Goal: Book appointment/travel/reservation

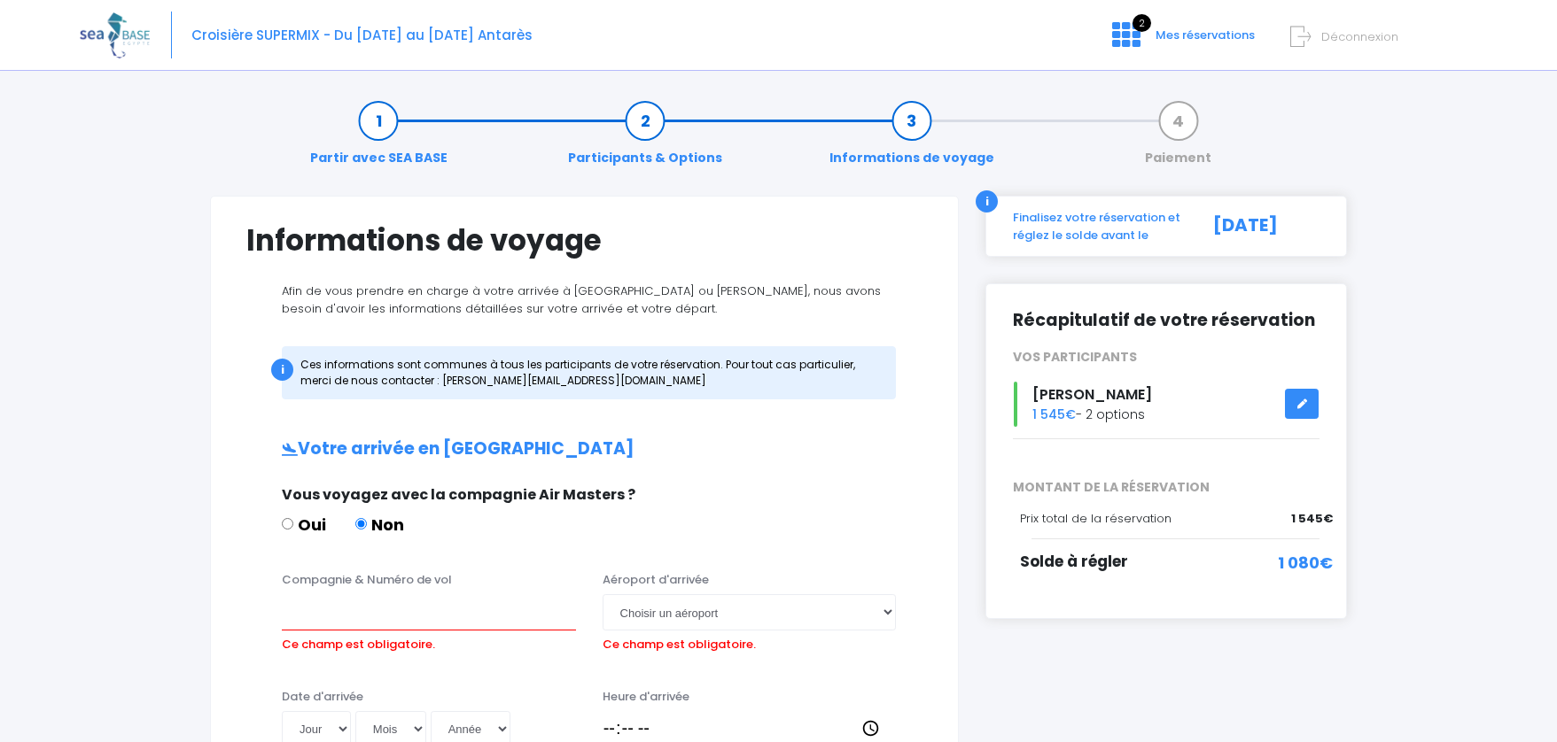
scroll to position [36, 0]
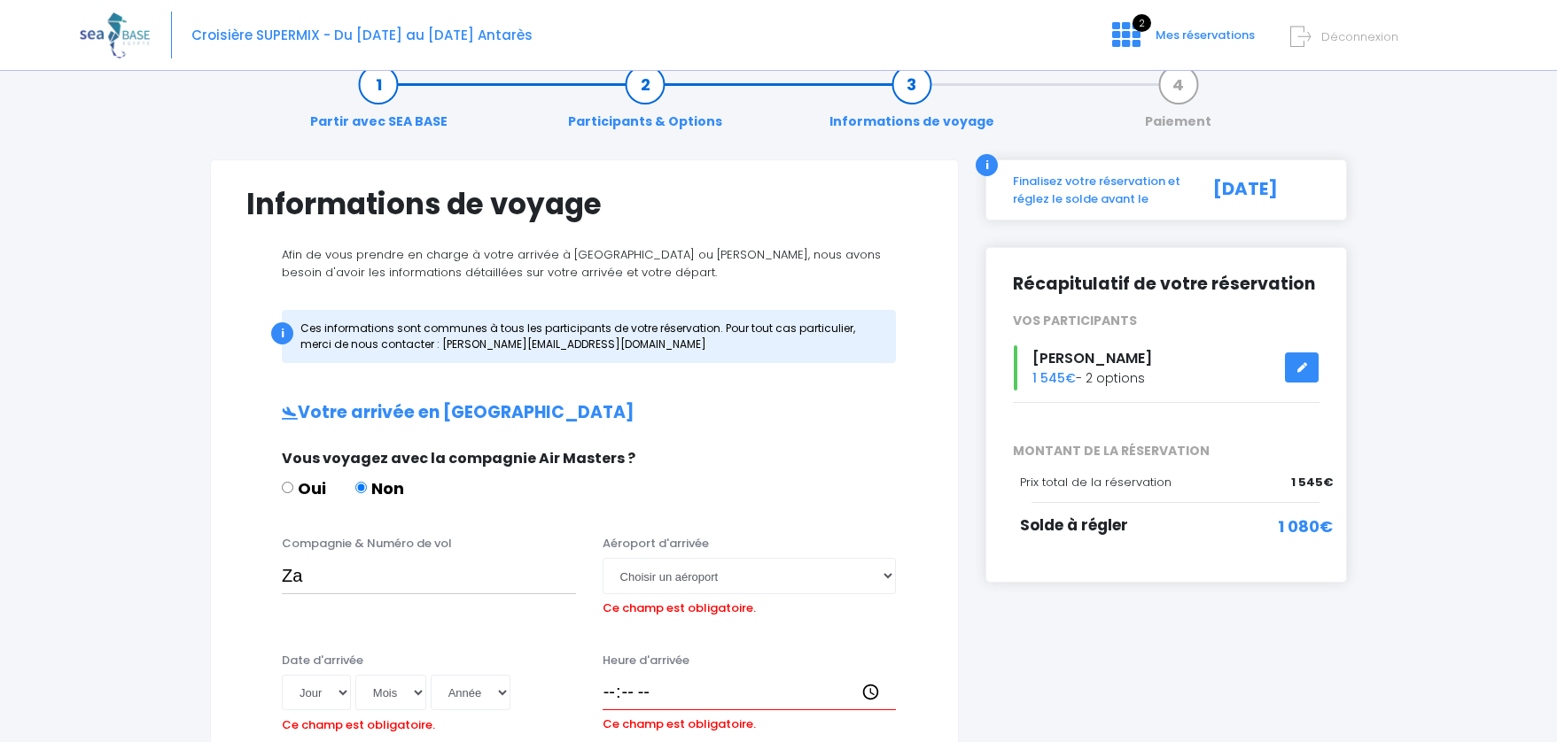
type input "Z"
type input "EasyJet"
click at [724, 582] on select "Choisir un aéroport Hurghada Marsa Alam" at bounding box center [749, 575] width 294 height 35
select select "Hurghada"
click at [602, 558] on select "Choisir un aéroport Hurghada Marsa Alam" at bounding box center [749, 575] width 294 height 35
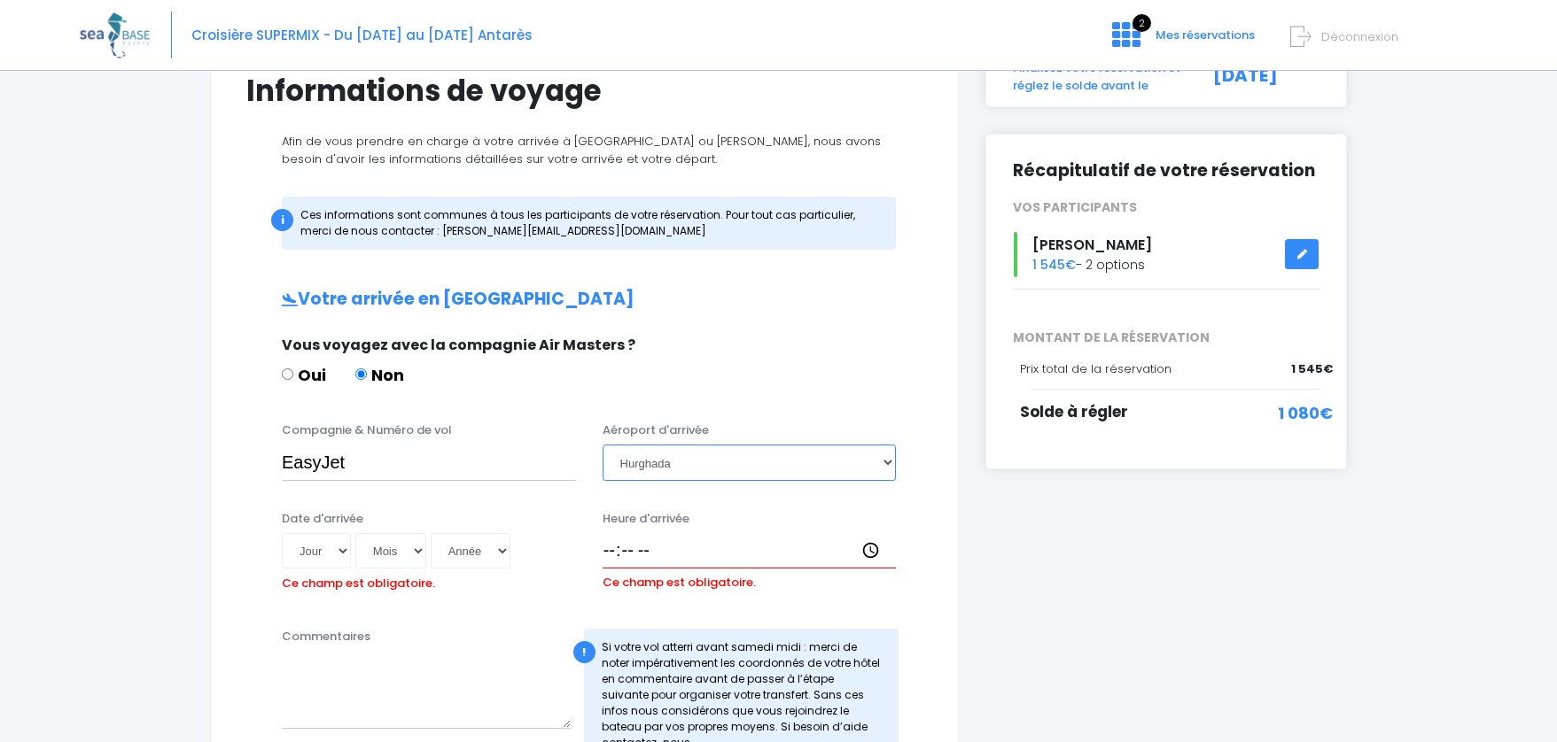
scroll to position [169, 0]
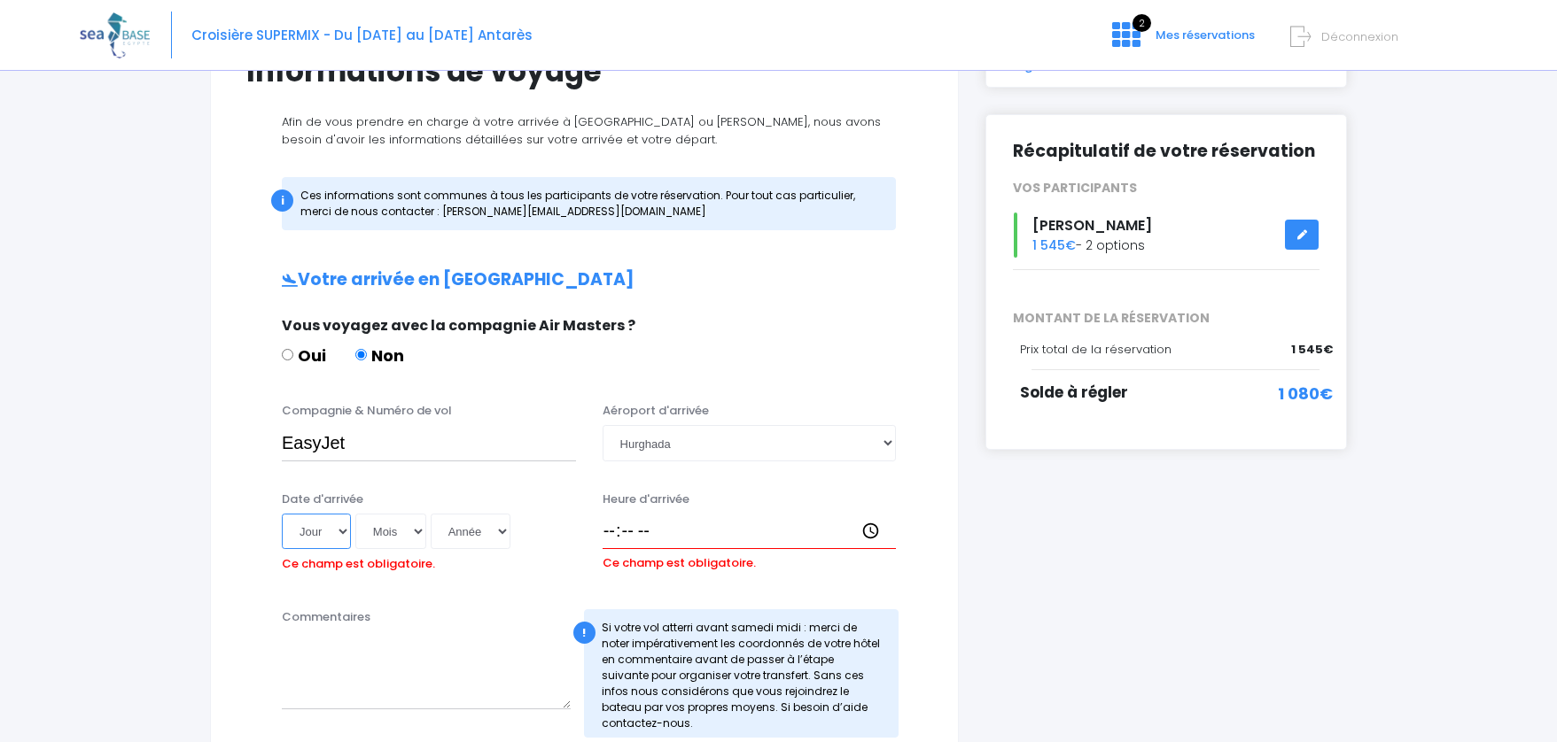
click at [337, 531] on select "Jour 01 02 03 04 05 06 07 08 09 10 11 12 13 14 15 16 17 18 19 20 21 22 23 24 25…" at bounding box center [316, 531] width 69 height 35
select select "15"
click at [282, 514] on select "Jour 01 02 03 04 05 06 07 08 09 10 11 12 13 14 15 16 17 18 19 20 21 22 23 24 25…" at bounding box center [316, 531] width 69 height 35
click at [416, 534] on select "Mois 01 02 03 04 05 06 07 08 09 10 11 12" at bounding box center [390, 531] width 71 height 35
select select "11"
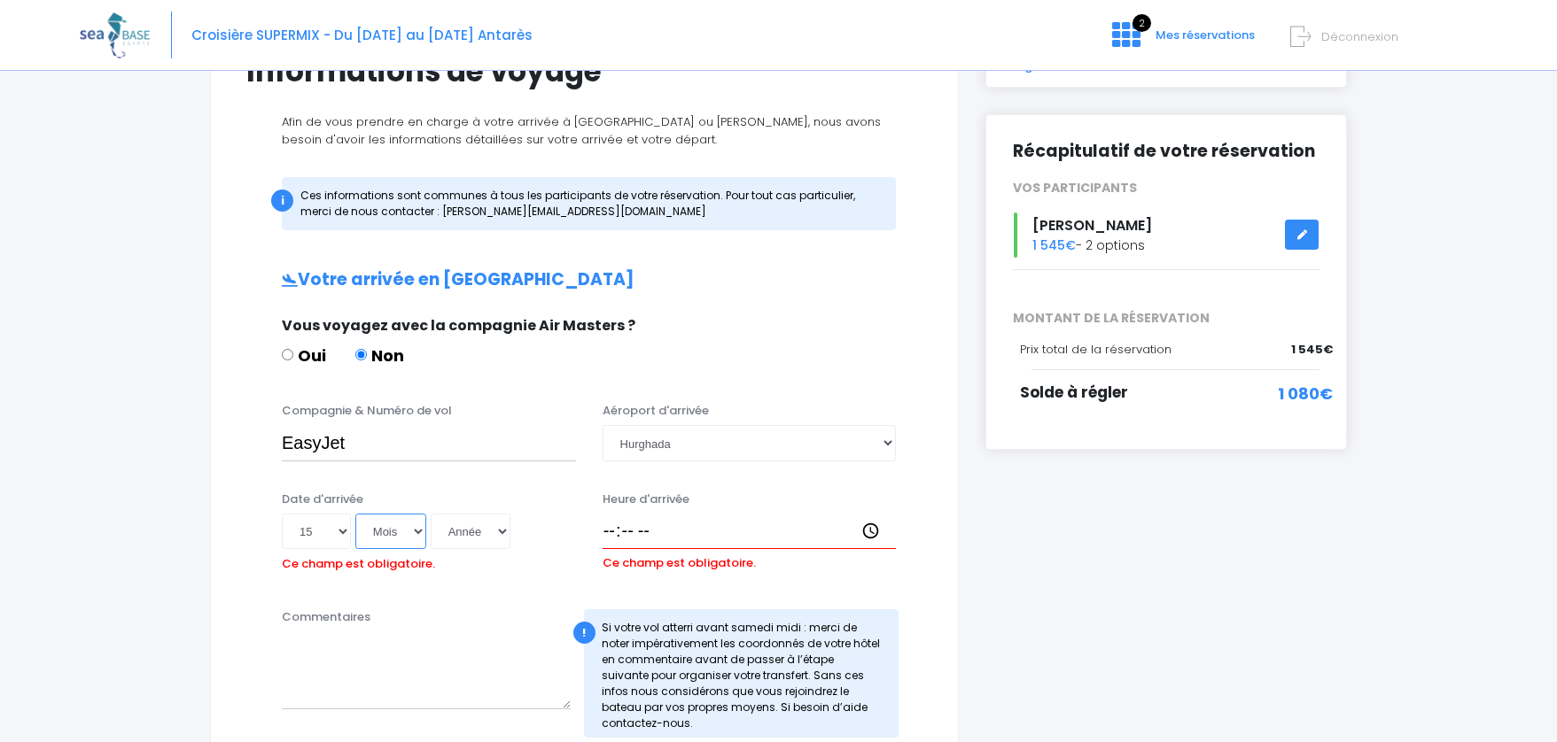
click at [355, 514] on select "Mois 01 02 03 04 05 06 07 08 09 10 11 12" at bounding box center [390, 531] width 71 height 35
click at [644, 532] on input "Heure d'arrivée" at bounding box center [749, 531] width 294 height 35
type input "17:15"
click at [513, 583] on div "Date d'arrivée Jour 01 02 03 04 05 06 07 08 09 10 11 12 13 14 15 16 17 18 19 20…" at bounding box center [584, 540] width 703 height 99
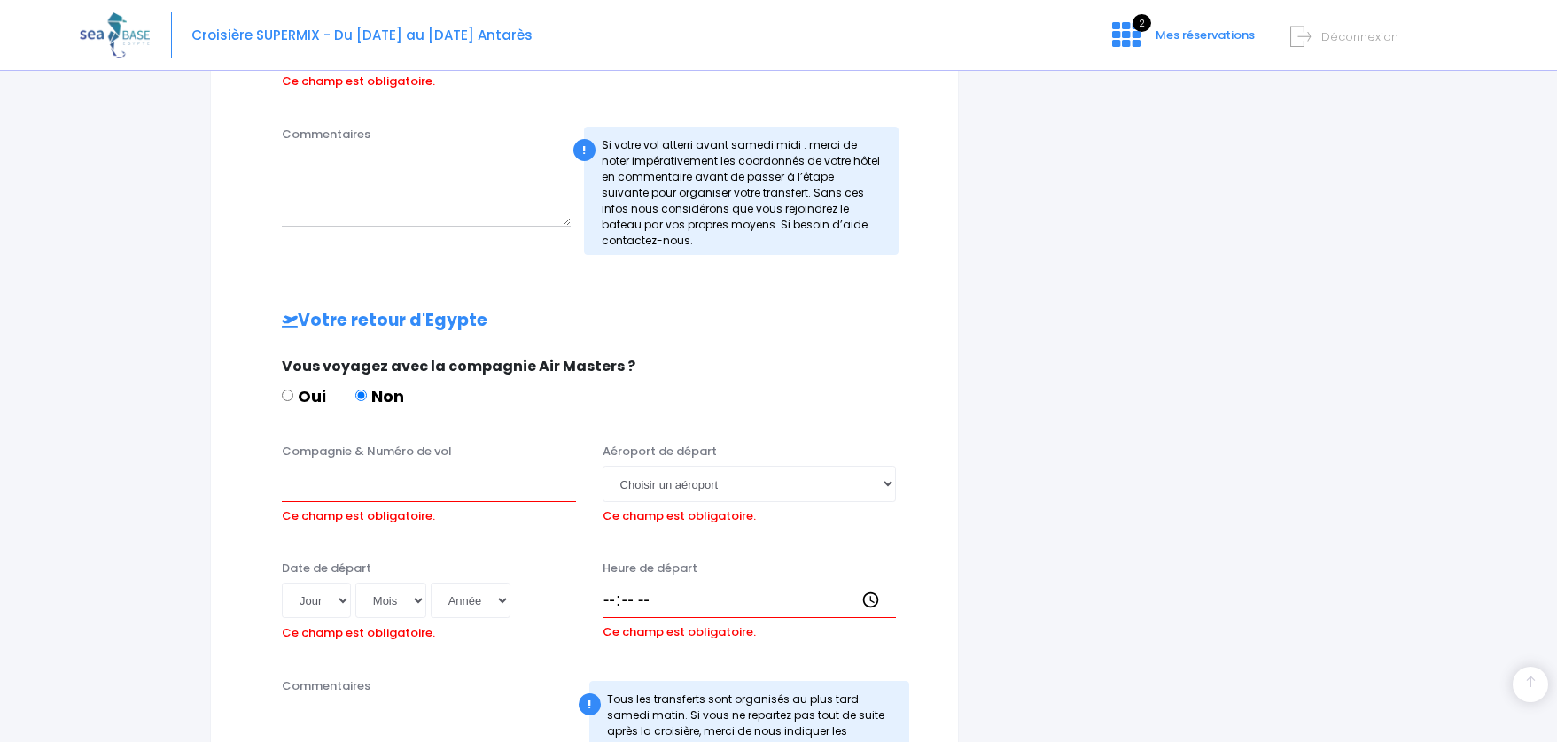
scroll to position [655, 0]
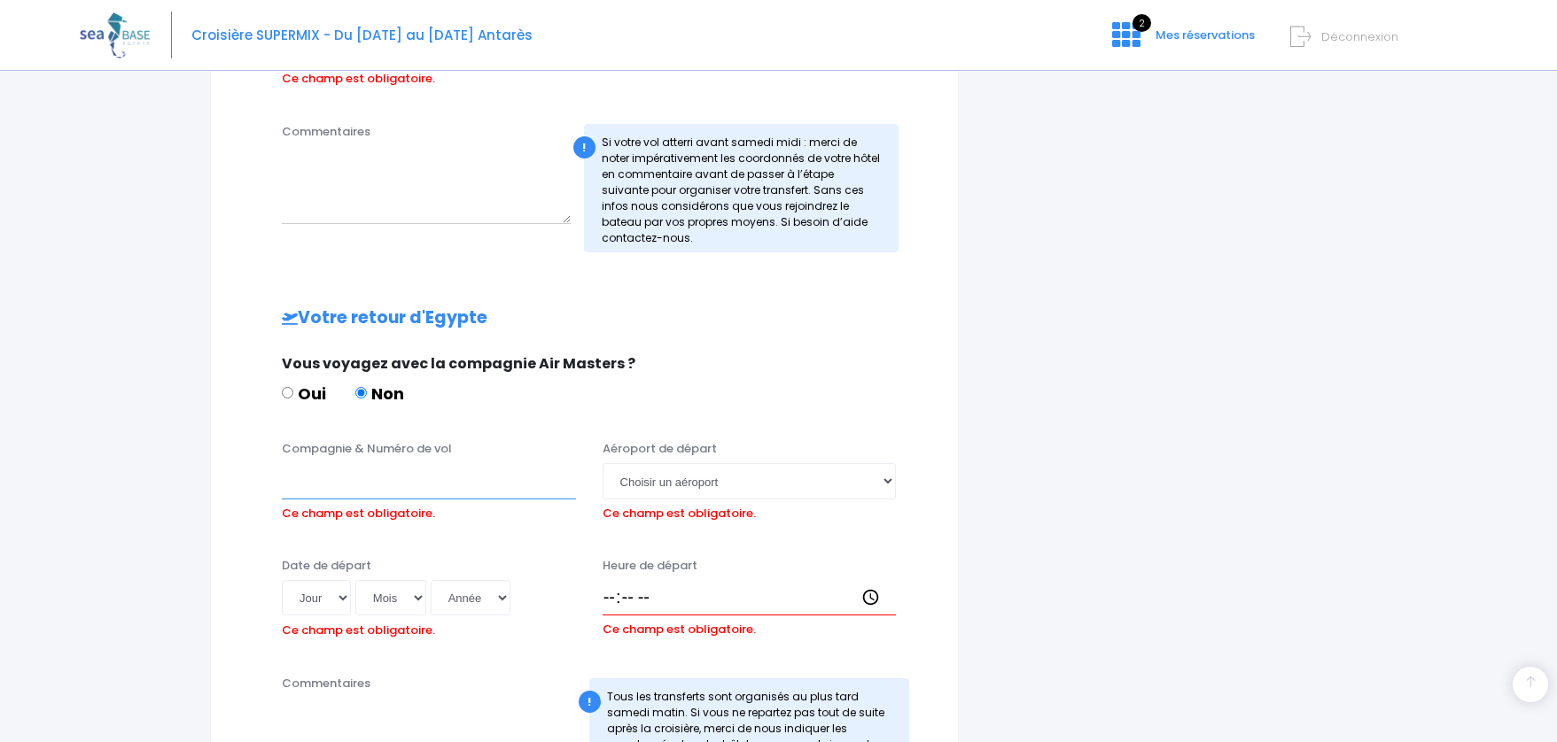
click at [388, 492] on input "Compagnie & Numéro de vol" at bounding box center [429, 480] width 294 height 35
type input "Easyjet"
click at [331, 599] on select "Jour 01 02 03 04 05 06 07 08 09 10 11 12 13 14 15 16 17 18 19 20 21 22 23 24 25…" at bounding box center [316, 597] width 69 height 35
select select "22"
click at [282, 580] on select "Jour 01 02 03 04 05 06 07 08 09 10 11 12 13 14 15 16 17 18 19 20 21 22 23 24 25…" at bounding box center [316, 597] width 69 height 35
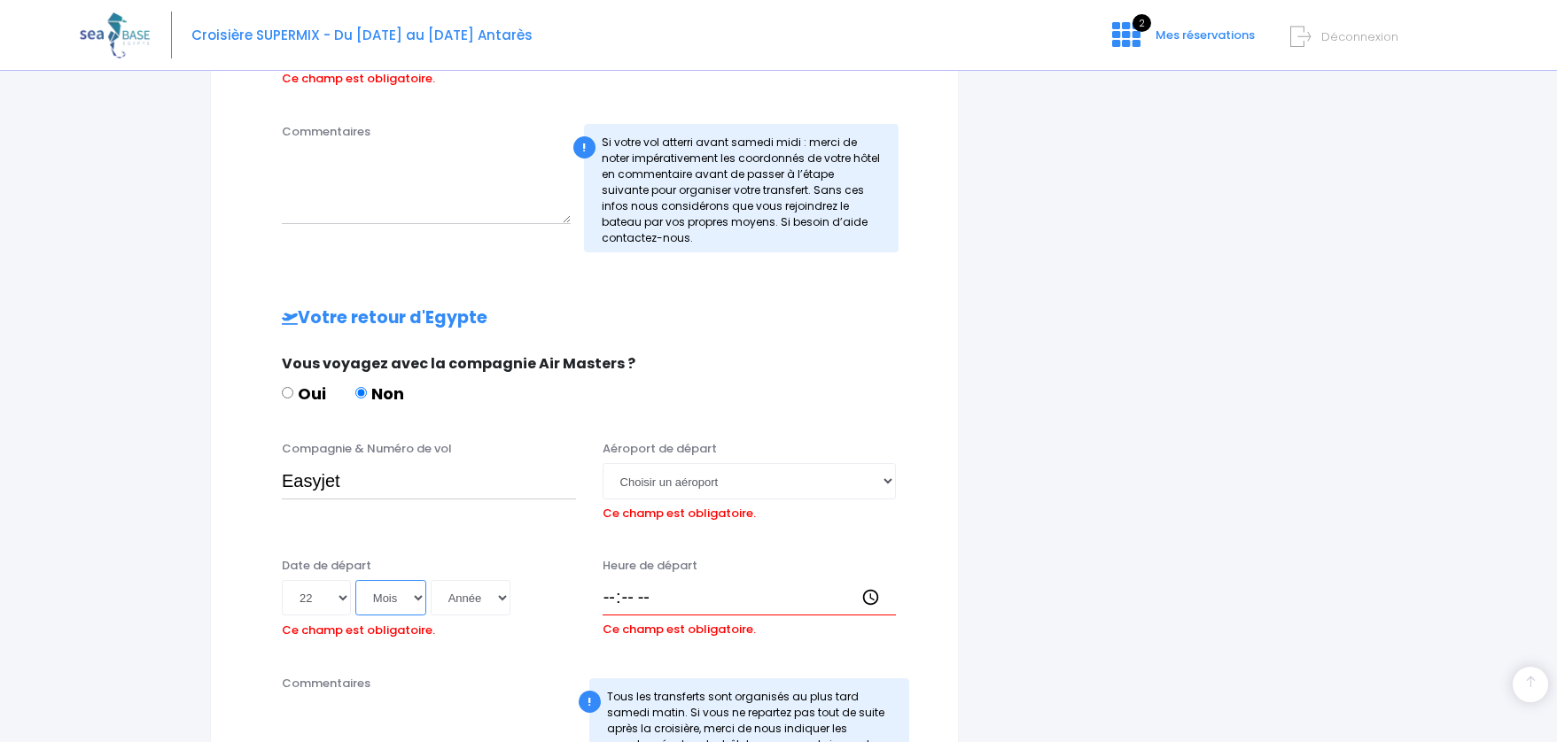
click at [415, 601] on select "Mois 01 02 03 04 05 06 07 08 09 10 11 12" at bounding box center [390, 597] width 71 height 35
select select "11"
click at [355, 580] on select "Mois 01 02 03 04 05 06 07 08 09 10 11 12" at bounding box center [390, 597] width 71 height 35
click at [493, 597] on select "Année 2045 2044 2043 2042 2041 2040 2039 2038 2037 2036 2035 2034 2033 2032 203…" at bounding box center [471, 597] width 80 height 35
select select "2045"
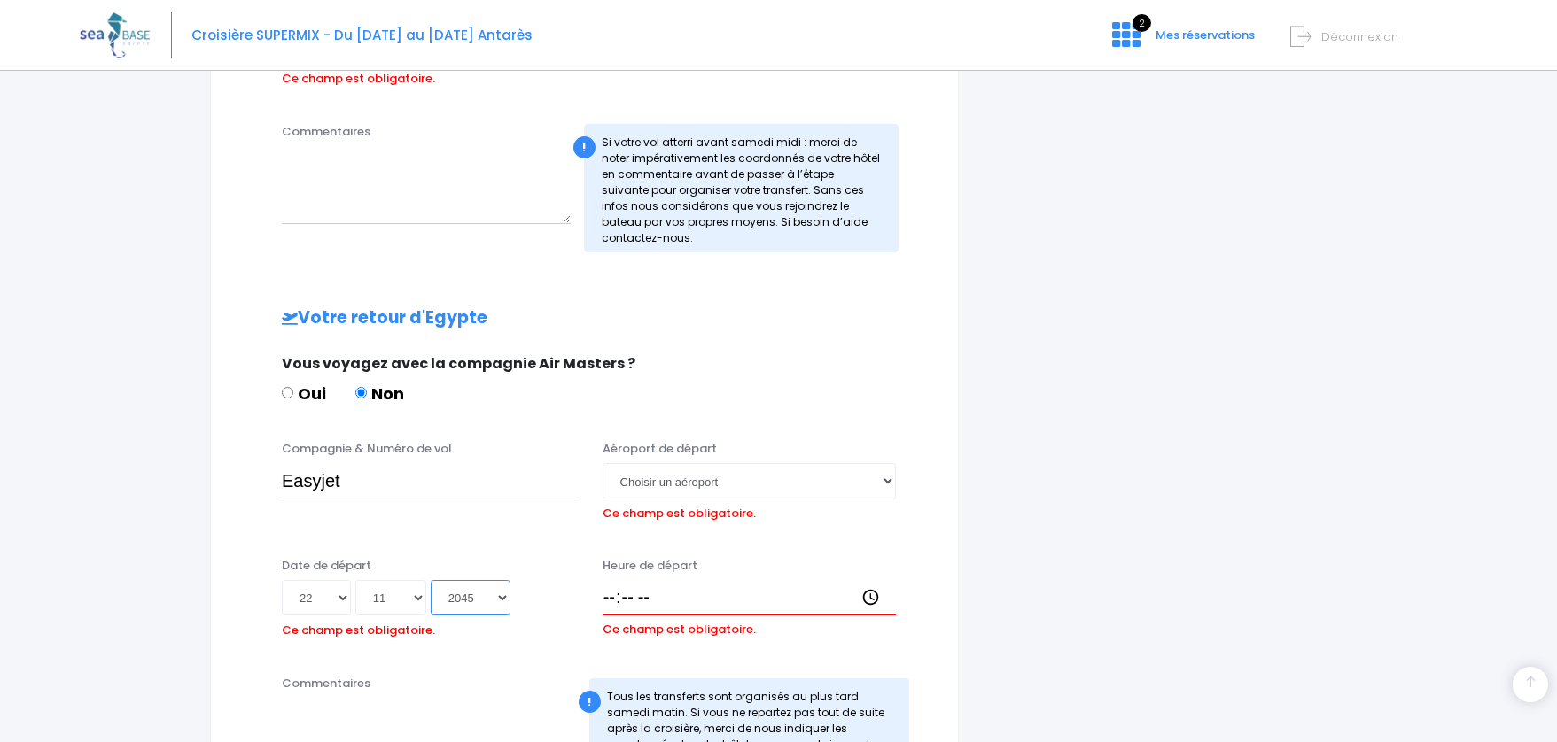
click at [431, 580] on select "Année 2045 2044 2043 2042 2041 2040 2039 2038 2037 2036 2035 2034 2033 2032 203…" at bounding box center [471, 597] width 80 height 35
type input "2045-11-22"
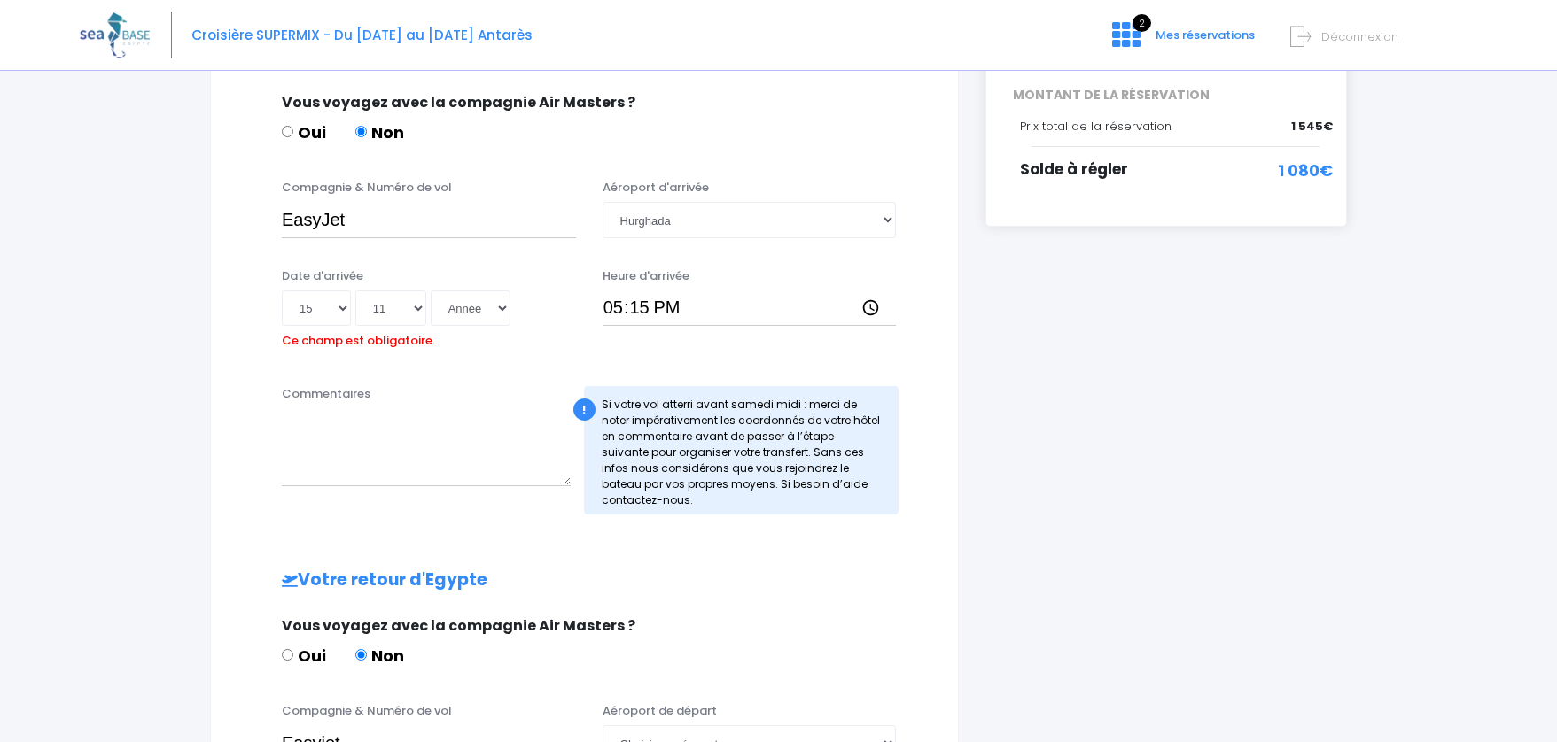
scroll to position [135, 0]
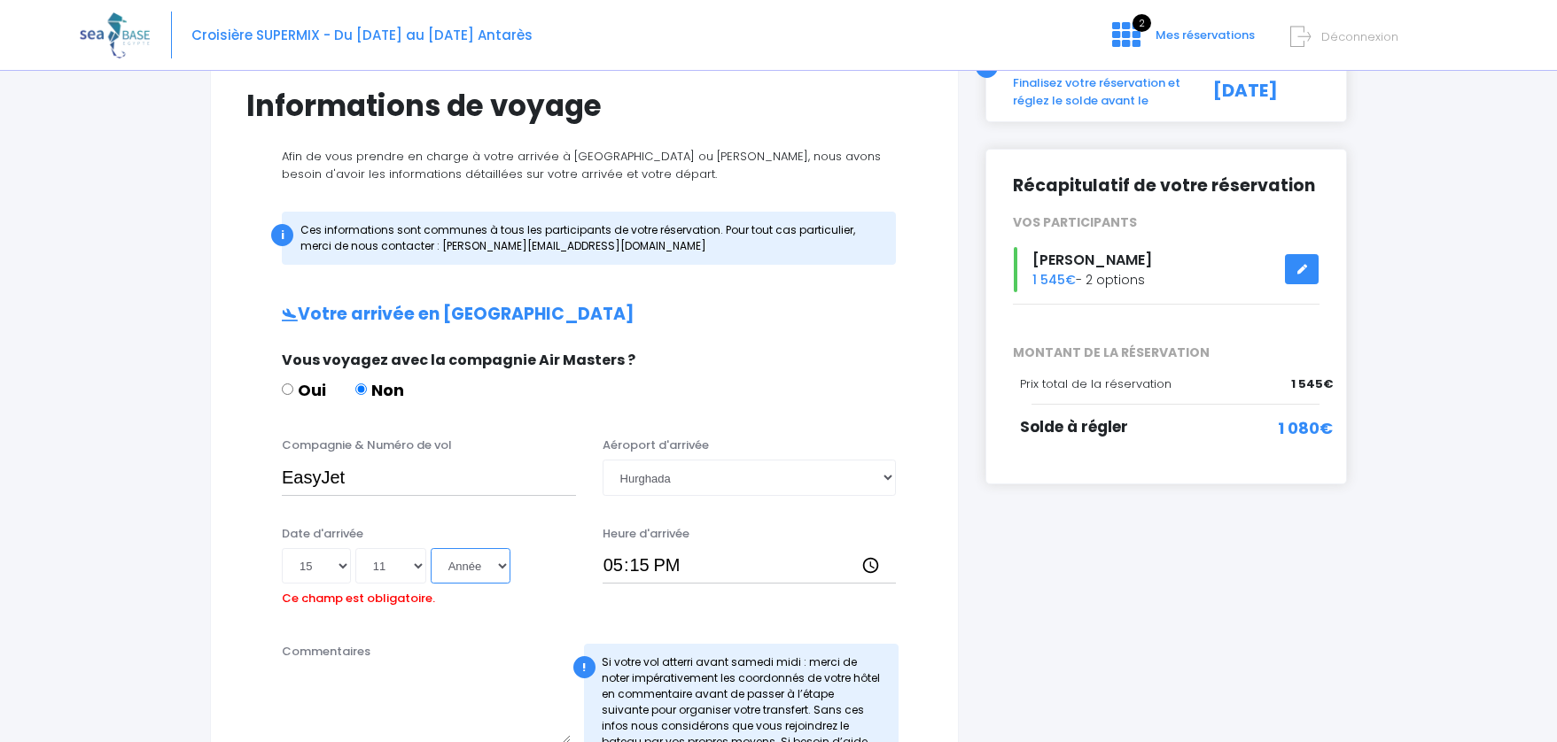
click at [498, 557] on select "Année 2045 2044 2043 2042 2041 2040 2039 2038 2037 2036 2035 2034 2033 2032 203…" at bounding box center [471, 565] width 80 height 35
select select "2025"
click at [431, 548] on select "Année 2045 2044 2043 2042 2041 2040 2039 2038 2037 2036 2035 2034 2033 2032 203…" at bounding box center [471, 565] width 80 height 35
type input "2025-11-15"
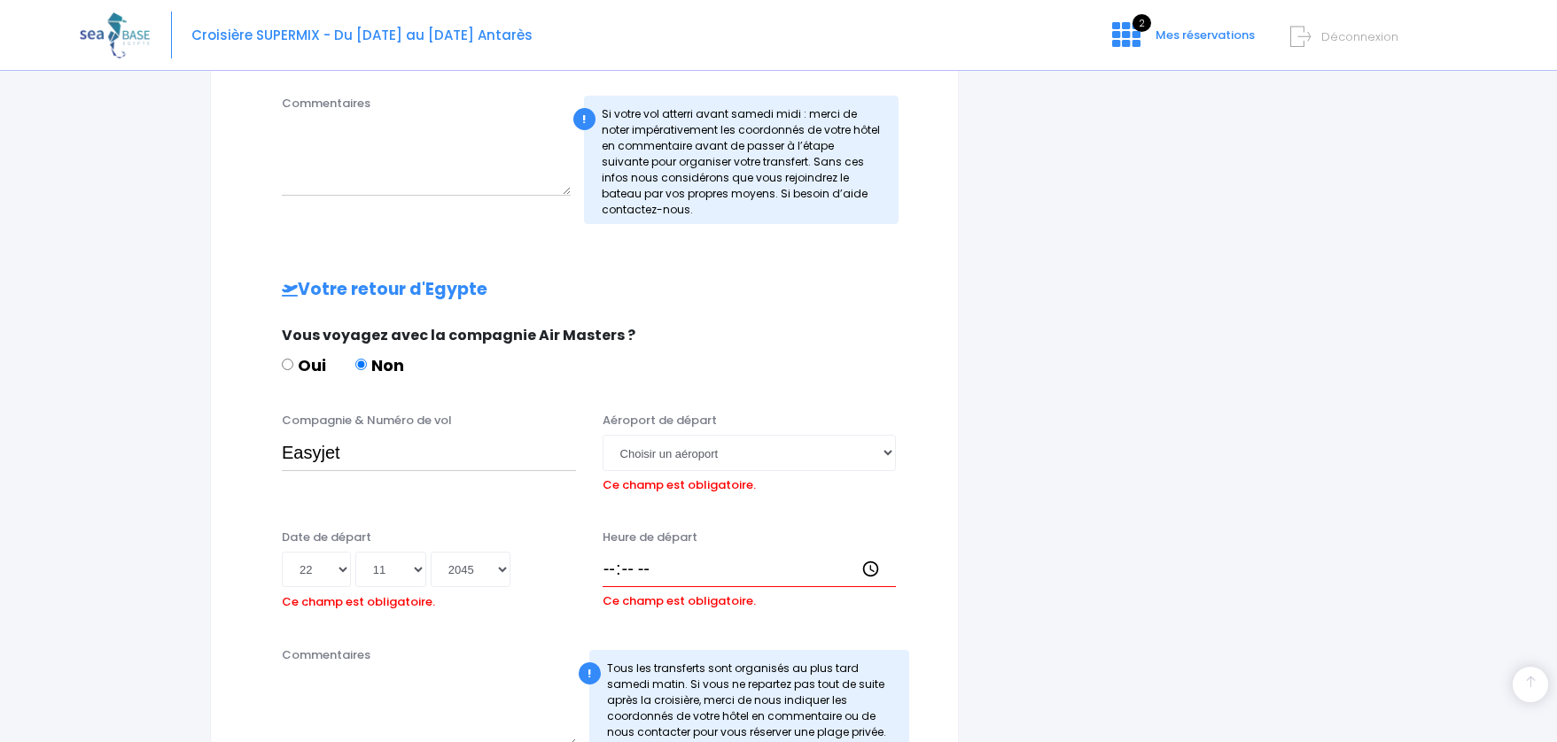
scroll to position [686, 0]
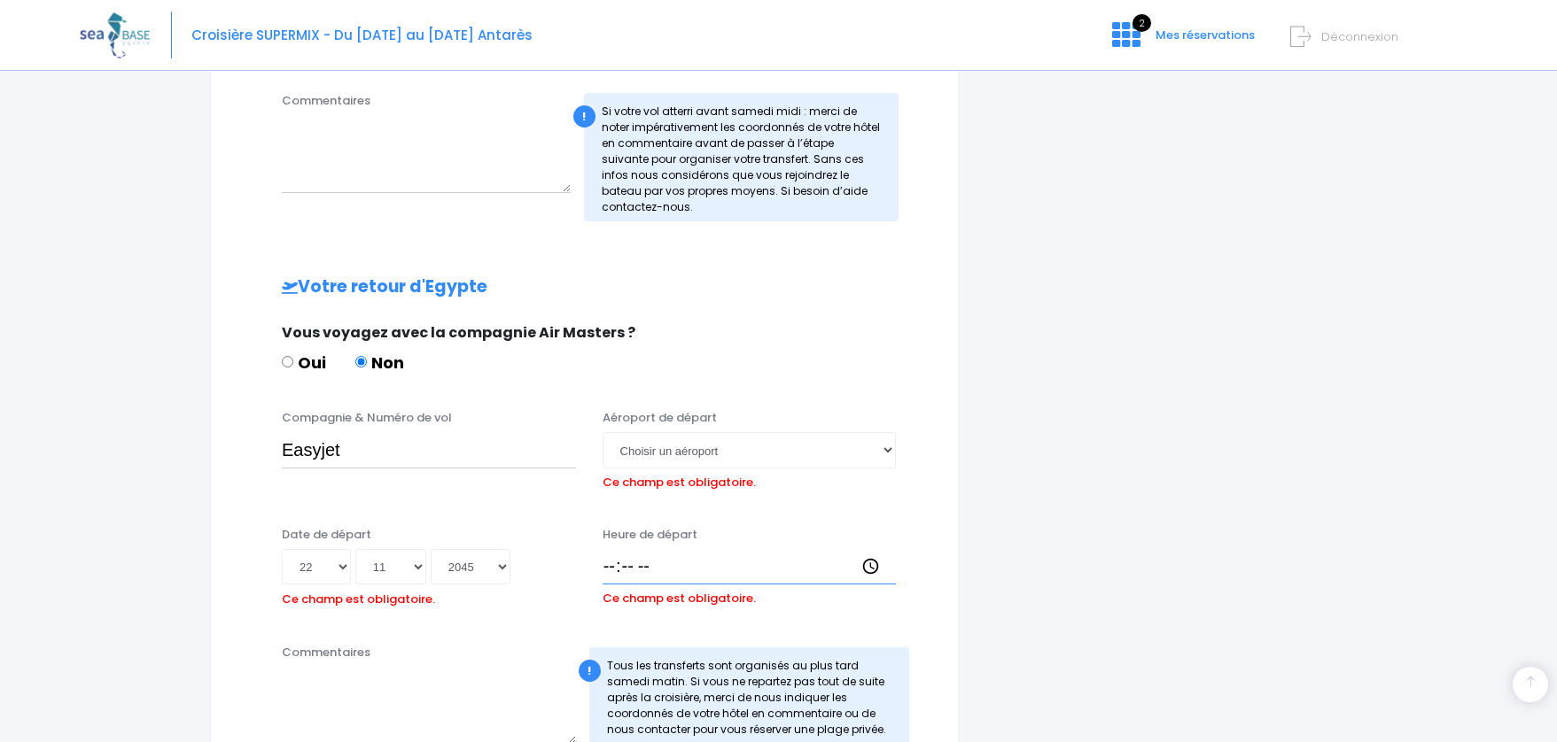
click at [613, 565] on input "Heure de départ" at bounding box center [749, 566] width 294 height 35
type input "18:10"
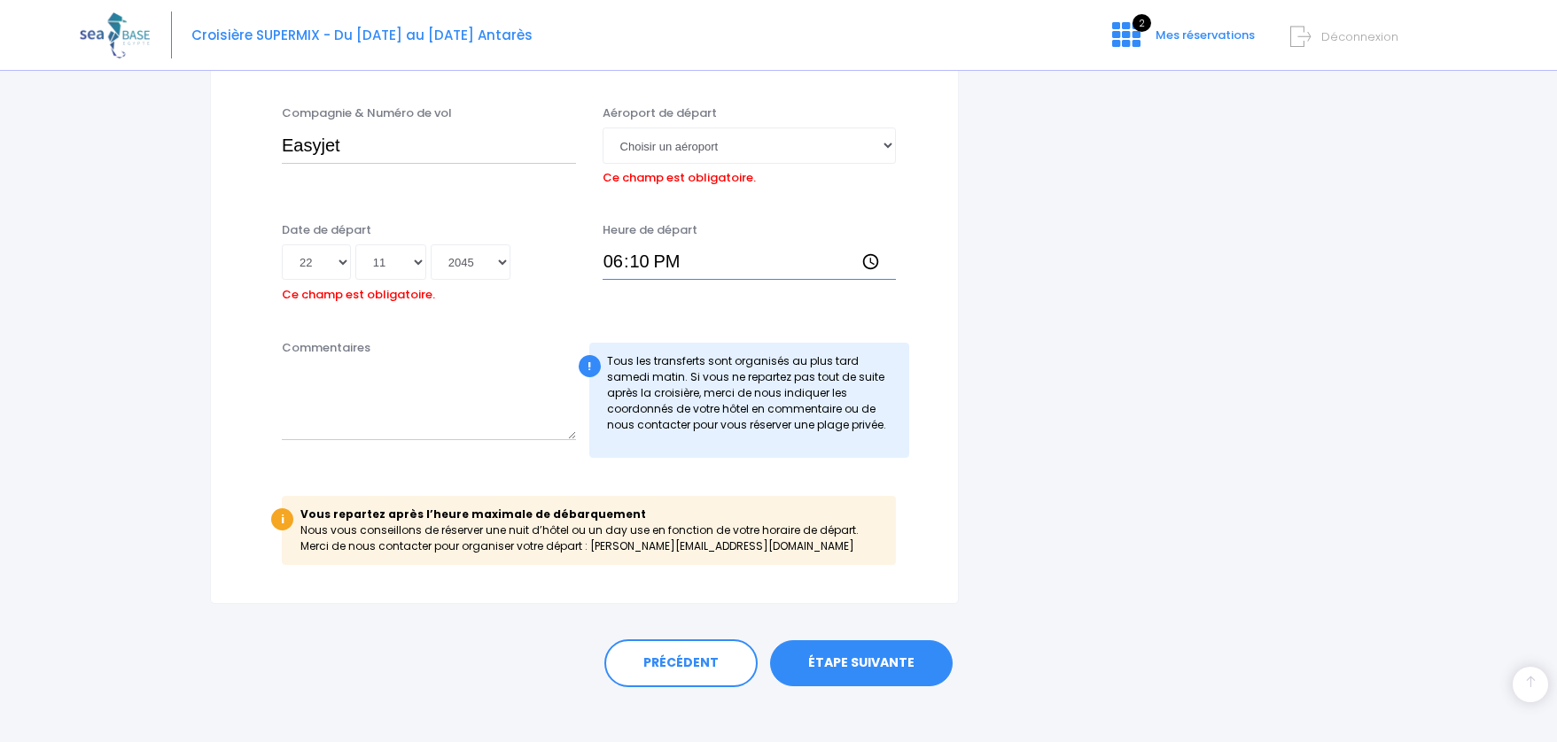
scroll to position [996, 0]
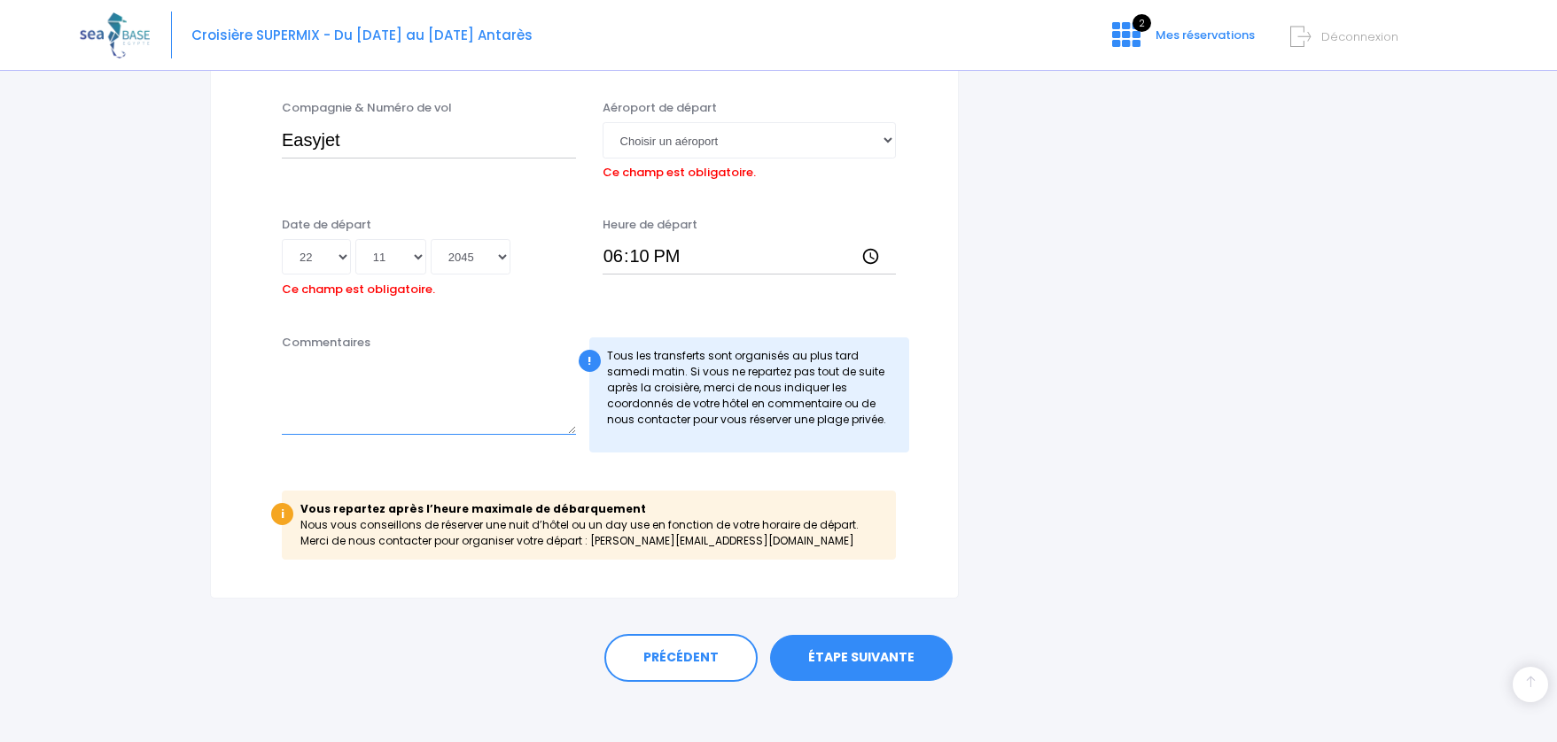
click at [491, 388] on textarea "Commentaires" at bounding box center [429, 396] width 294 height 78
drag, startPoint x: 826, startPoint y: 657, endPoint x: 854, endPoint y: 606, distance: 57.9
click at [854, 606] on div "PRÉCÉDENT ÉTAPE SUIVANTE" at bounding box center [778, 654] width 1137 height 110
click at [822, 141] on select "Choisir un aéroport Hurghada Marsa Alam" at bounding box center [749, 139] width 294 height 35
select select "Hurghada"
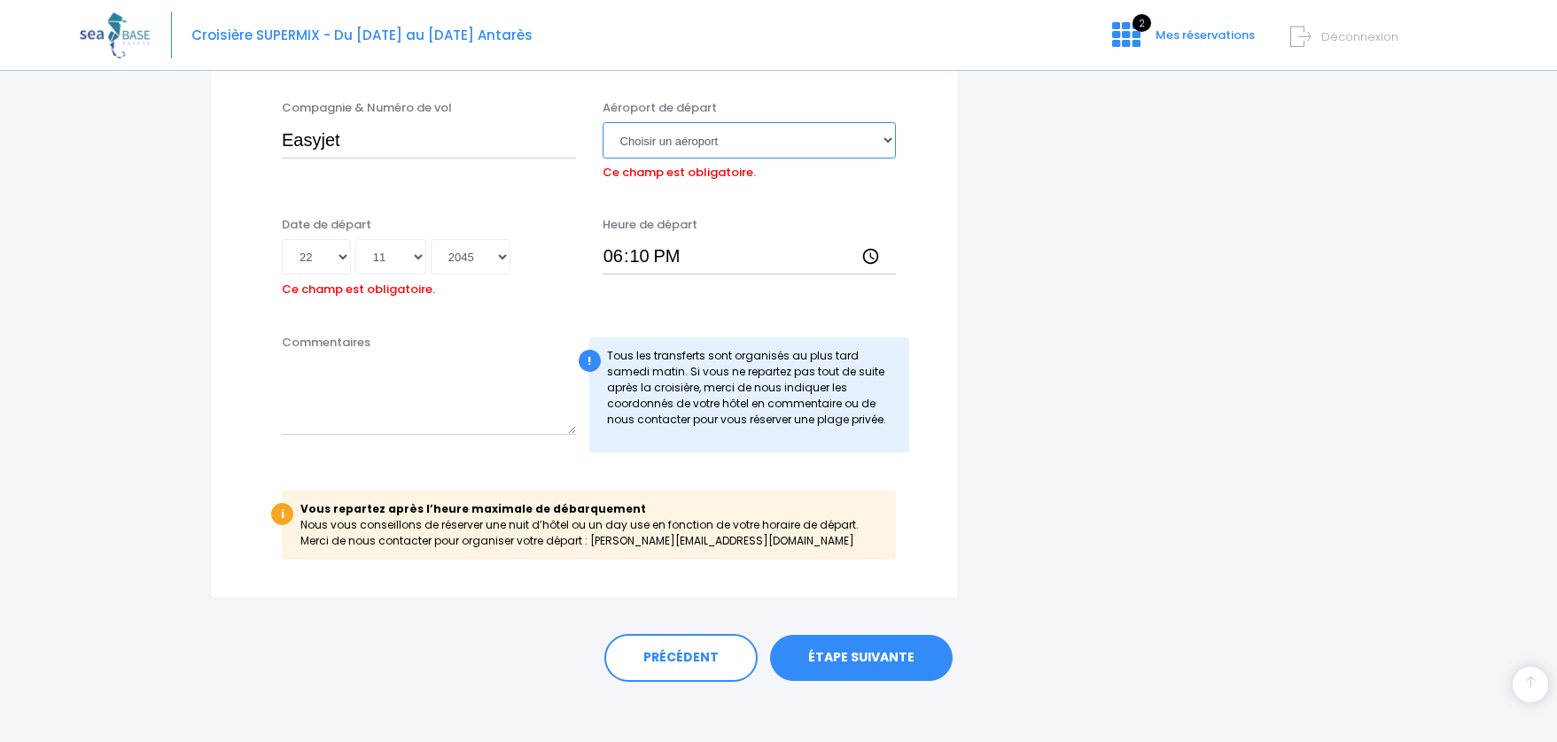
click at [602, 122] on select "Choisir un aéroport Hurghada Marsa Alam" at bounding box center [749, 139] width 294 height 35
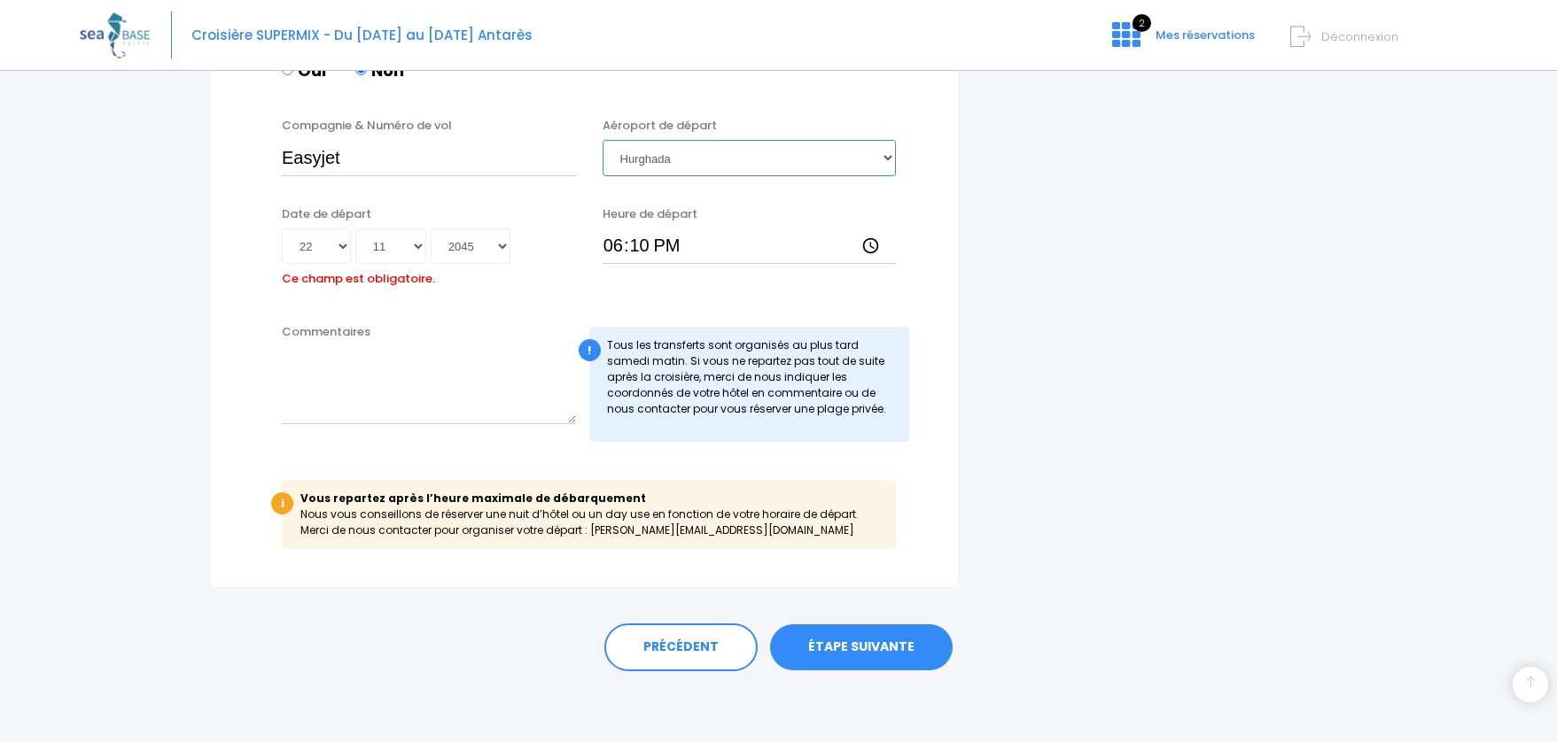
scroll to position [978, 0]
click at [476, 302] on div "Date de départ Jour 01 02 03 04 05 06 07 08 09 10 11 12 13 14 15 16 17 18 19 20…" at bounding box center [584, 255] width 703 height 99
click at [511, 410] on textarea "Commentaires" at bounding box center [429, 385] width 294 height 78
type textarea "Pas de besoin d'hotel, mais éventuellement plage privée et organisaton du trans…"
click at [834, 650] on link "ÉTAPE SUIVANTE" at bounding box center [861, 648] width 183 height 46
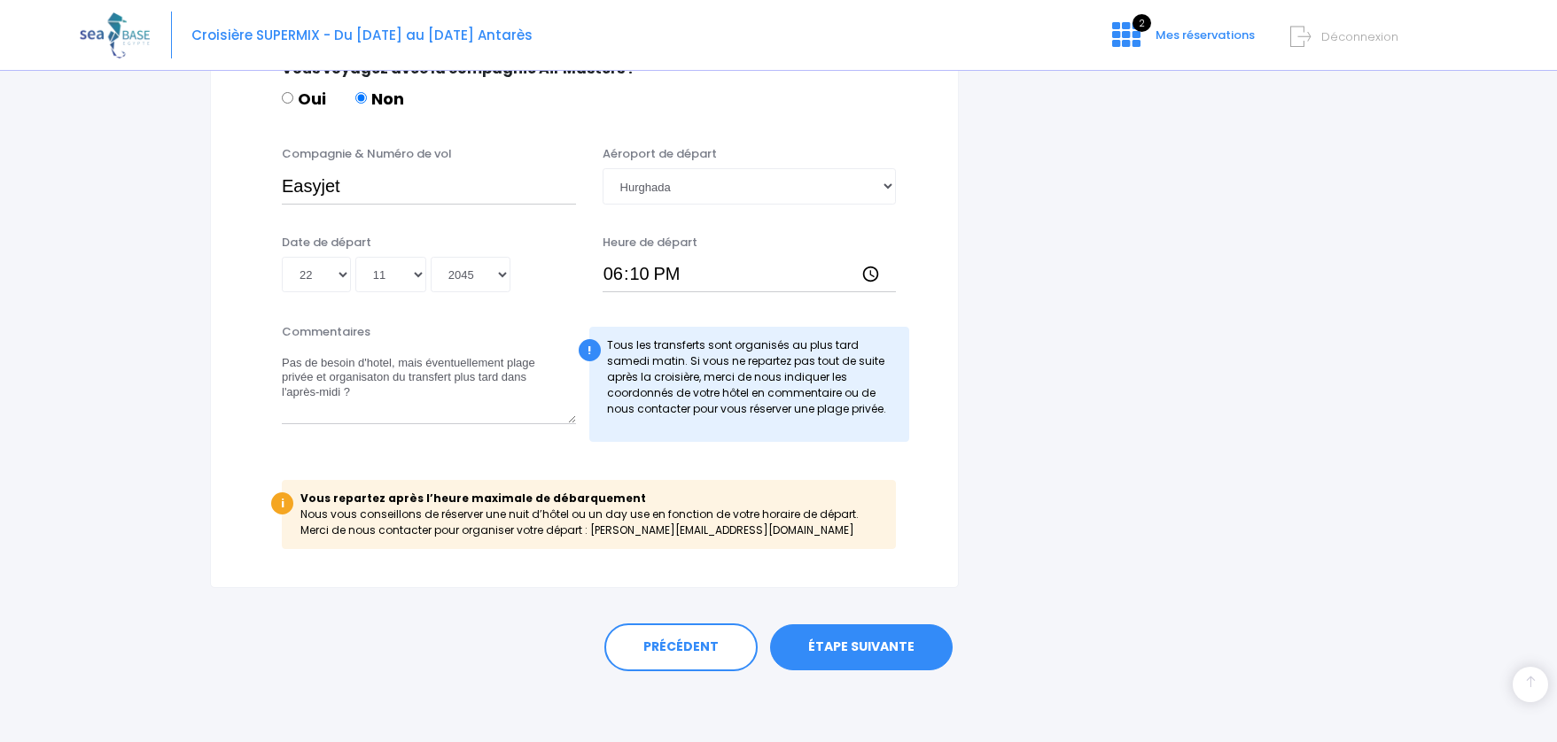
scroll to position [921, 0]
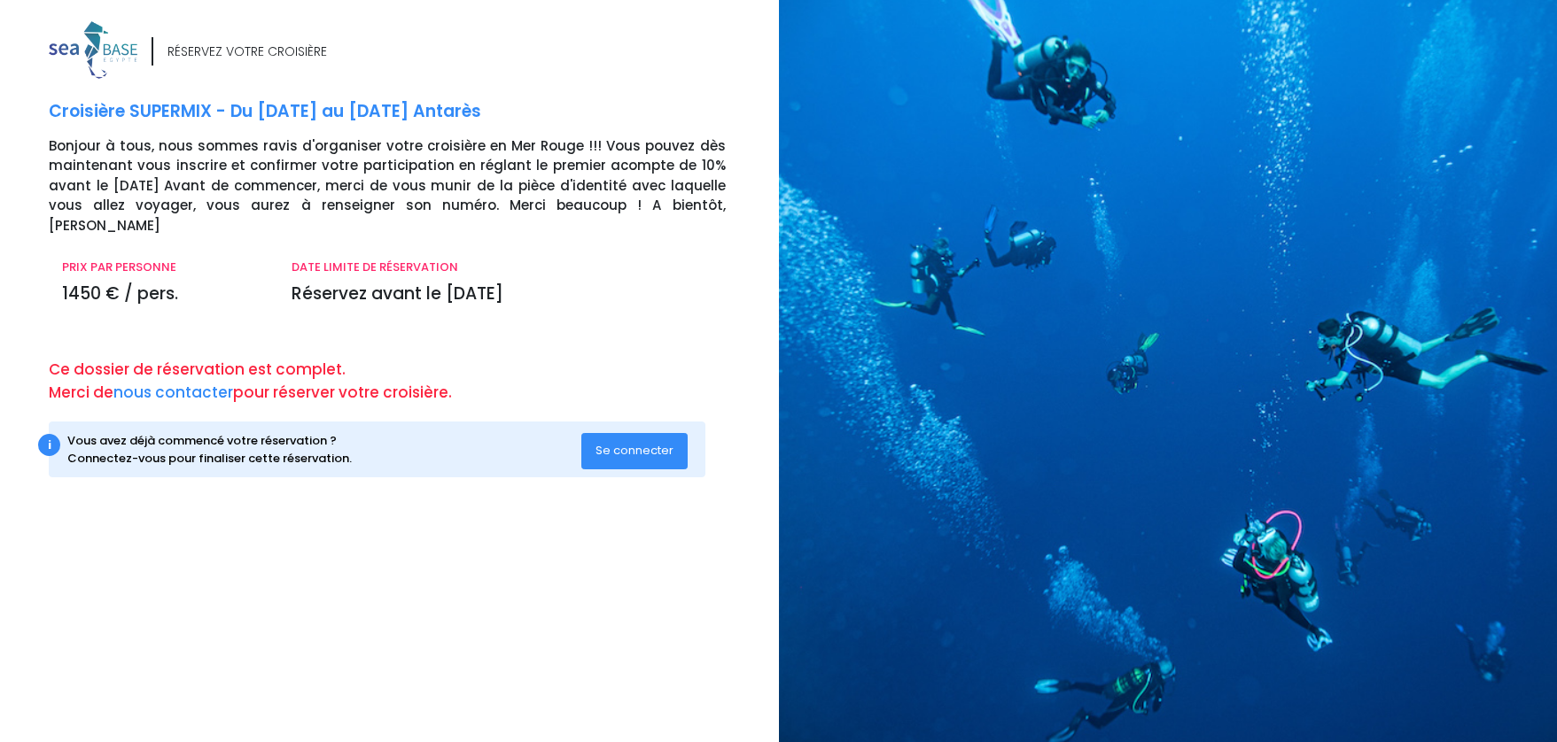
click at [635, 442] on span "Se connecter" at bounding box center [634, 450] width 78 height 17
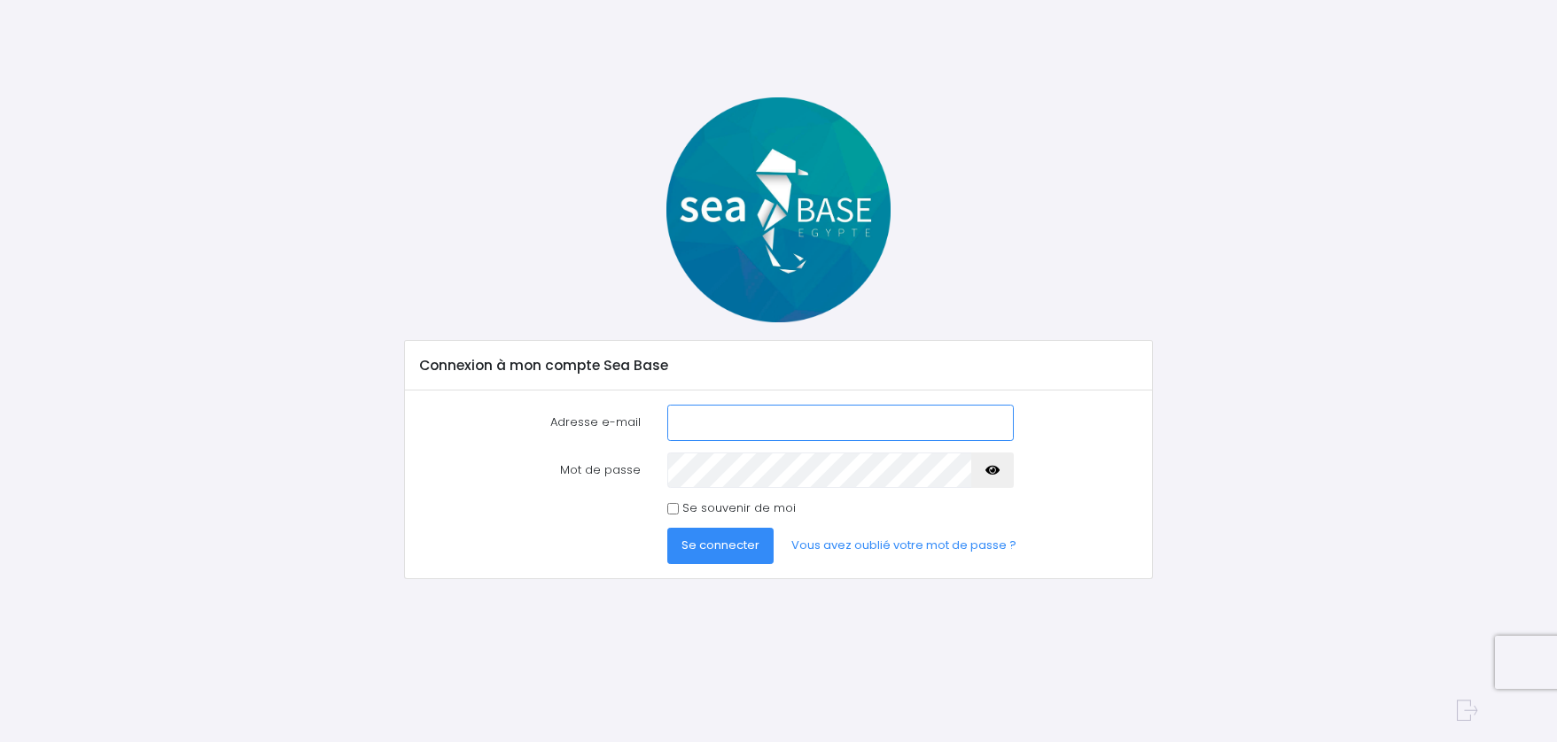
type input "[PERSON_NAME][DOMAIN_NAME][EMAIL_ADDRESS][DOMAIN_NAME]"
click at [709, 516] on label "Se souvenir de moi" at bounding box center [738, 509] width 113 height 18
click at [679, 515] on input "Se souvenir de moi" at bounding box center [673, 509] width 12 height 12
checkbox input "true"
click at [994, 470] on icon "button" at bounding box center [992, 470] width 14 height 0
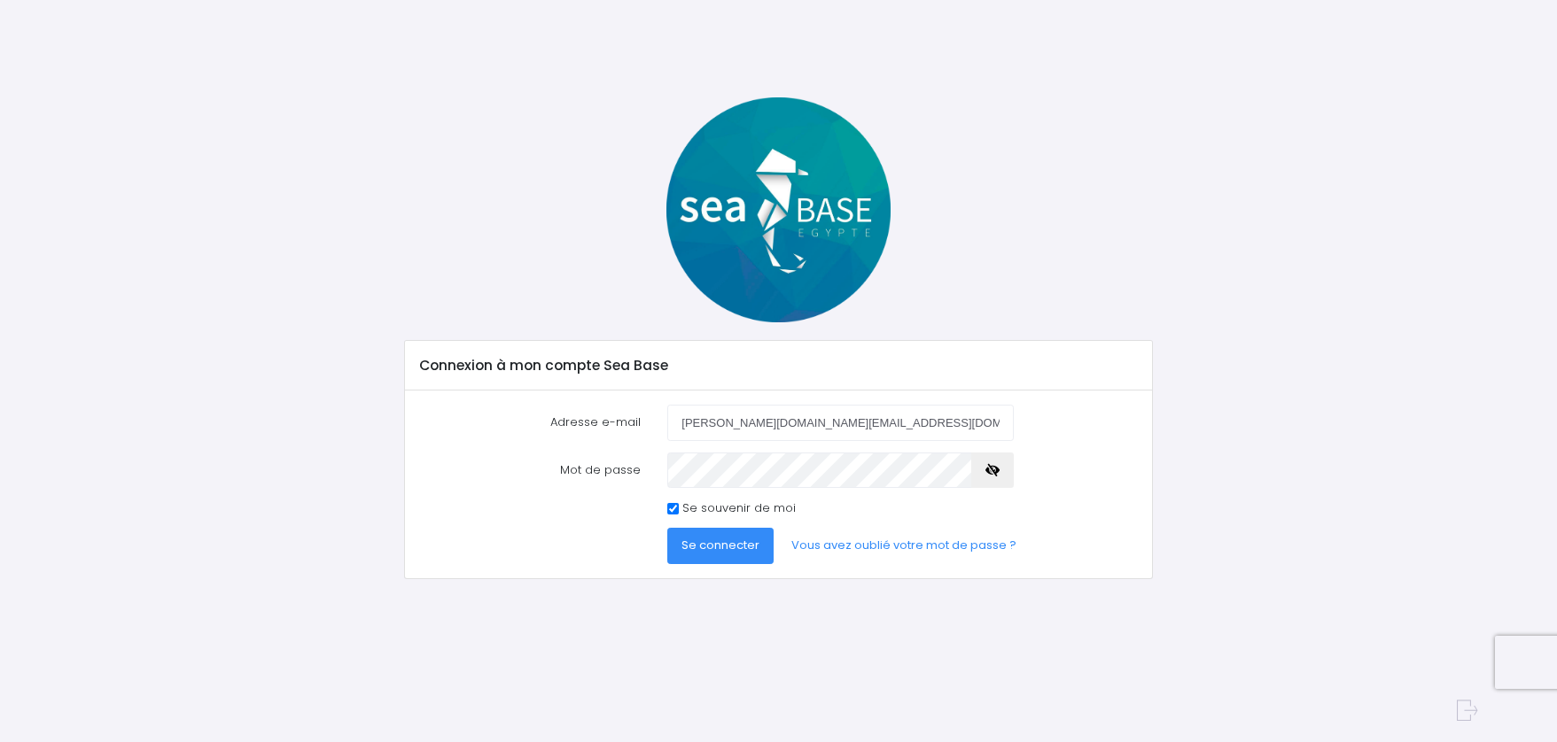
click at [750, 553] on span "Se connecter" at bounding box center [720, 545] width 78 height 17
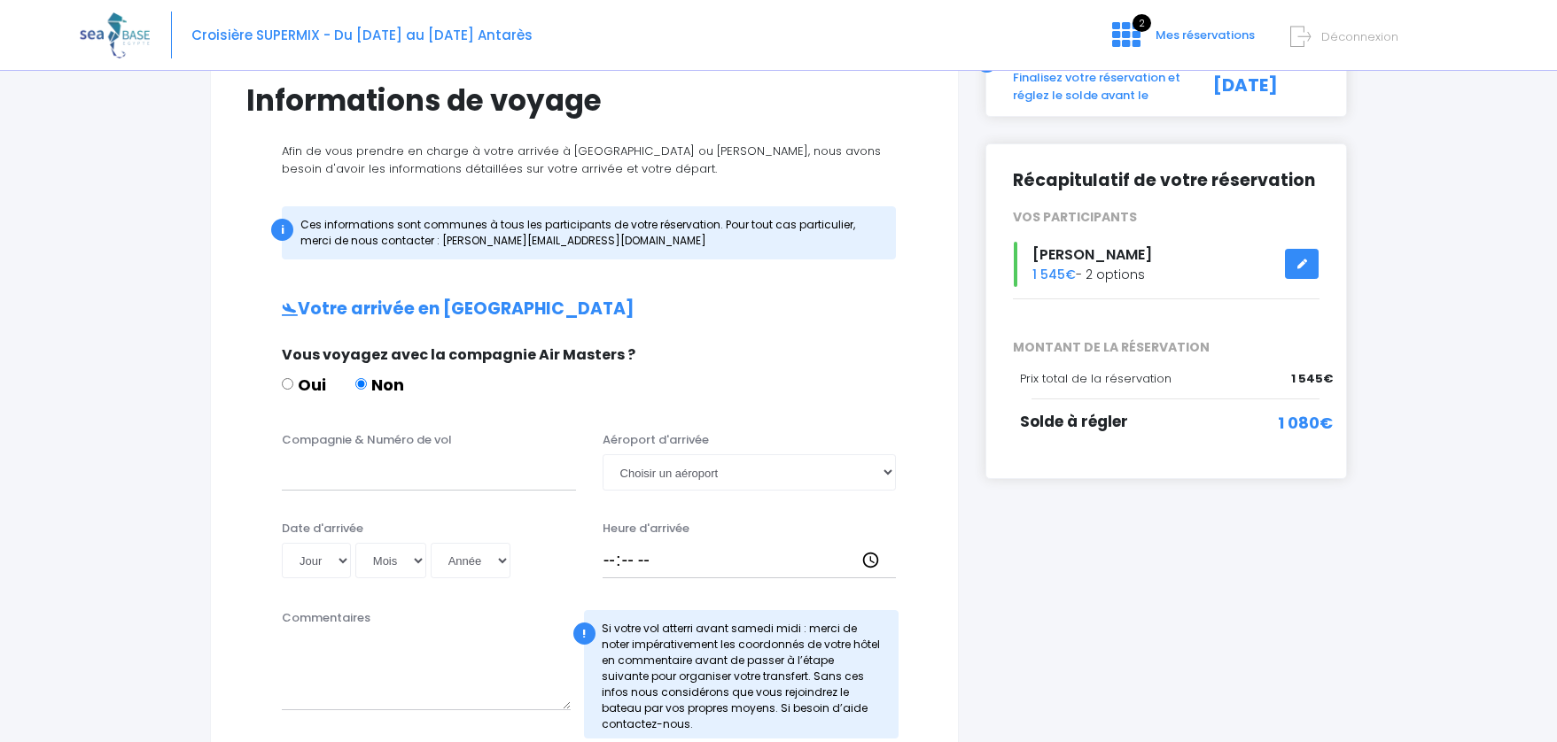
scroll to position [149, 0]
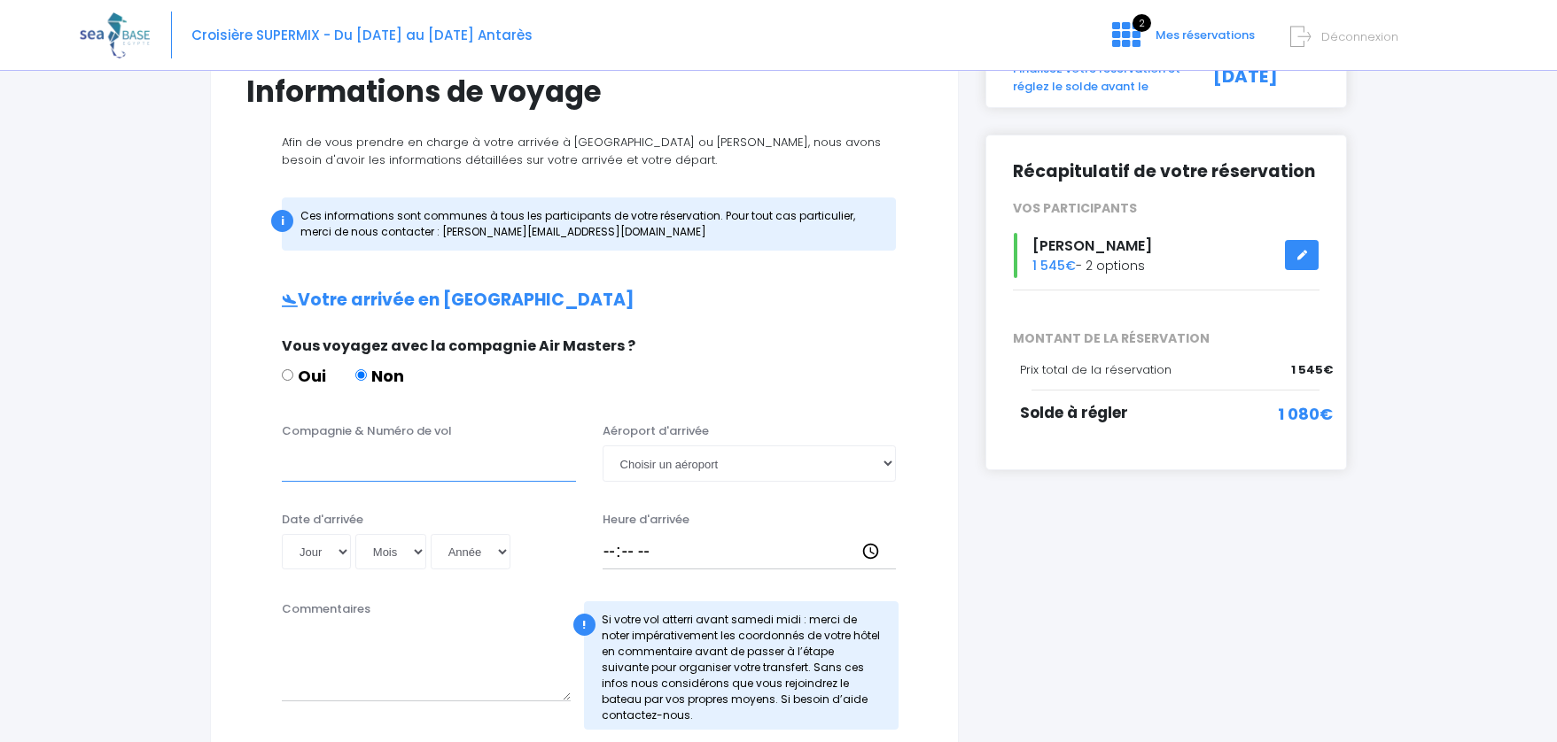
click at [381, 479] on input "Compagnie & Numéro de vol" at bounding box center [429, 463] width 294 height 35
type input "Easyjet"
click at [658, 470] on select "Choisir un aéroport Hurghada Marsa Alam" at bounding box center [749, 463] width 294 height 35
select select "Hurghada"
click at [602, 446] on select "Choisir un aéroport Hurghada Marsa Alam" at bounding box center [749, 463] width 294 height 35
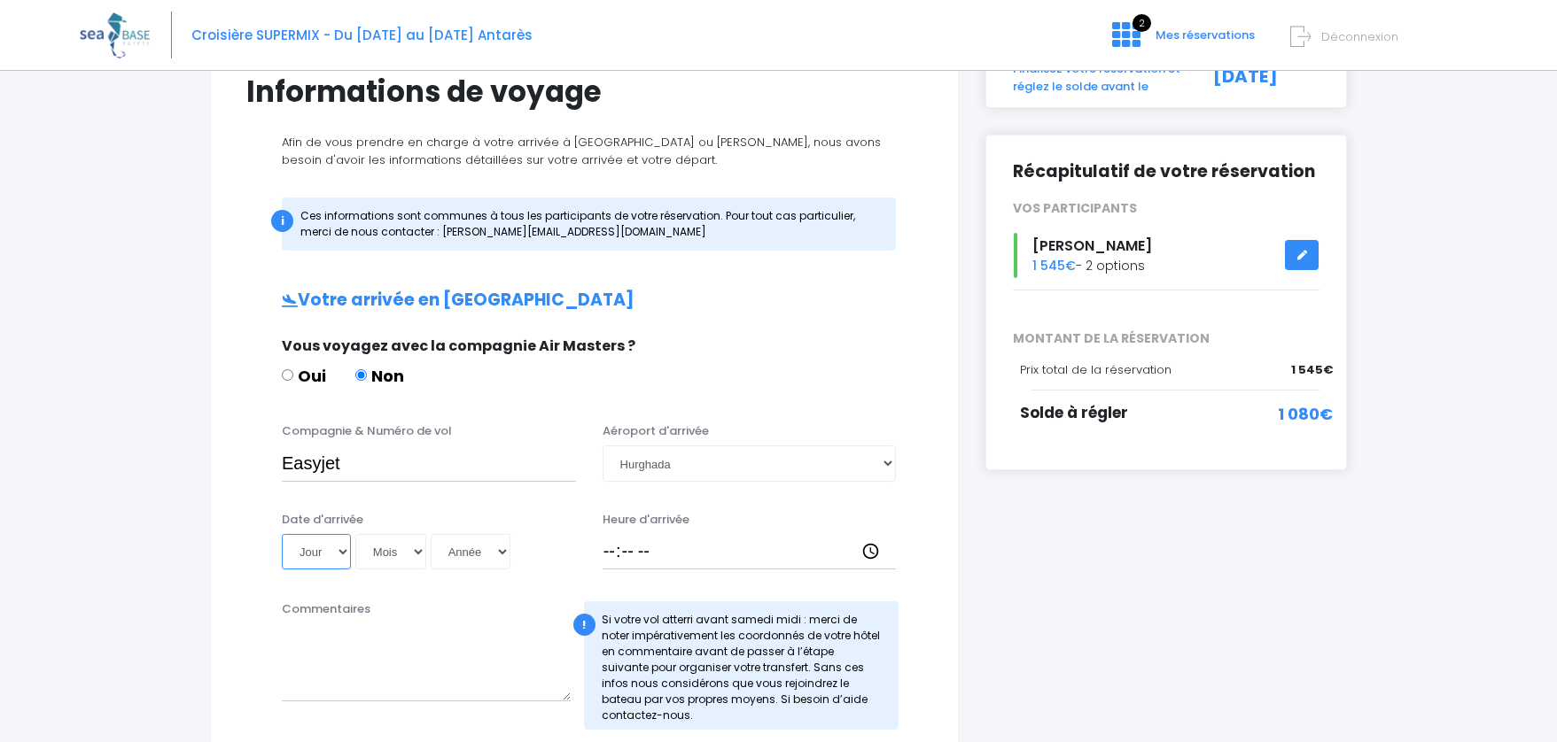
click at [339, 550] on select "Jour 01 02 03 04 05 06 07 08 09 10 11 12 13 14 15 16 17 18 19 20 21 22 23 24 25…" at bounding box center [316, 551] width 69 height 35
select select "15"
click at [282, 534] on select "Jour 01 02 03 04 05 06 07 08 09 10 11 12 13 14 15 16 17 18 19 20 21 22 23 24 25…" at bounding box center [316, 551] width 69 height 35
click at [405, 556] on select "Mois 01 02 03 04 05 06 07 08 09 10 11 12" at bounding box center [390, 551] width 71 height 35
select select "11"
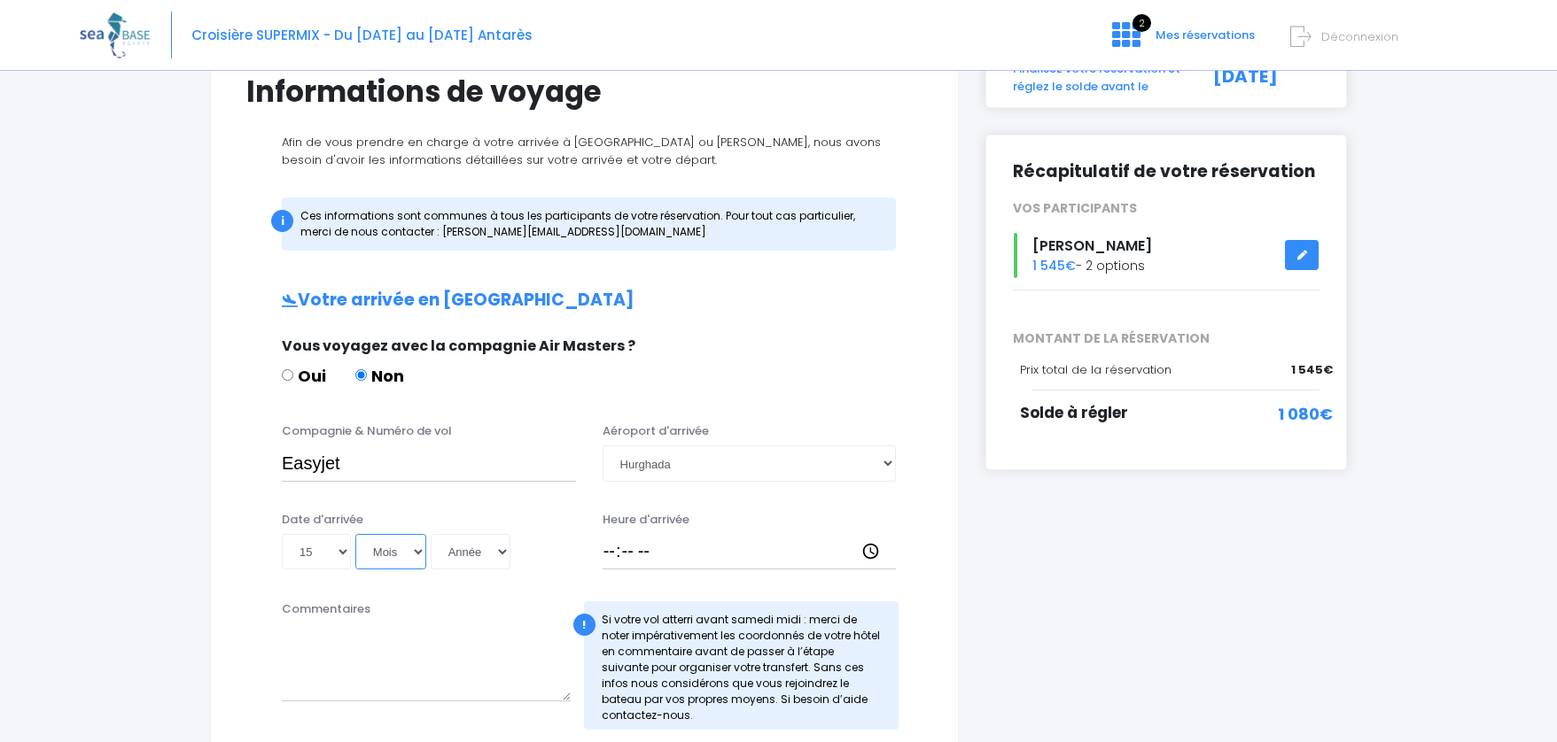
click at [355, 534] on select "Mois 01 02 03 04 05 06 07 08 09 10 11 12" at bounding box center [390, 551] width 71 height 35
click at [474, 547] on select "Année 2045 2044 2043 2042 2041 2040 2039 2038 2037 2036 2035 2034 2033 2032 203…" at bounding box center [471, 551] width 80 height 35
select select "2025"
click at [431, 534] on select "Année 2045 2044 2043 2042 2041 2040 2039 2038 2037 2036 2035 2034 2033 2032 203…" at bounding box center [471, 551] width 80 height 35
type input "2025-11-15"
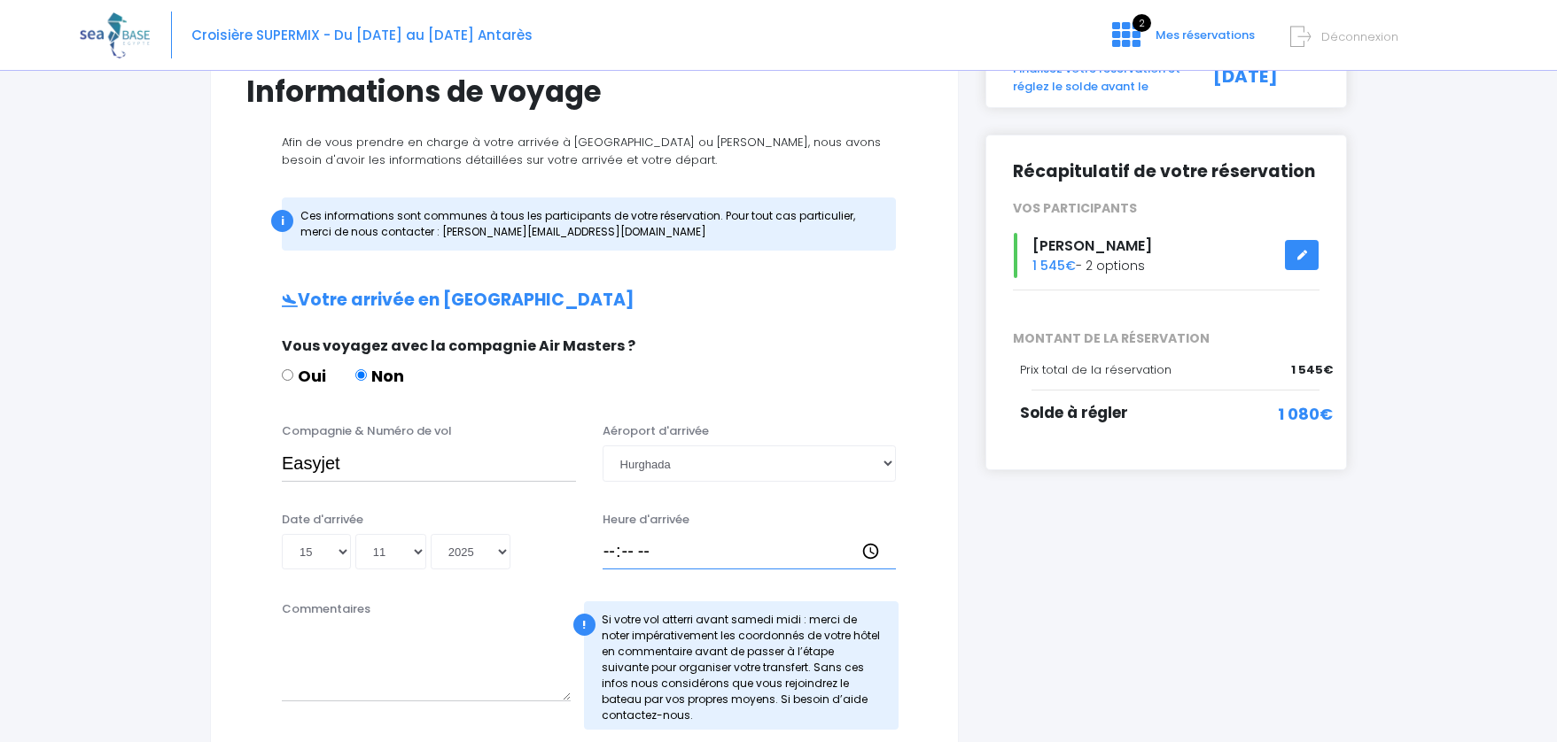
click at [623, 552] on input "Heure d'arrivée" at bounding box center [749, 551] width 294 height 35
click at [601, 549] on div "Heure d'arrivée" at bounding box center [749, 540] width 321 height 59
click at [610, 556] on input "Heure d'arrivée" at bounding box center [749, 551] width 294 height 35
type input "17:15"
click at [445, 659] on textarea "Commentaires" at bounding box center [426, 663] width 289 height 78
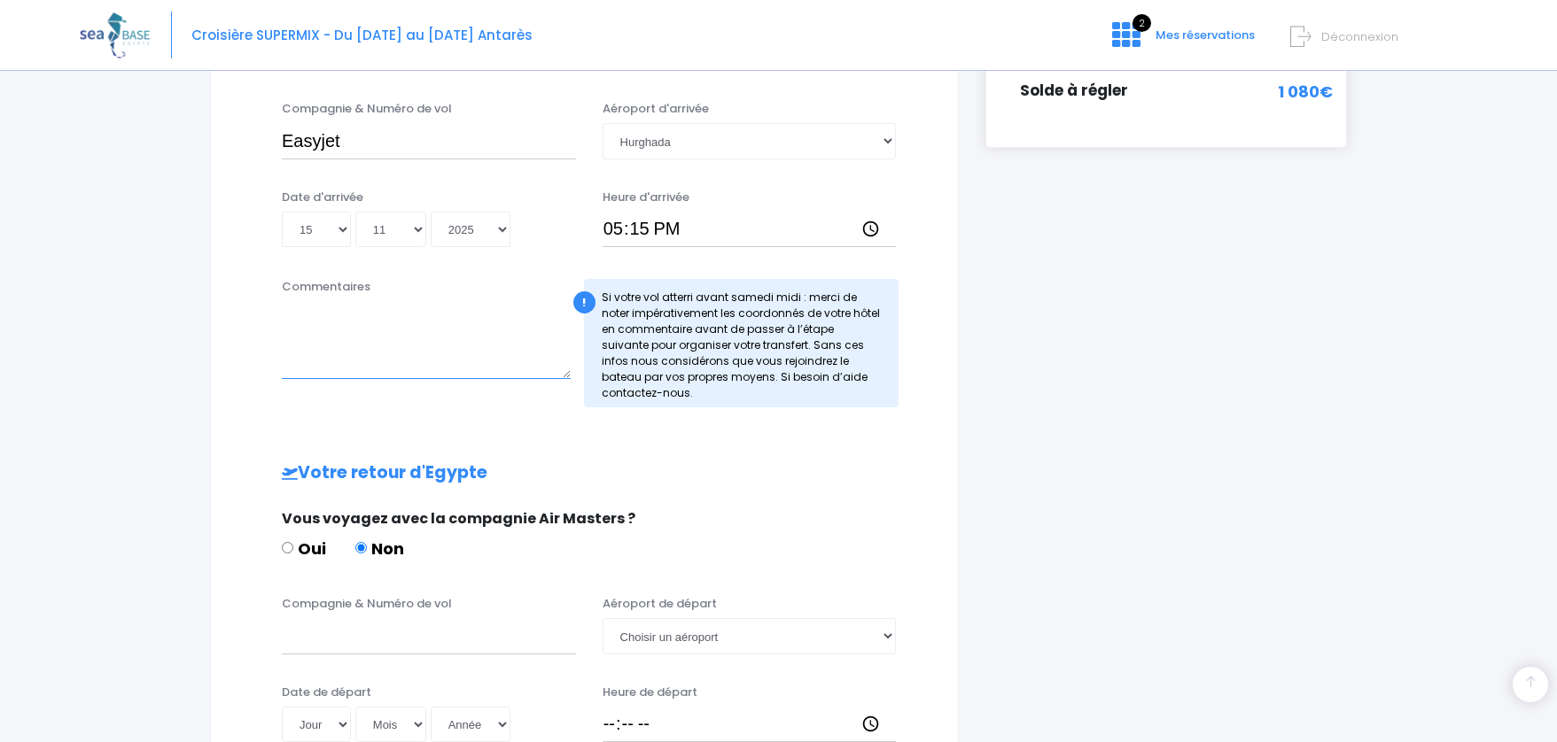
scroll to position [523, 0]
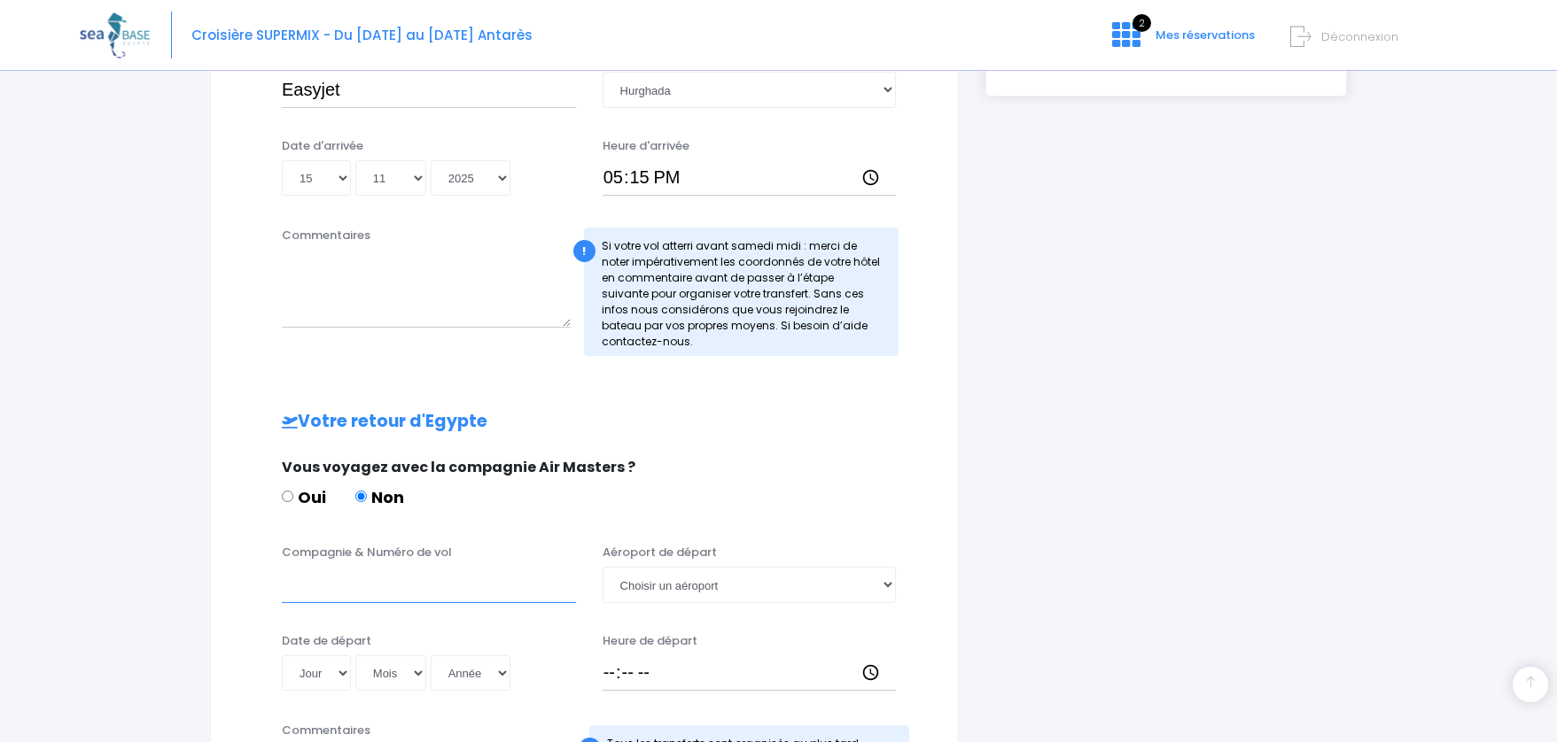
click at [380, 589] on input "Compagnie & Numéro de vol" at bounding box center [429, 584] width 294 height 35
type input "easyjet"
click at [686, 590] on select "Choisir un aéroport Hurghada Marsa Alam" at bounding box center [749, 584] width 294 height 35
select select "Hurghada"
click at [602, 567] on select "Choisir un aéroport Hurghada Marsa Alam" at bounding box center [749, 584] width 294 height 35
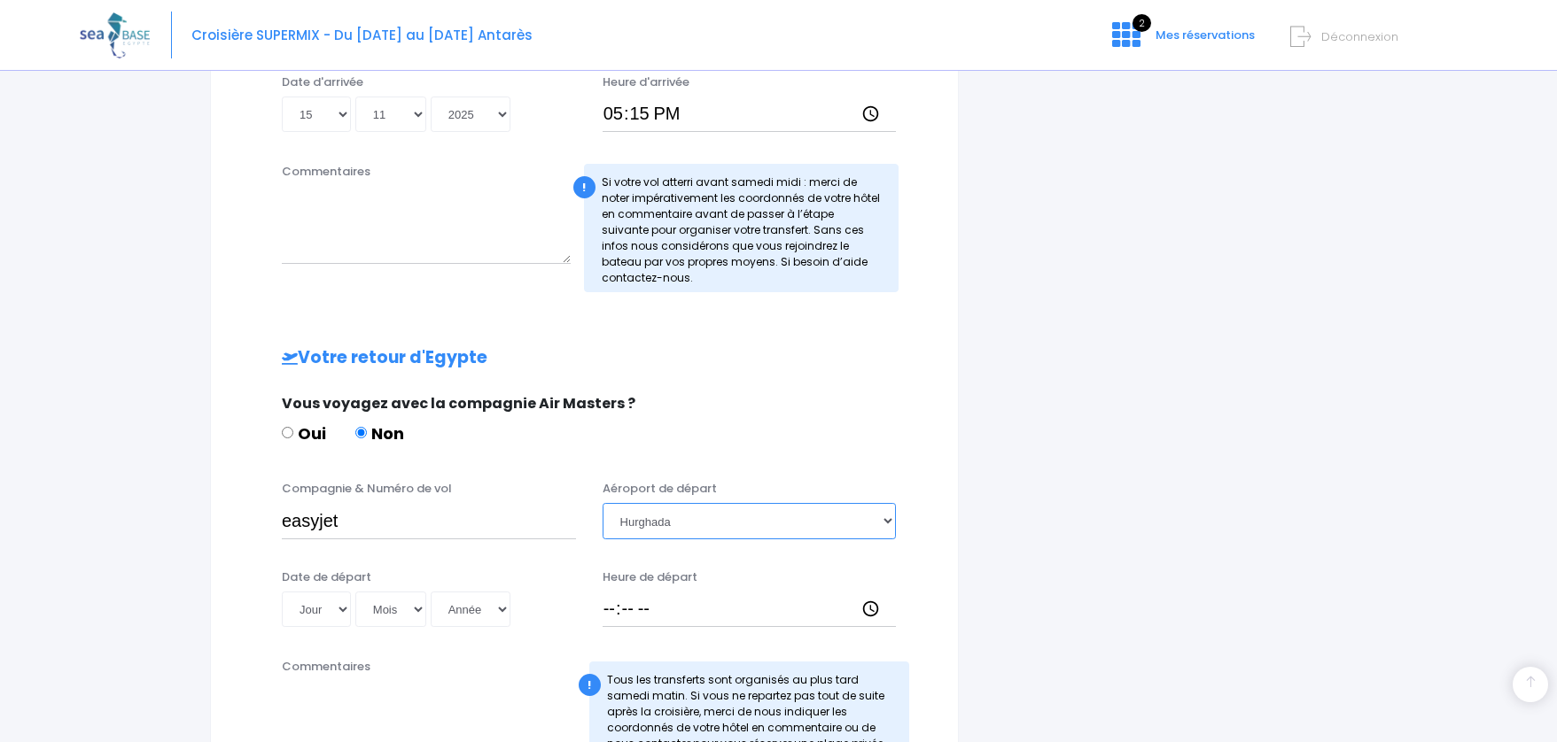
scroll to position [648, 0]
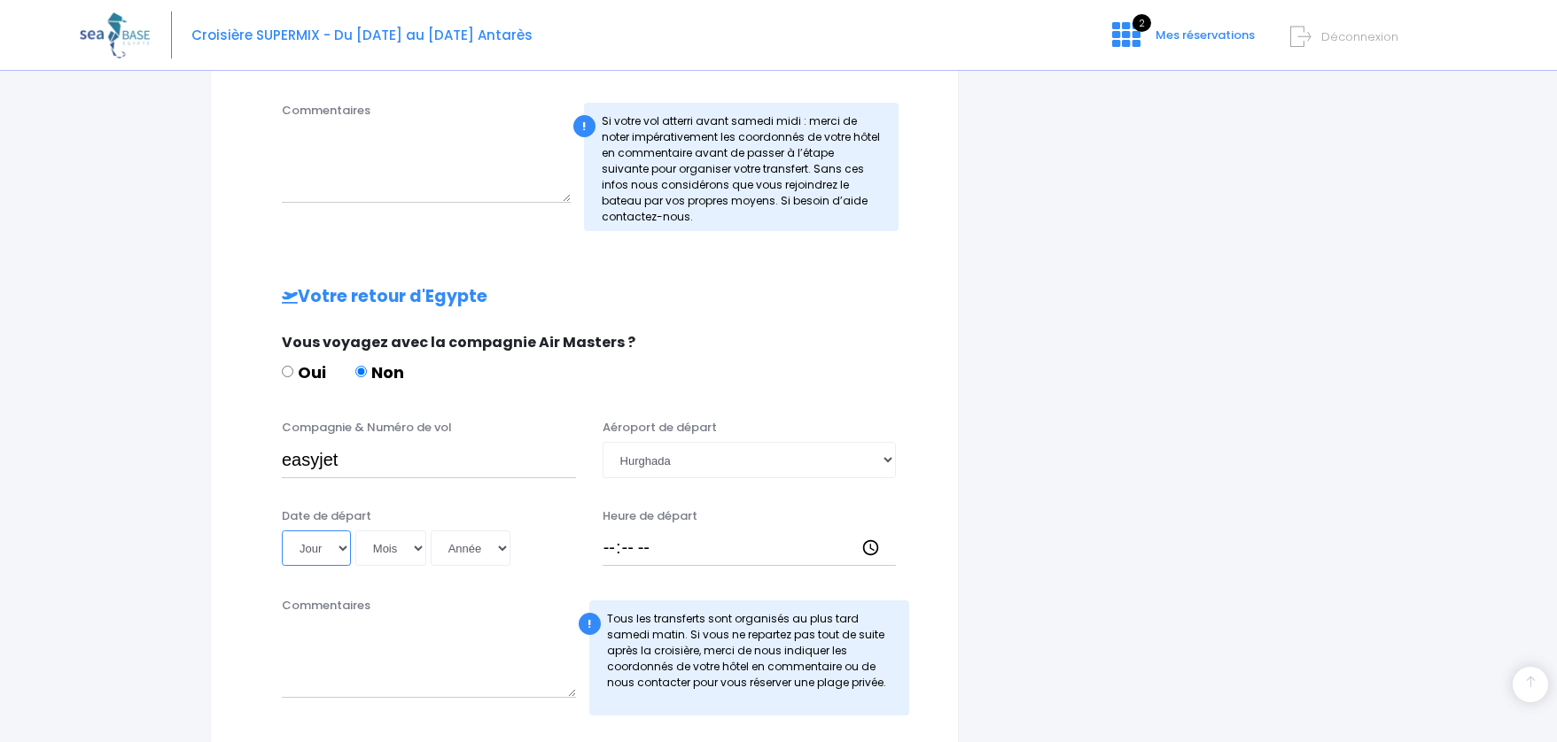
click at [337, 546] on select "Jour 01 02 03 04 05 06 07 08 09 10 11 12 13 14 15 16 17 18 19 20 21 22 23 24 25…" at bounding box center [316, 548] width 69 height 35
select select "22"
click at [282, 531] on select "Jour 01 02 03 04 05 06 07 08 09 10 11 12 13 14 15 16 17 18 19 20 21 22 23 24 25…" at bounding box center [316, 548] width 69 height 35
click at [393, 545] on select "Mois 01 02 03 04 05 06 07 08 09 10 11 12" at bounding box center [390, 548] width 71 height 35
select select "11"
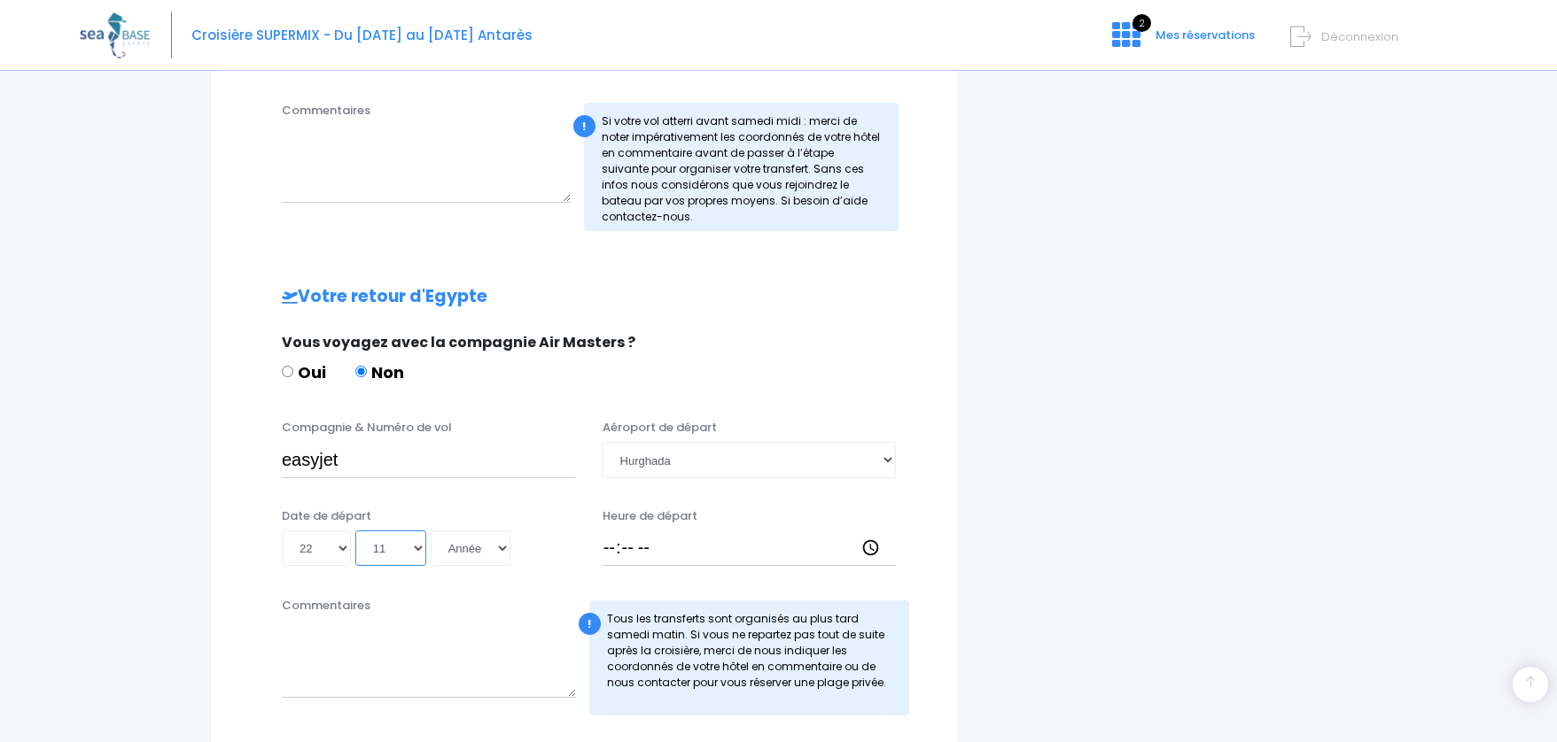
click at [355, 531] on select "Mois 01 02 03 04 05 06 07 08 09 10 11 12" at bounding box center [390, 548] width 71 height 35
click at [463, 553] on select "Année 2045 2044 2043 2042 2041 2040 2039 2038 2037 2036 2035 2034 2033 2032 203…" at bounding box center [471, 548] width 80 height 35
select select "2025"
click at [431, 531] on select "Année 2045 2044 2043 2042 2041 2040 2039 2038 2037 2036 2035 2034 2033 2032 203…" at bounding box center [471, 548] width 80 height 35
type input "2025-11-22"
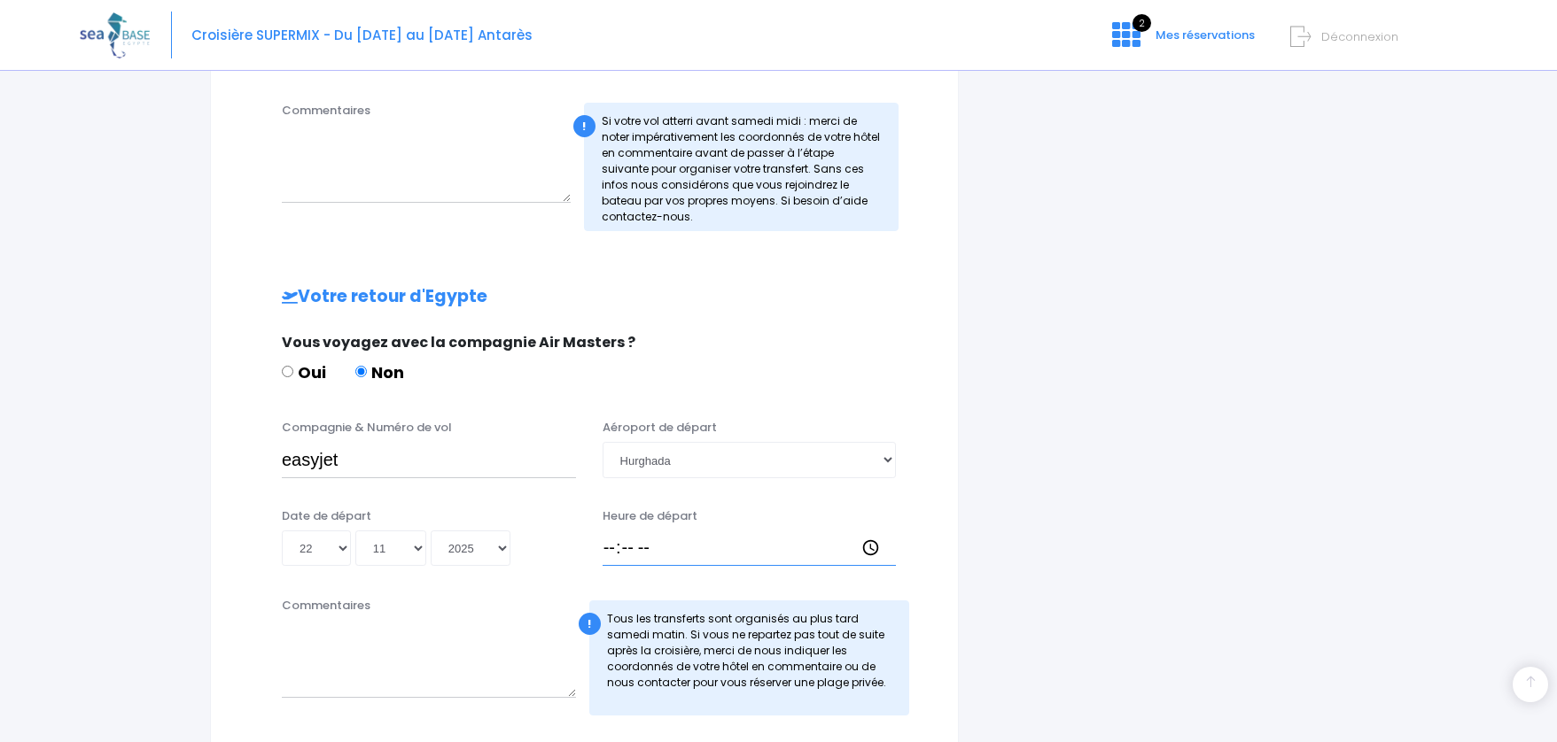
click at [628, 556] on input "Heure de départ" at bounding box center [749, 548] width 294 height 35
click at [607, 555] on input "Heure de départ" at bounding box center [749, 548] width 294 height 35
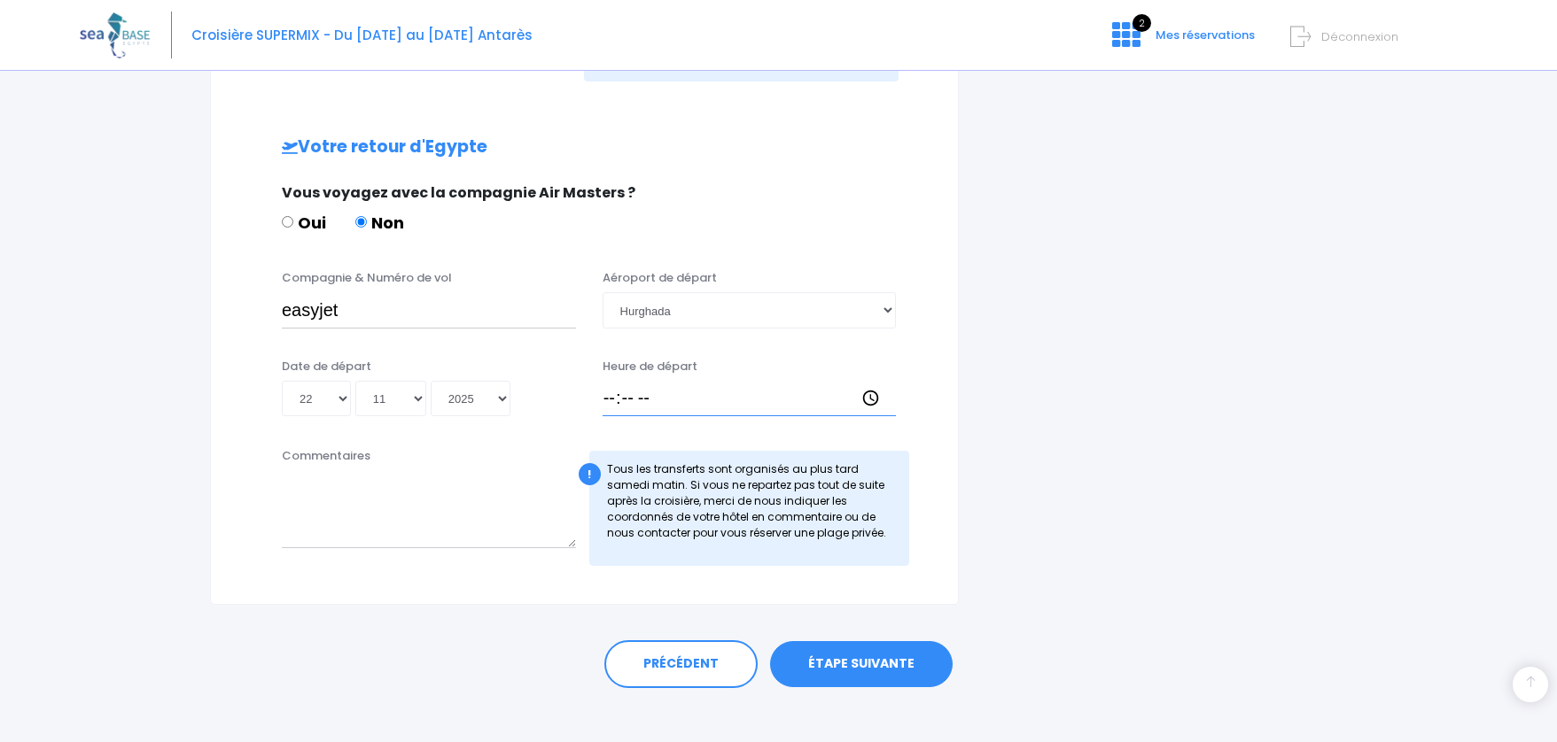
scroll to position [813, 0]
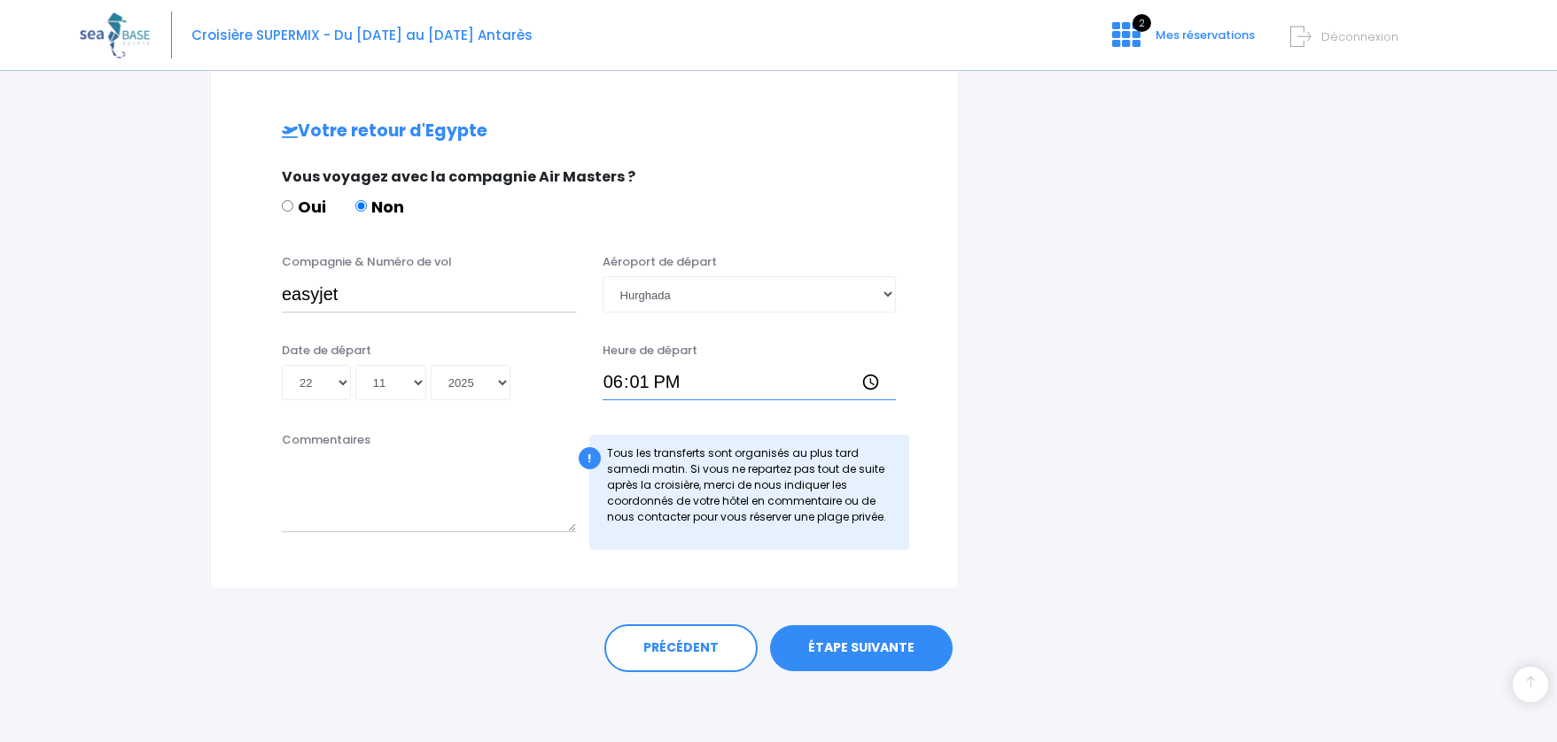
type input "18:10"
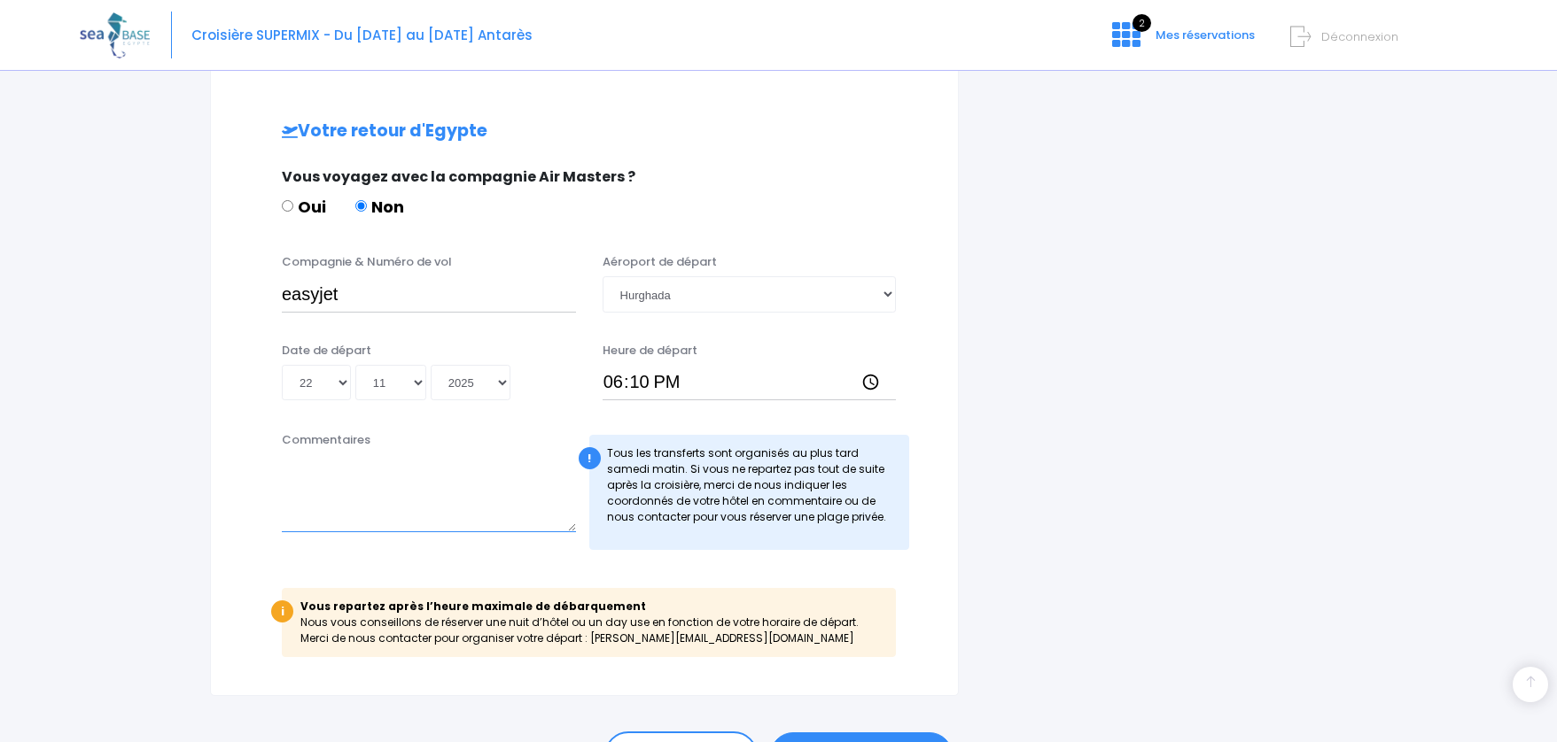
click at [385, 505] on textarea "Commentaires" at bounding box center [429, 494] width 294 height 78
drag, startPoint x: 590, startPoint y: 642, endPoint x: 732, endPoint y: 639, distance: 141.8
click at [732, 639] on div "i Vous repartez après l’heure maximale de débarquement Nous vous conseillons de…" at bounding box center [589, 622] width 614 height 69
click at [436, 484] on textarea "Commentaires" at bounding box center [429, 494] width 294 height 78
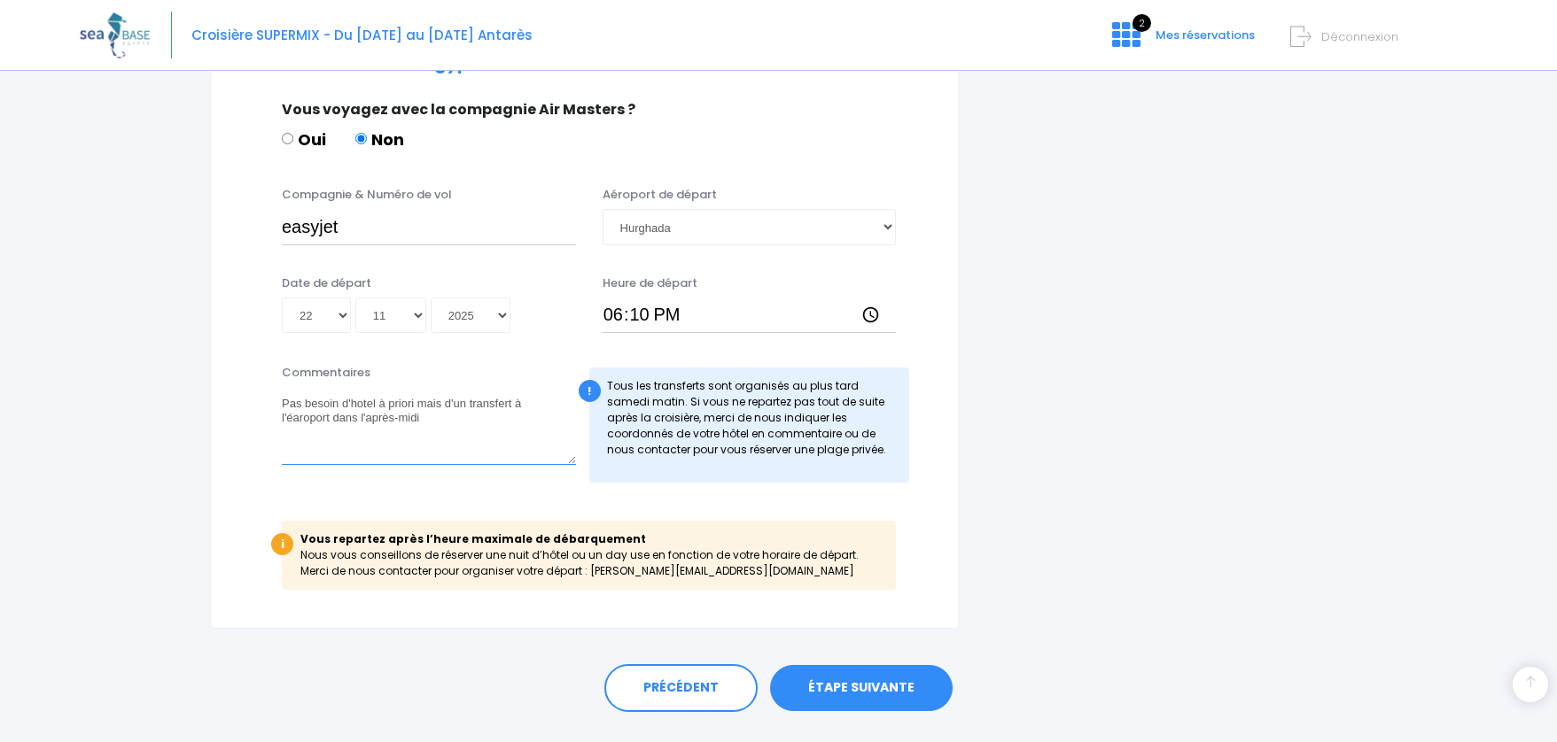
scroll to position [890, 0]
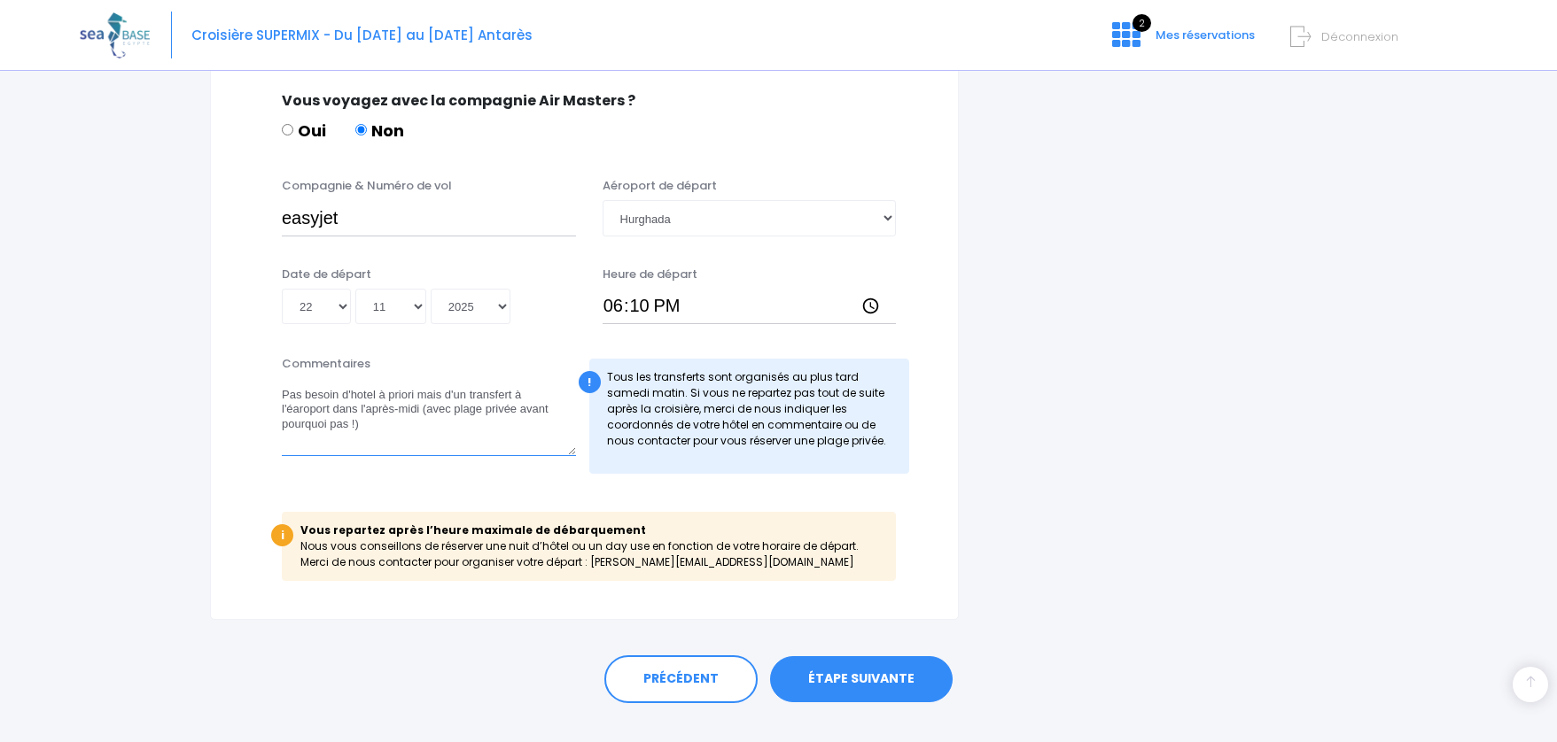
type textarea "Pas besoin d'hotel à priori mais d'un transfert à l'éaroport dans l'après-midi …"
click at [828, 672] on link "ÉTAPE SUIVANTE" at bounding box center [861, 680] width 183 height 46
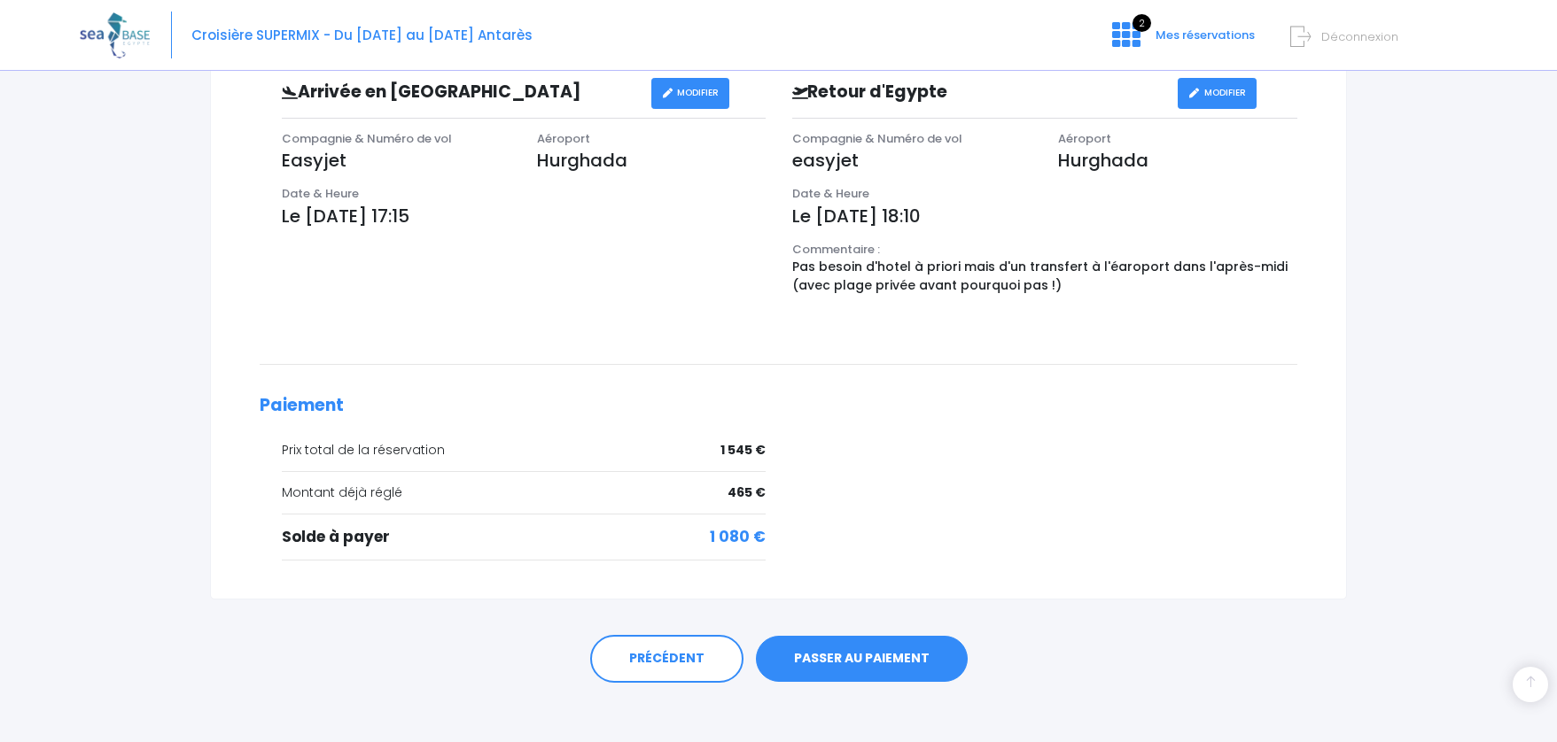
scroll to position [570, 0]
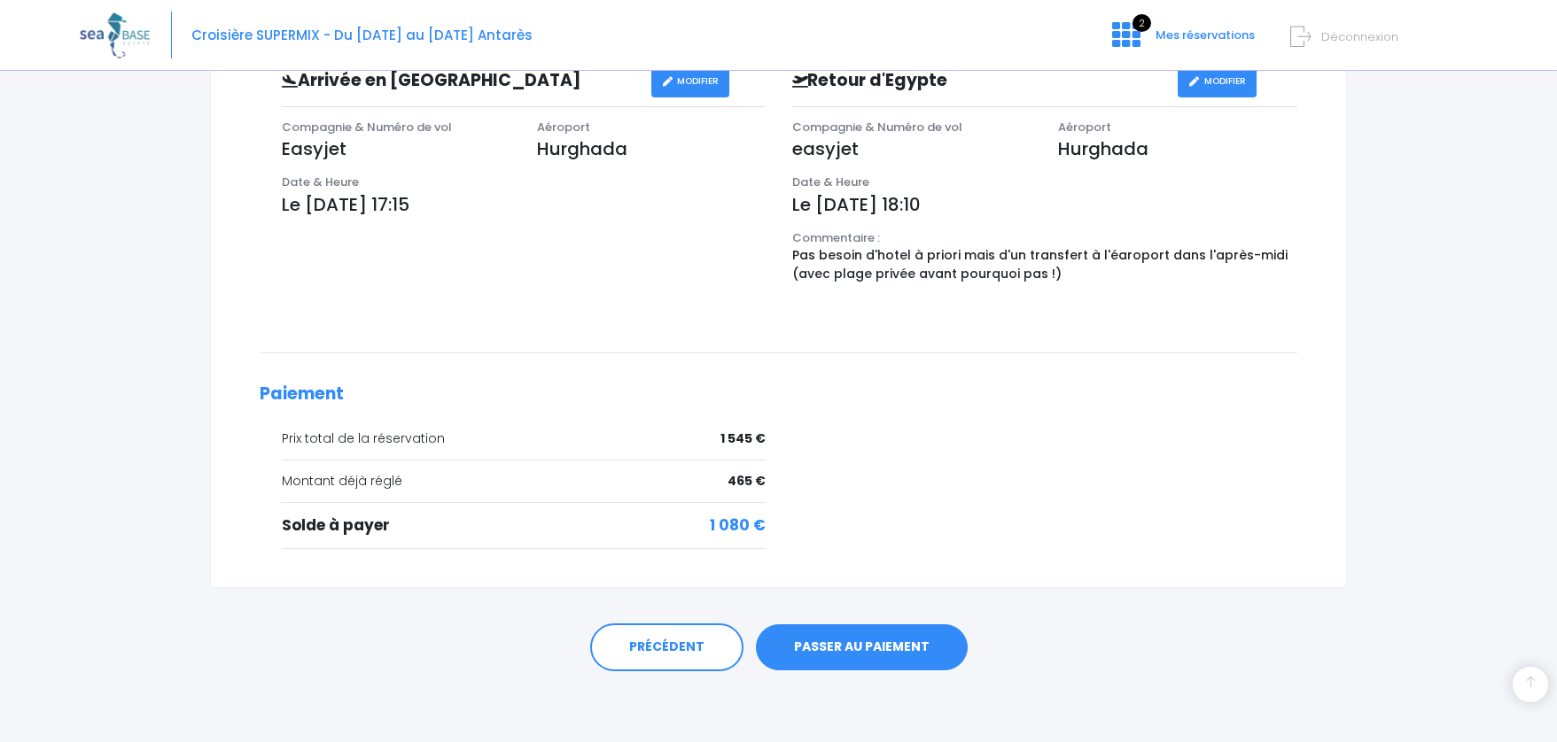
click at [836, 643] on link "PASSER AU PAIEMENT" at bounding box center [862, 648] width 212 height 46
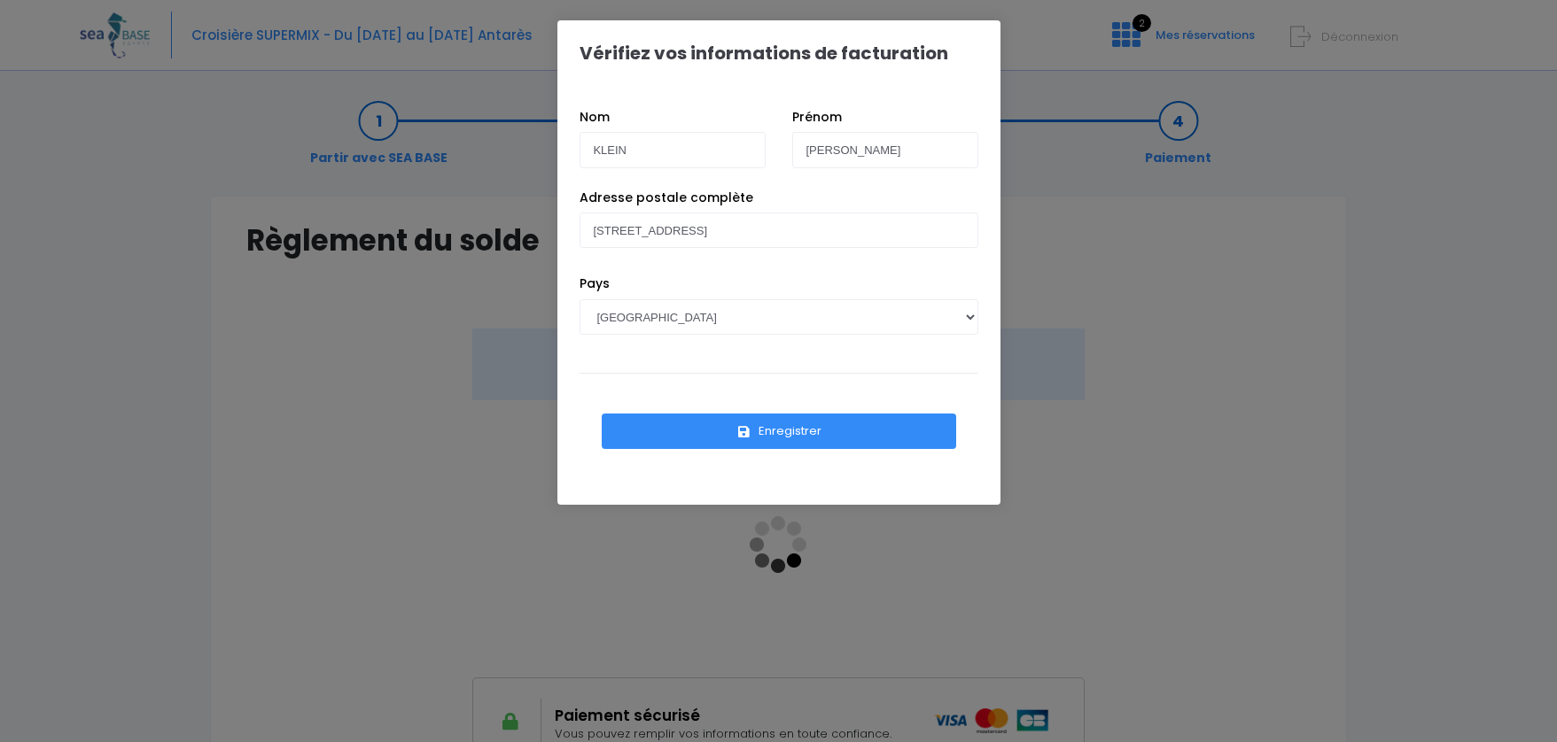
click at [716, 433] on button "Enregistrer" at bounding box center [779, 431] width 354 height 35
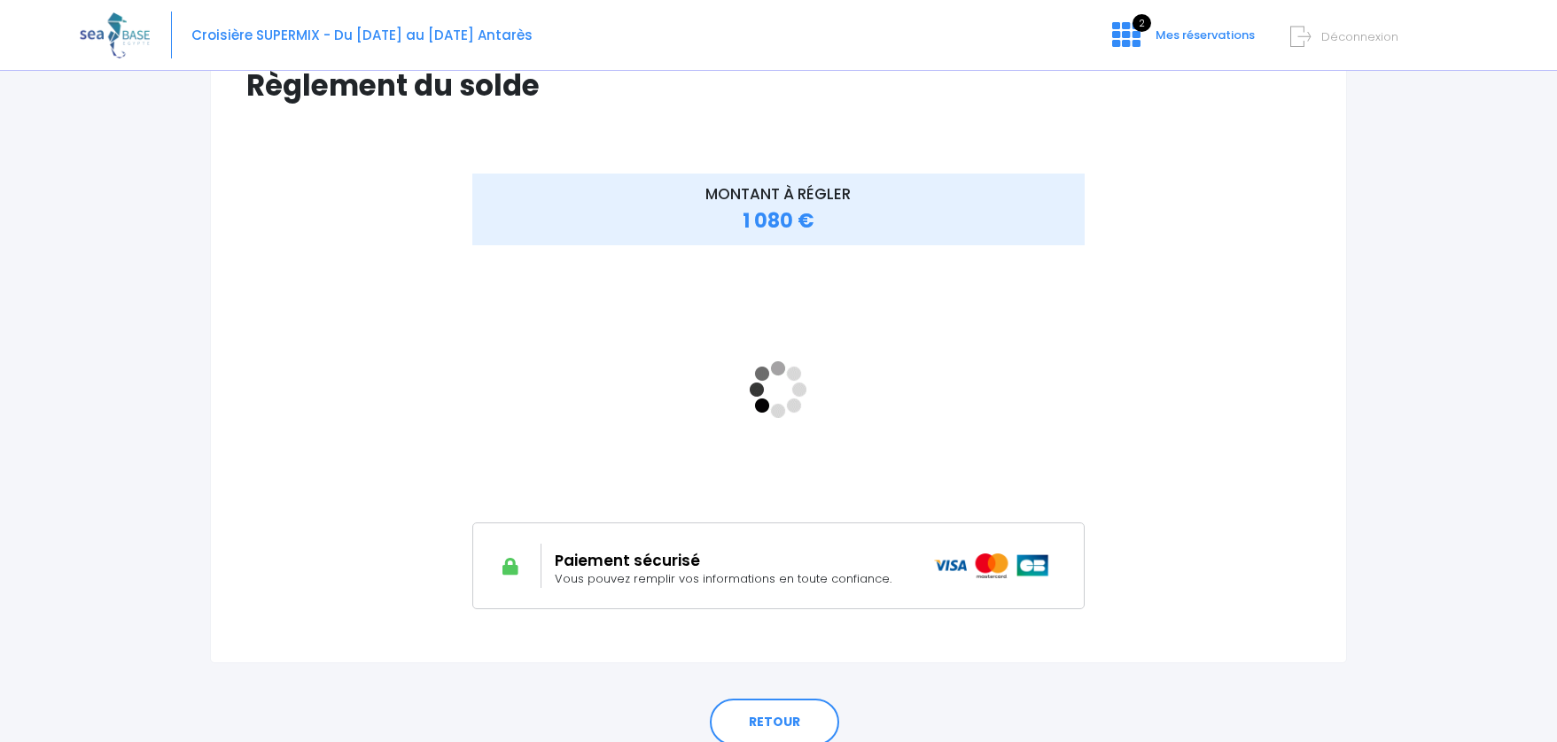
scroll to position [229, 0]
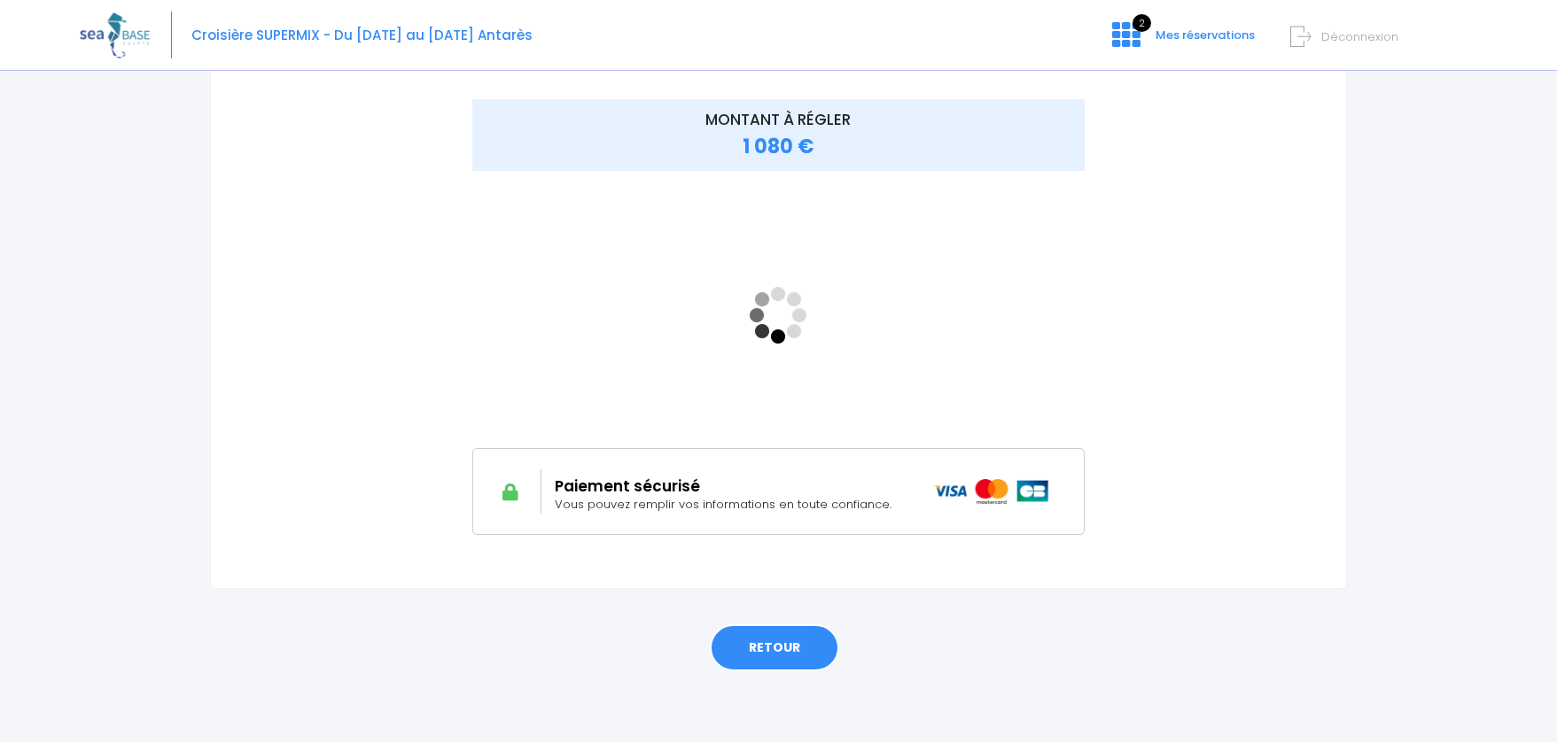
click at [787, 665] on link "RETOUR" at bounding box center [774, 649] width 129 height 48
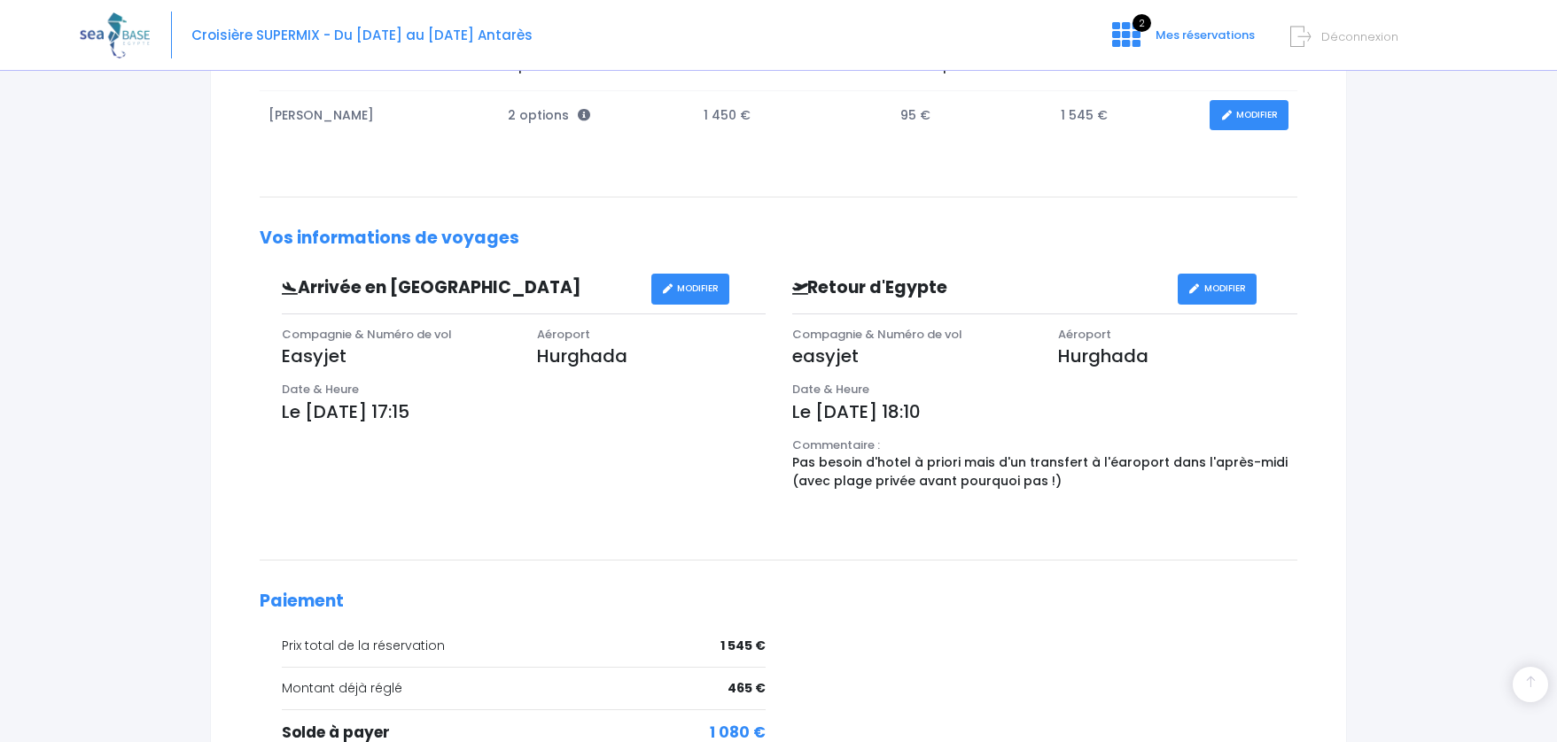
scroll to position [570, 0]
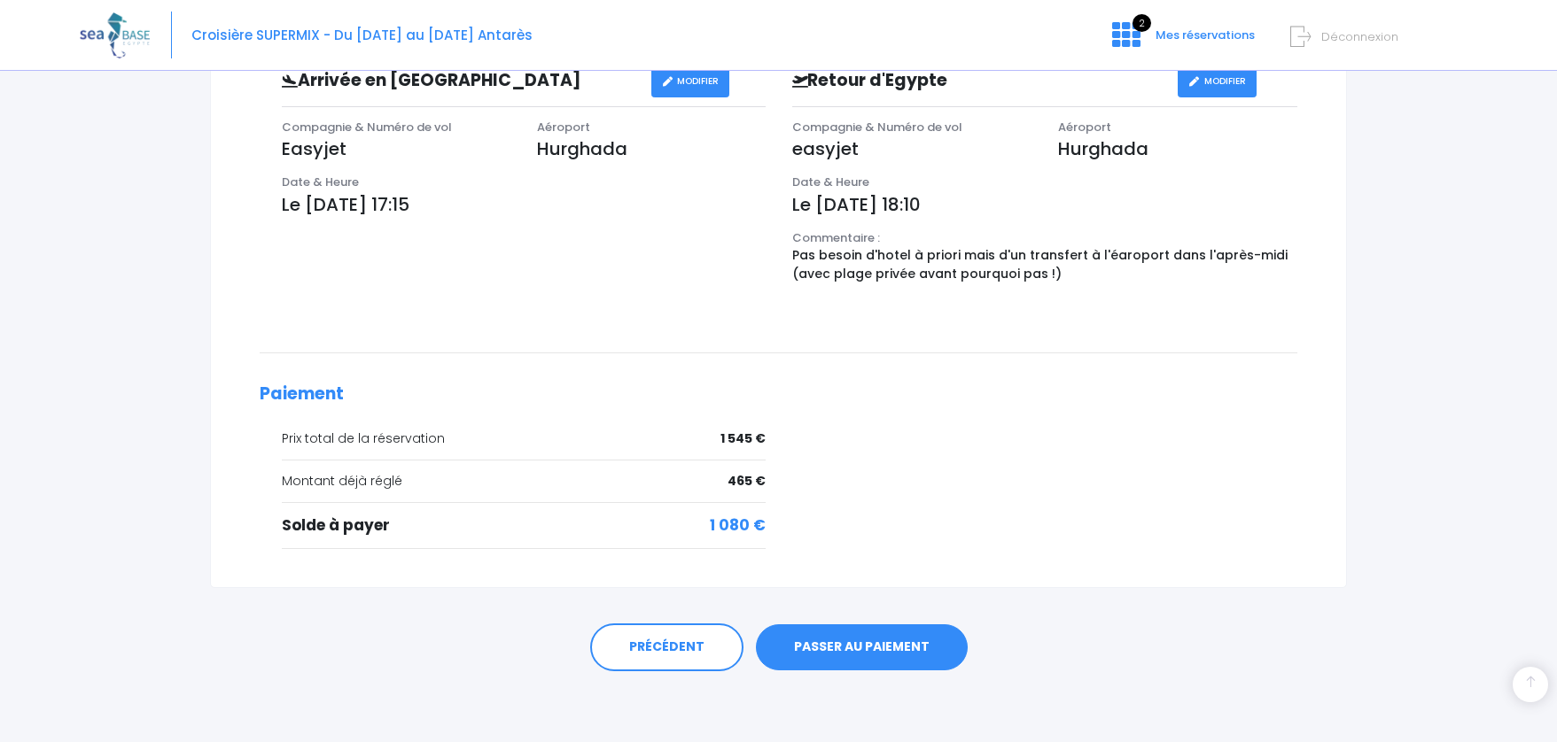
click at [874, 661] on link "PASSER AU PAIEMENT" at bounding box center [862, 648] width 212 height 46
click at [1178, 33] on span "Mes réservations" at bounding box center [1204, 35] width 99 height 17
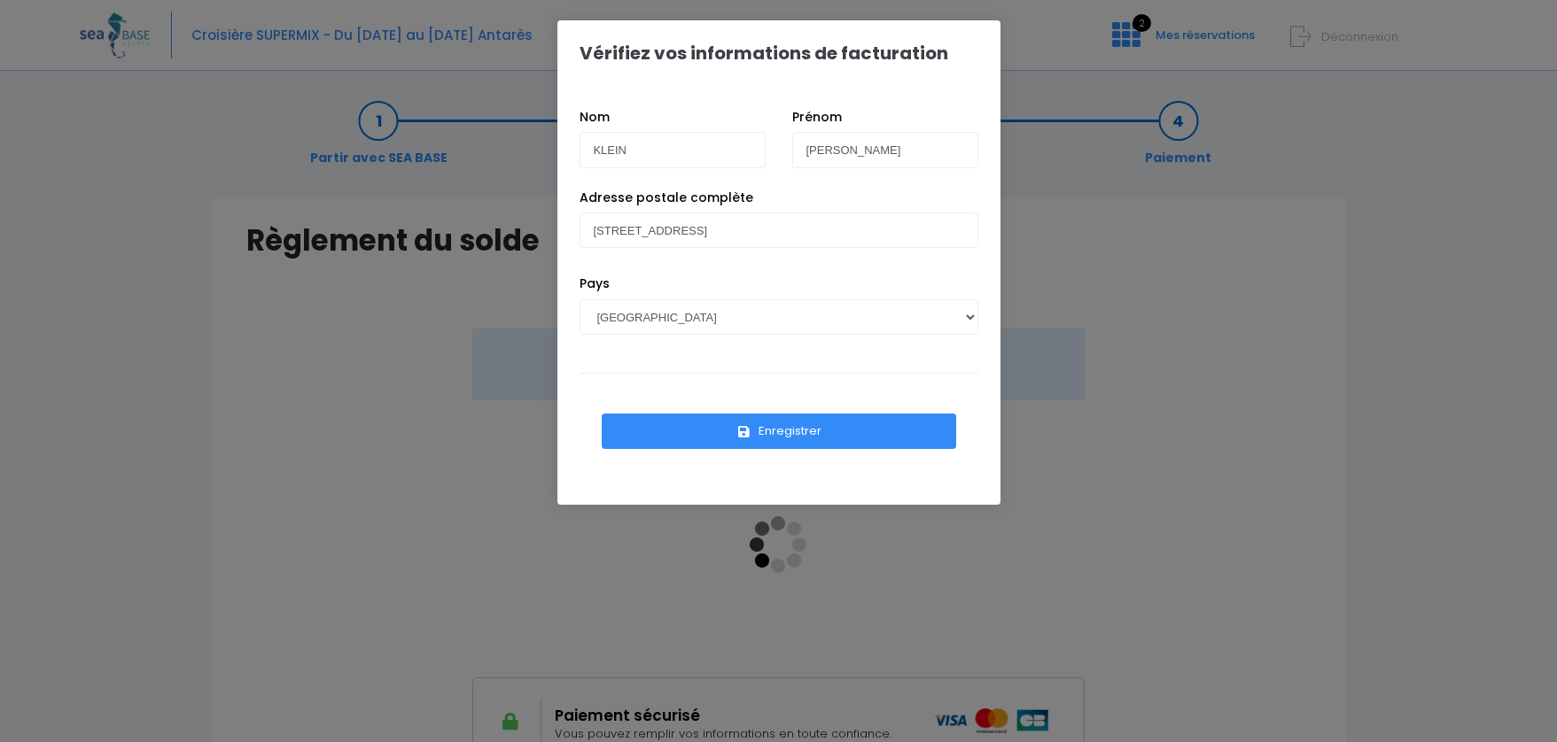
click at [1172, 482] on div "Vérifiez vos informations de facturation Nom KLEIN [PERSON_NAME] Pays [GEOGRAPH…" at bounding box center [778, 371] width 1557 height 742
click at [1128, 37] on div "Vérifiez vos informations de facturation Nom KLEIN [PERSON_NAME] Pays [GEOGRAPH…" at bounding box center [778, 371] width 1557 height 742
click at [1171, 444] on div "Vérifiez vos informations de facturation Nom KLEIN [PERSON_NAME] Pays [GEOGRAPH…" at bounding box center [778, 371] width 1557 height 742
click at [366, 338] on div "Vérifiez vos informations de facturation Nom KLEIN [PERSON_NAME] Pays [GEOGRAPH…" at bounding box center [778, 371] width 1557 height 742
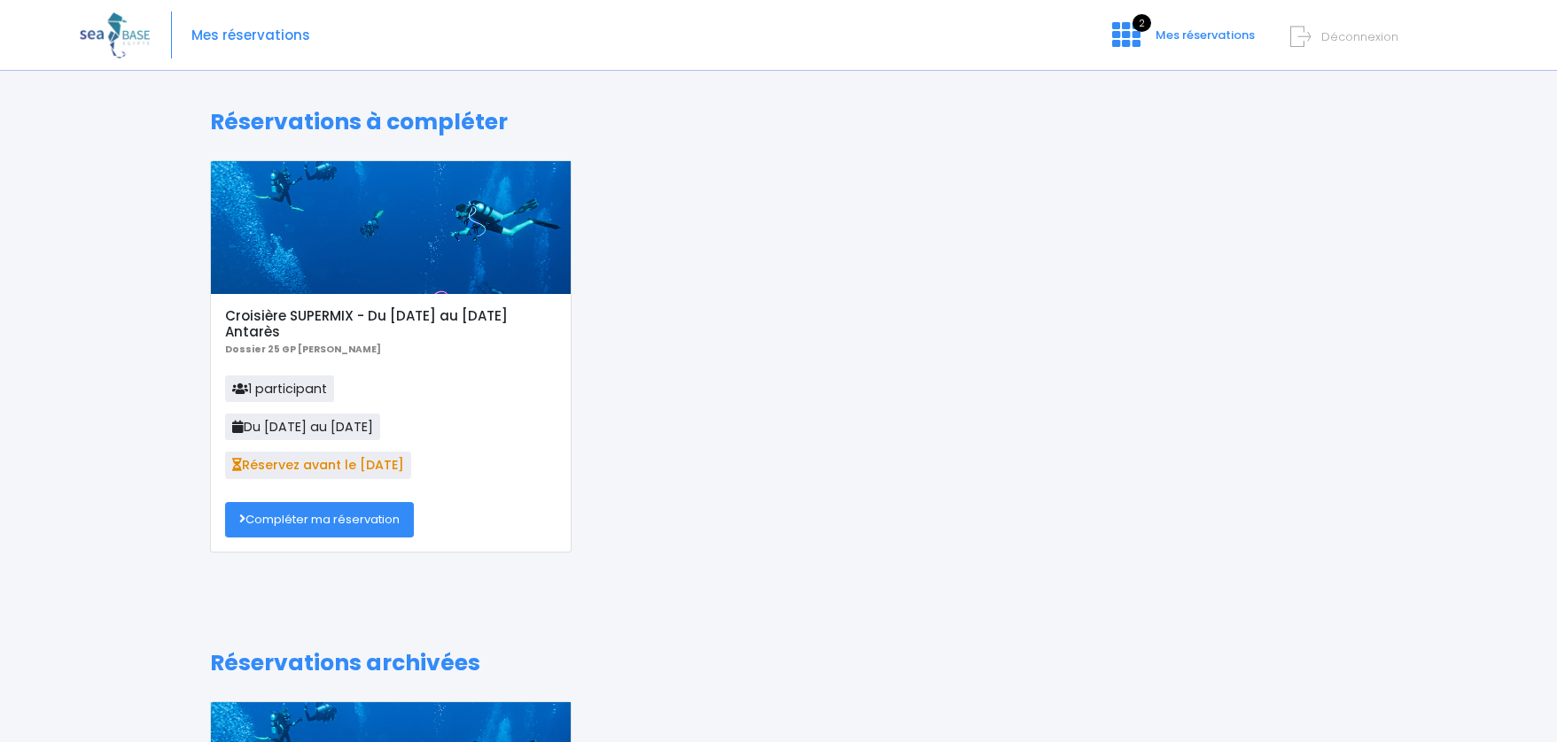
click at [376, 524] on link "Compléter ma réservation" at bounding box center [319, 519] width 189 height 35
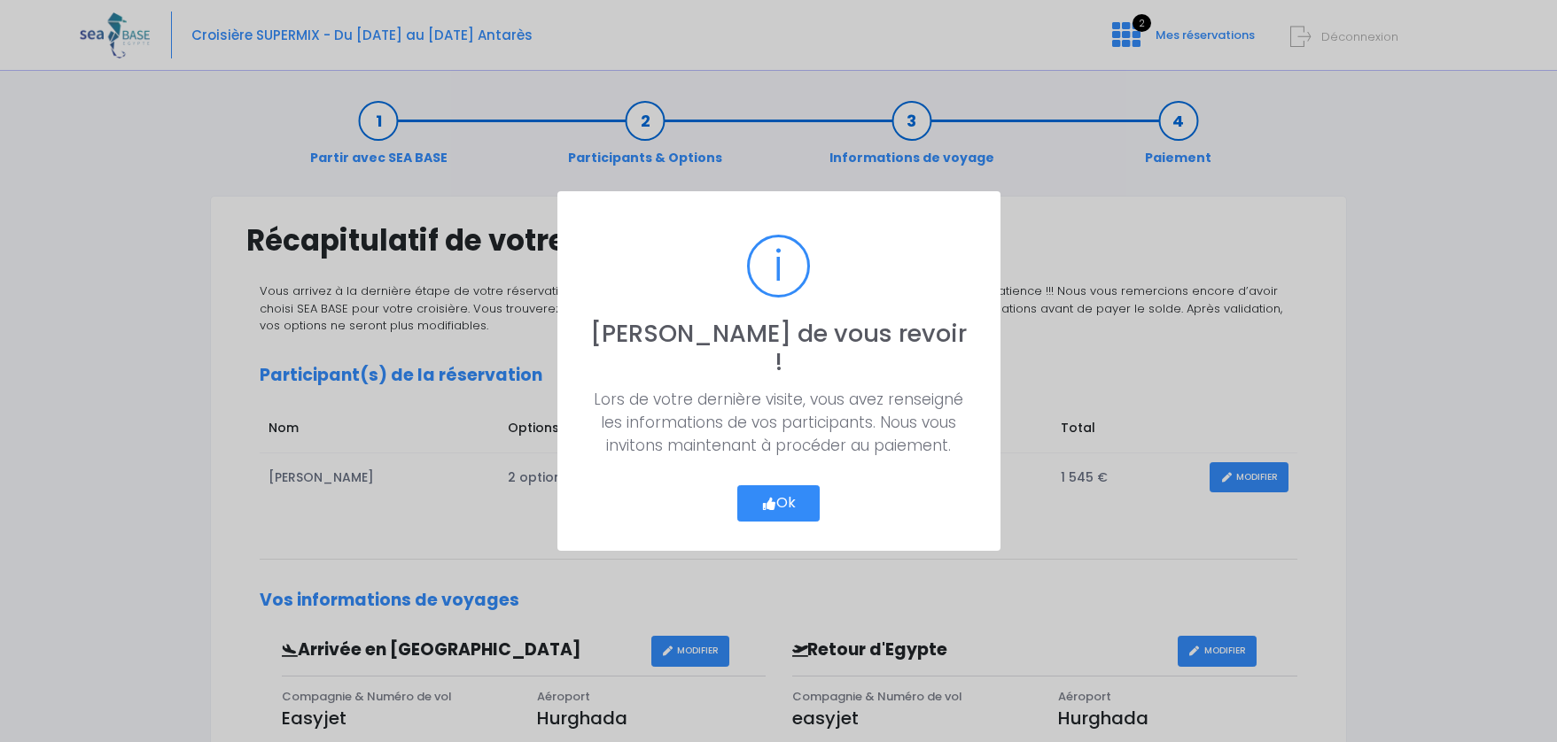
click at [759, 487] on button "Ok" at bounding box center [778, 504] width 83 height 37
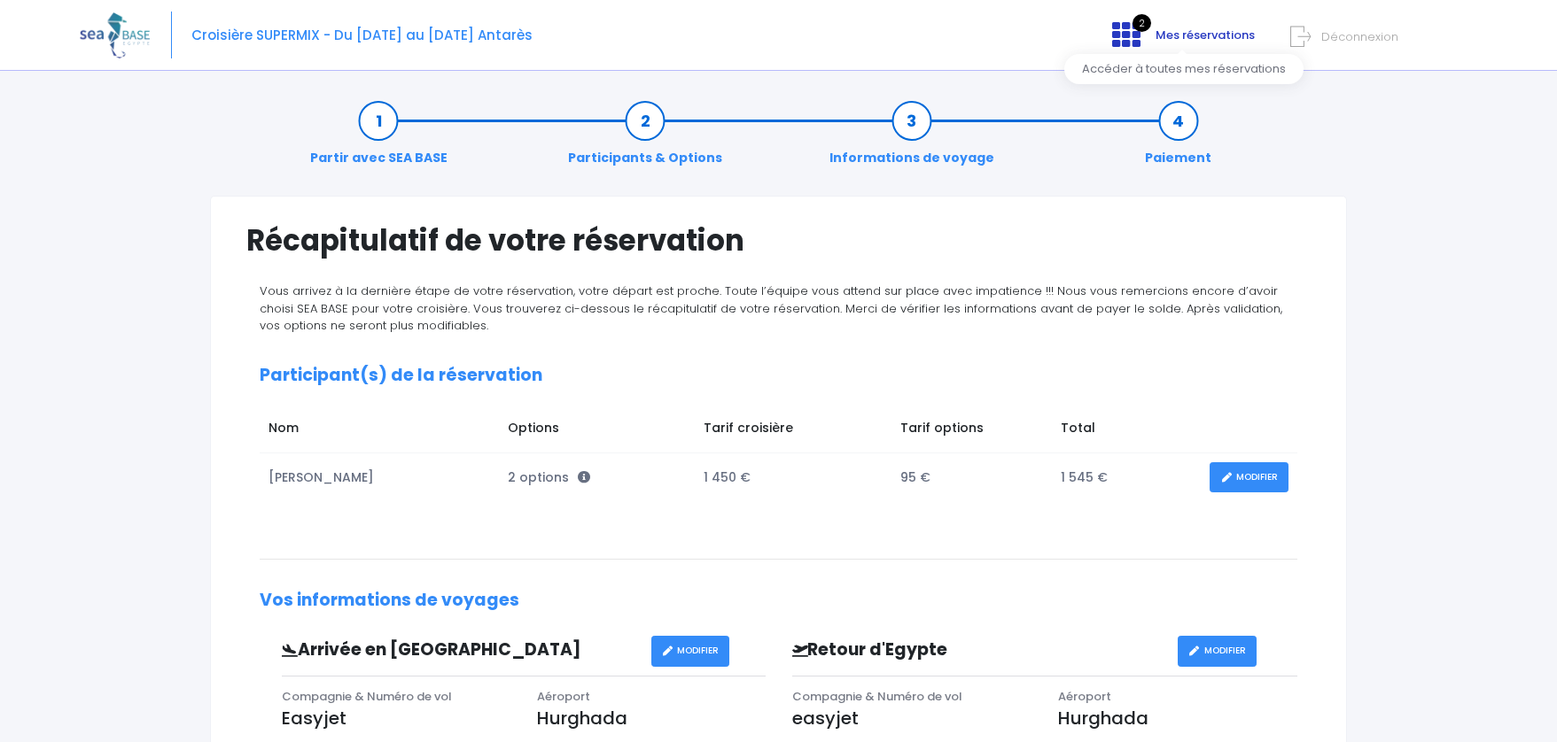
click at [1146, 35] on link "2 Mes réservations" at bounding box center [1181, 41] width 167 height 17
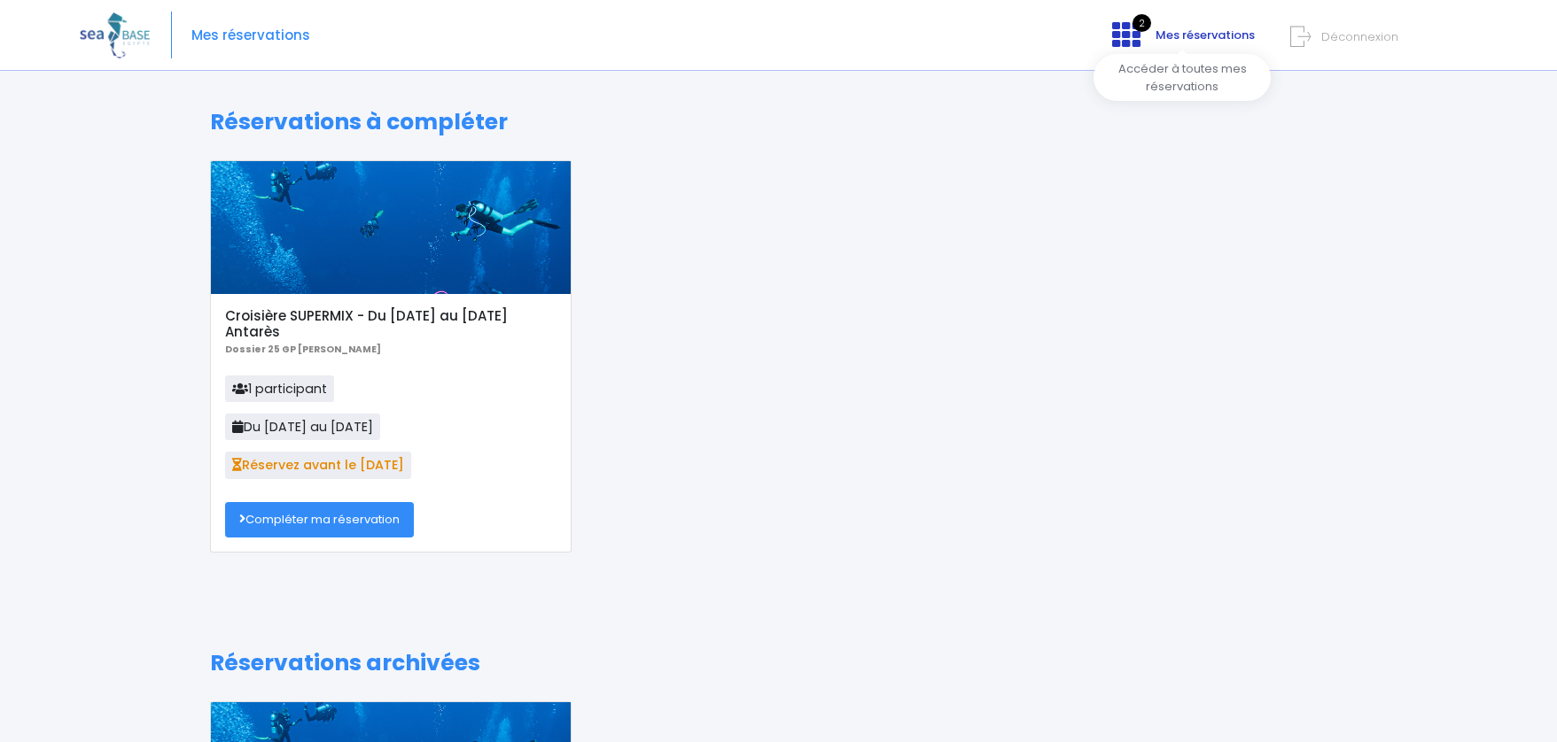
click at [1204, 35] on span "Mes réservations" at bounding box center [1204, 35] width 99 height 17
click at [348, 513] on link "Compléter ma réservation" at bounding box center [319, 519] width 189 height 35
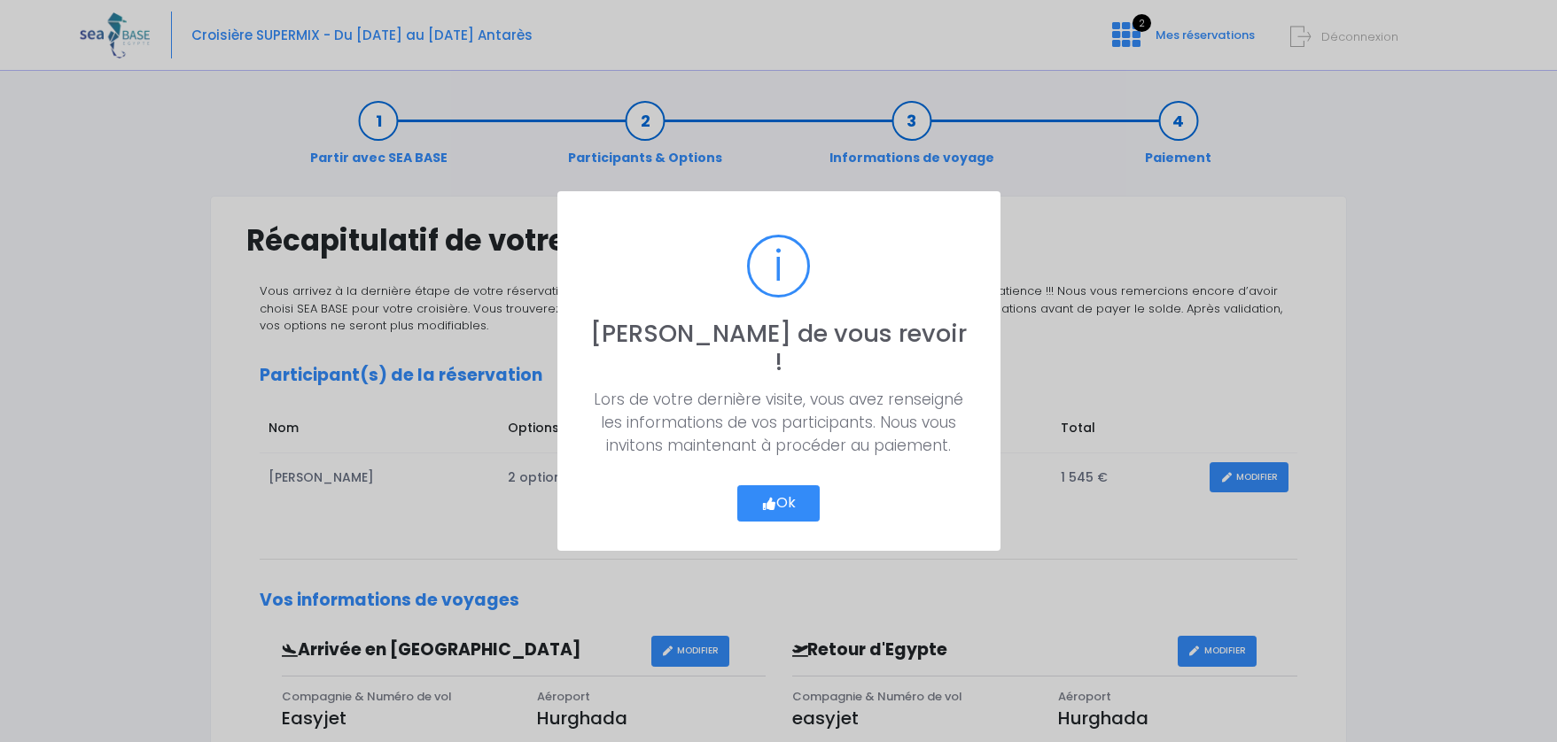
click at [789, 490] on button "Ok" at bounding box center [778, 504] width 83 height 37
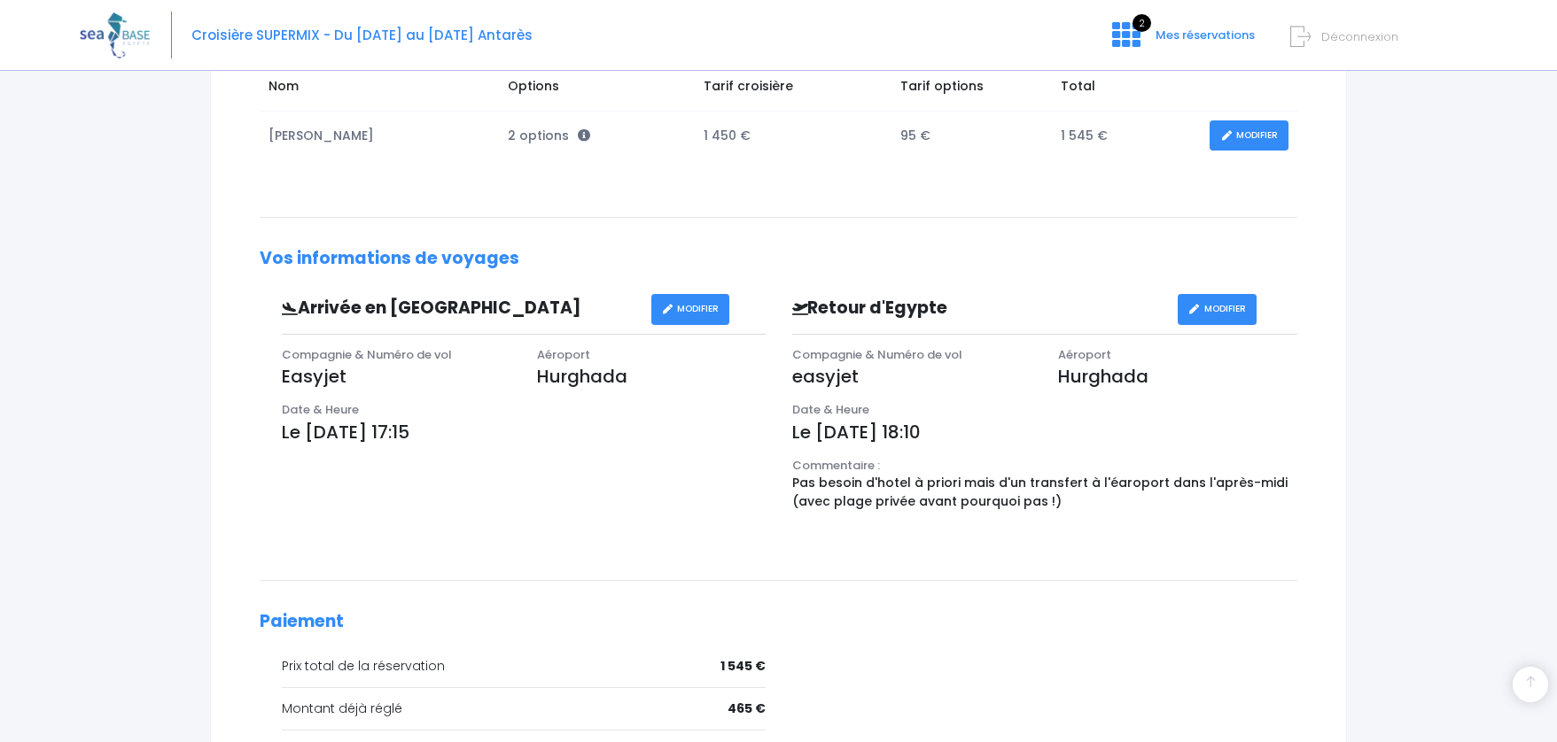
scroll to position [356, 0]
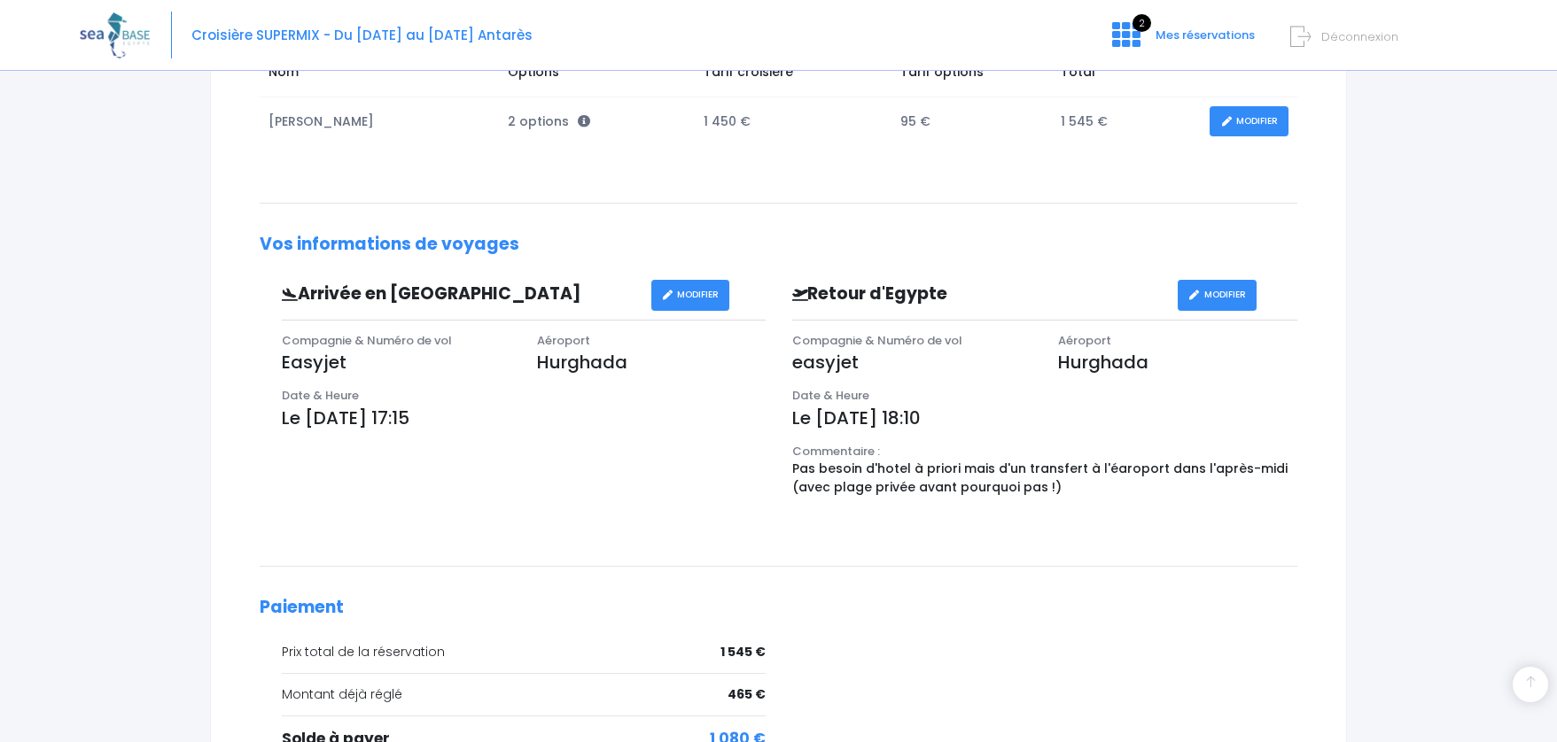
click at [1230, 115] on link "MODIFIER" at bounding box center [1248, 121] width 79 height 31
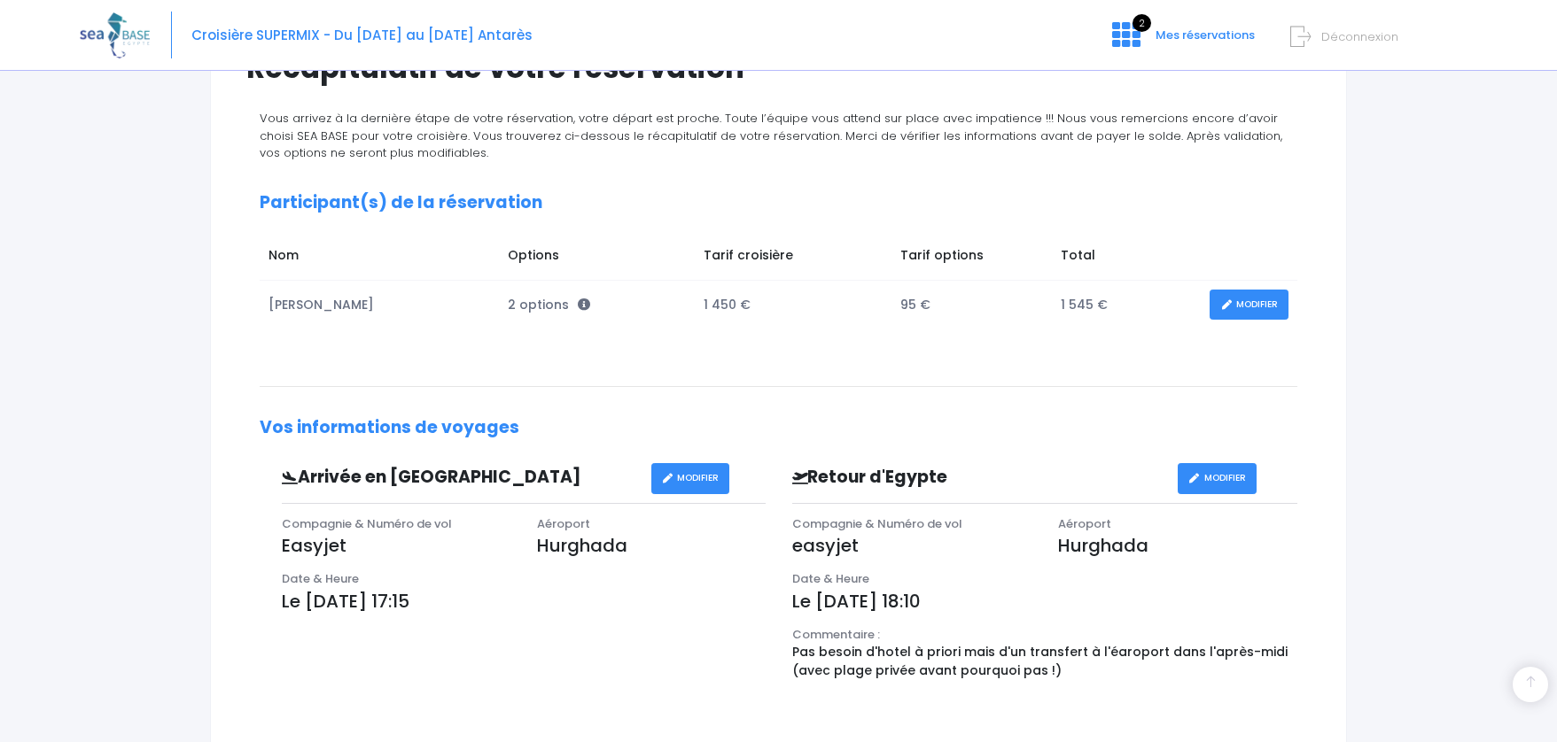
scroll to position [0, 0]
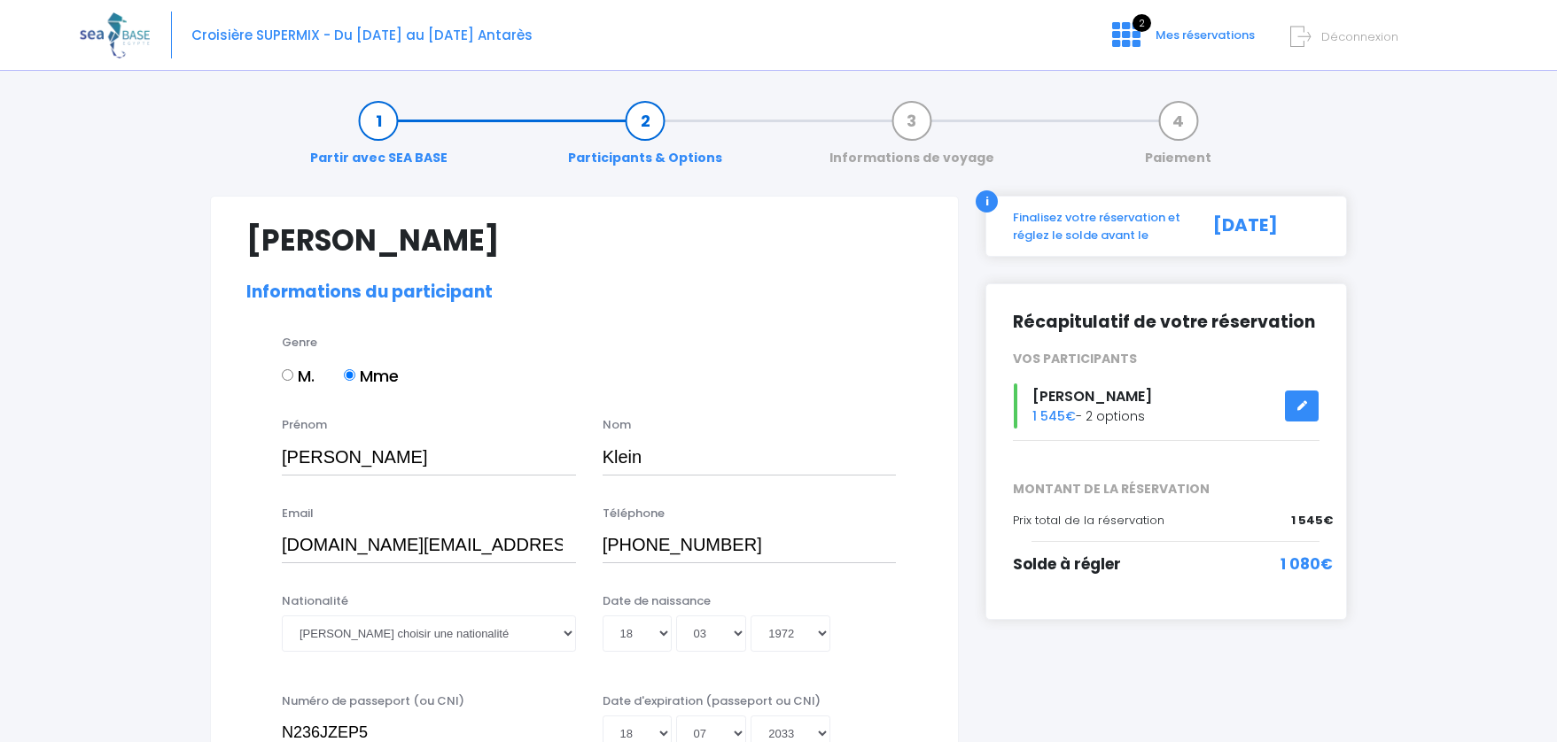
select select "MF2"
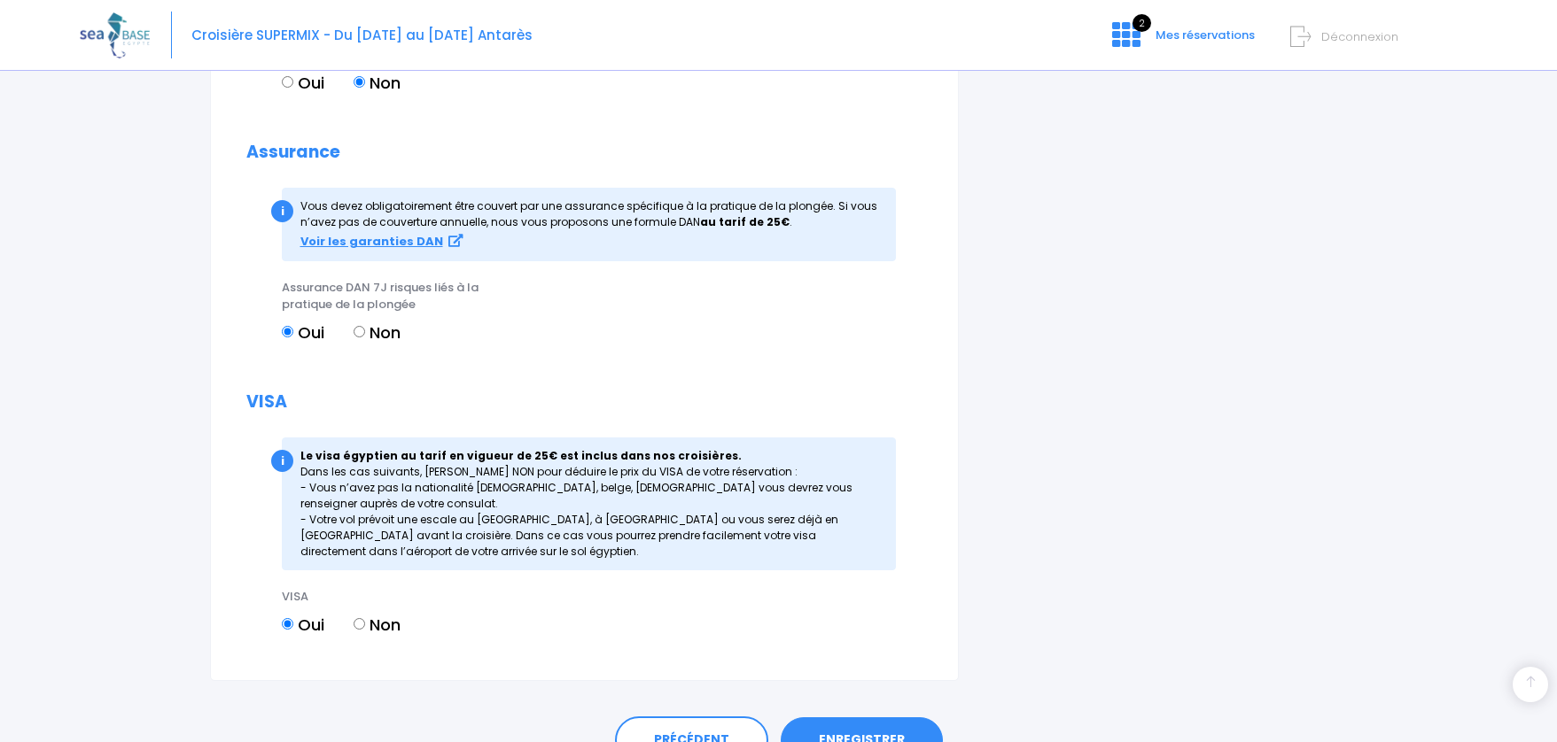
scroll to position [1975, 0]
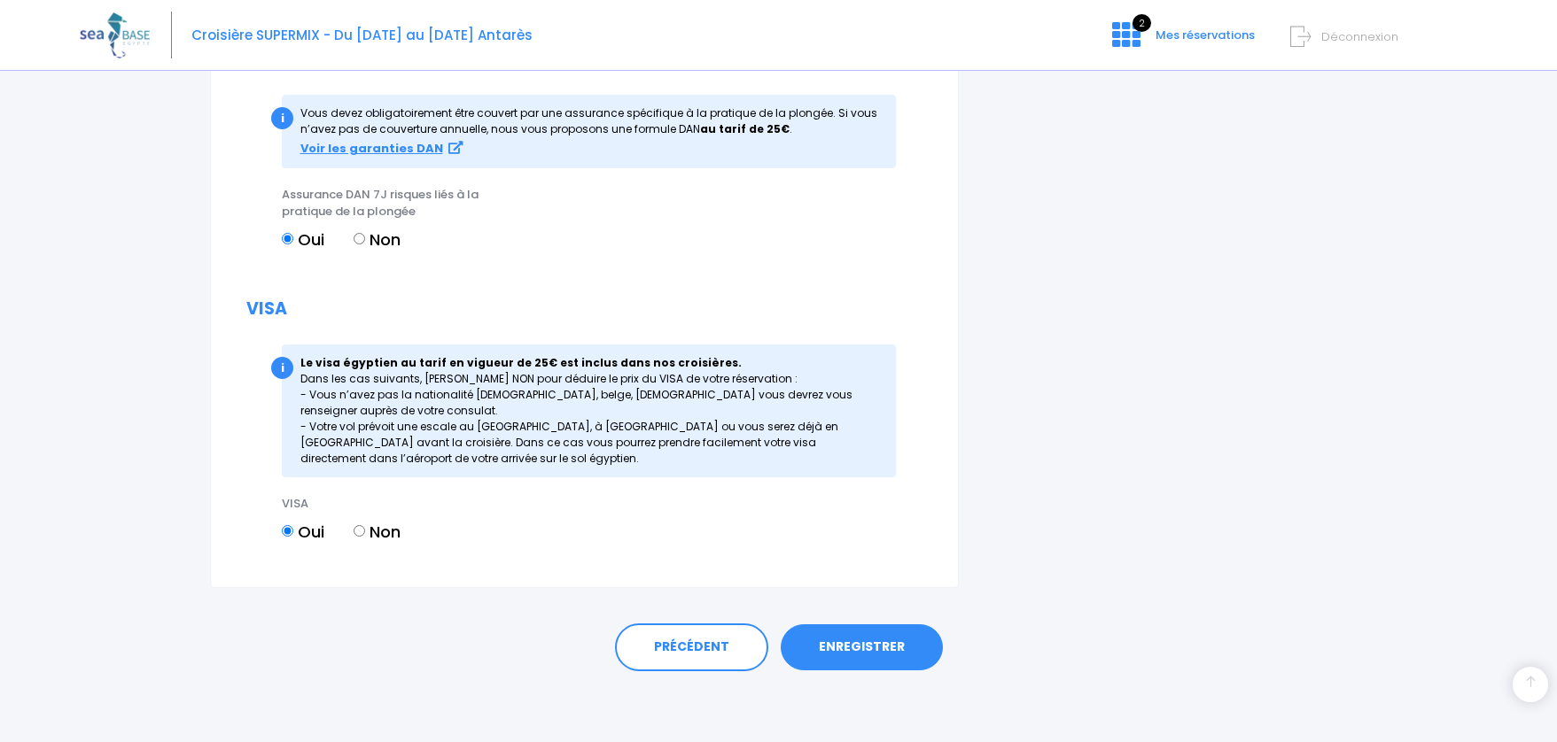
click at [859, 651] on link "ENREGISTRER" at bounding box center [862, 648] width 162 height 46
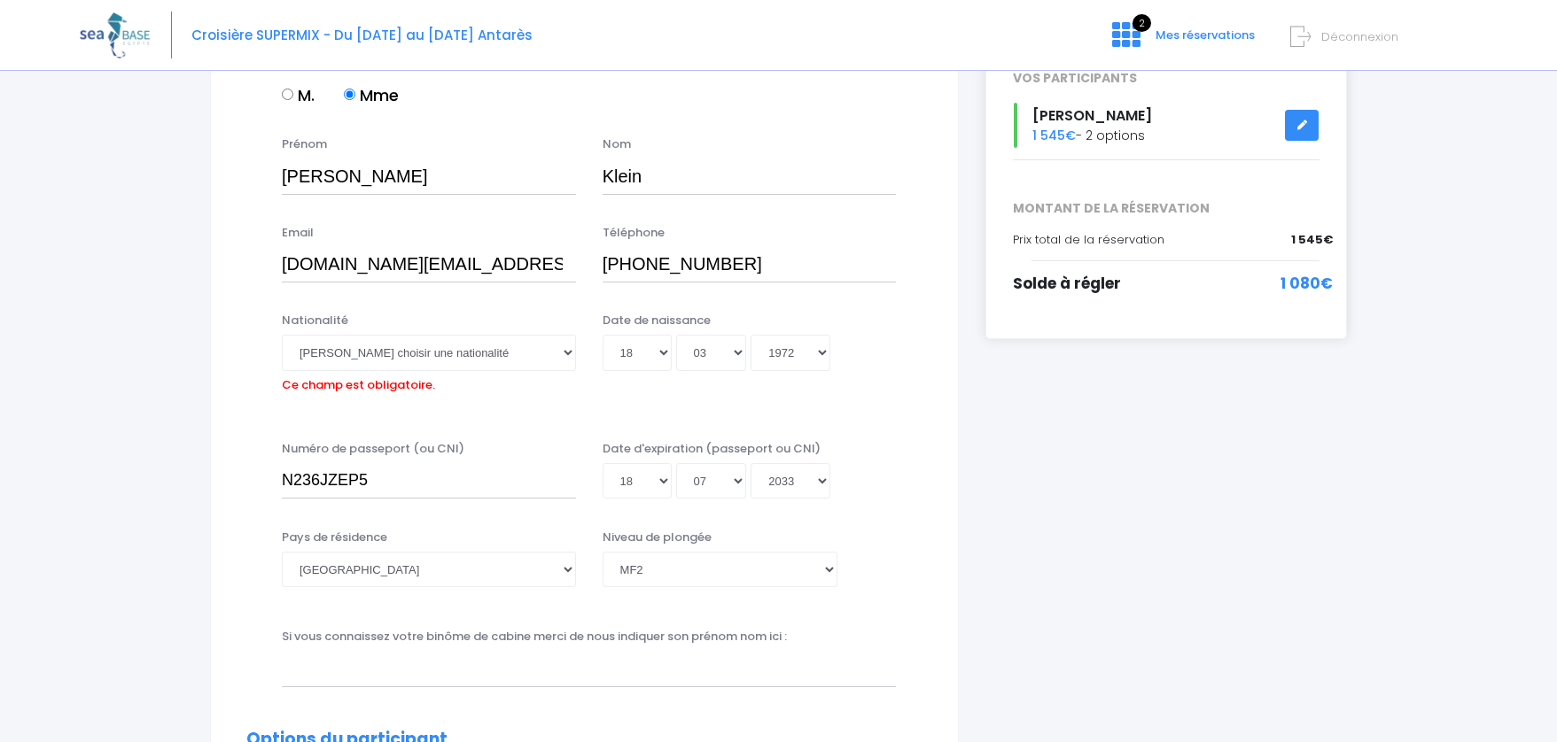
scroll to position [0, 0]
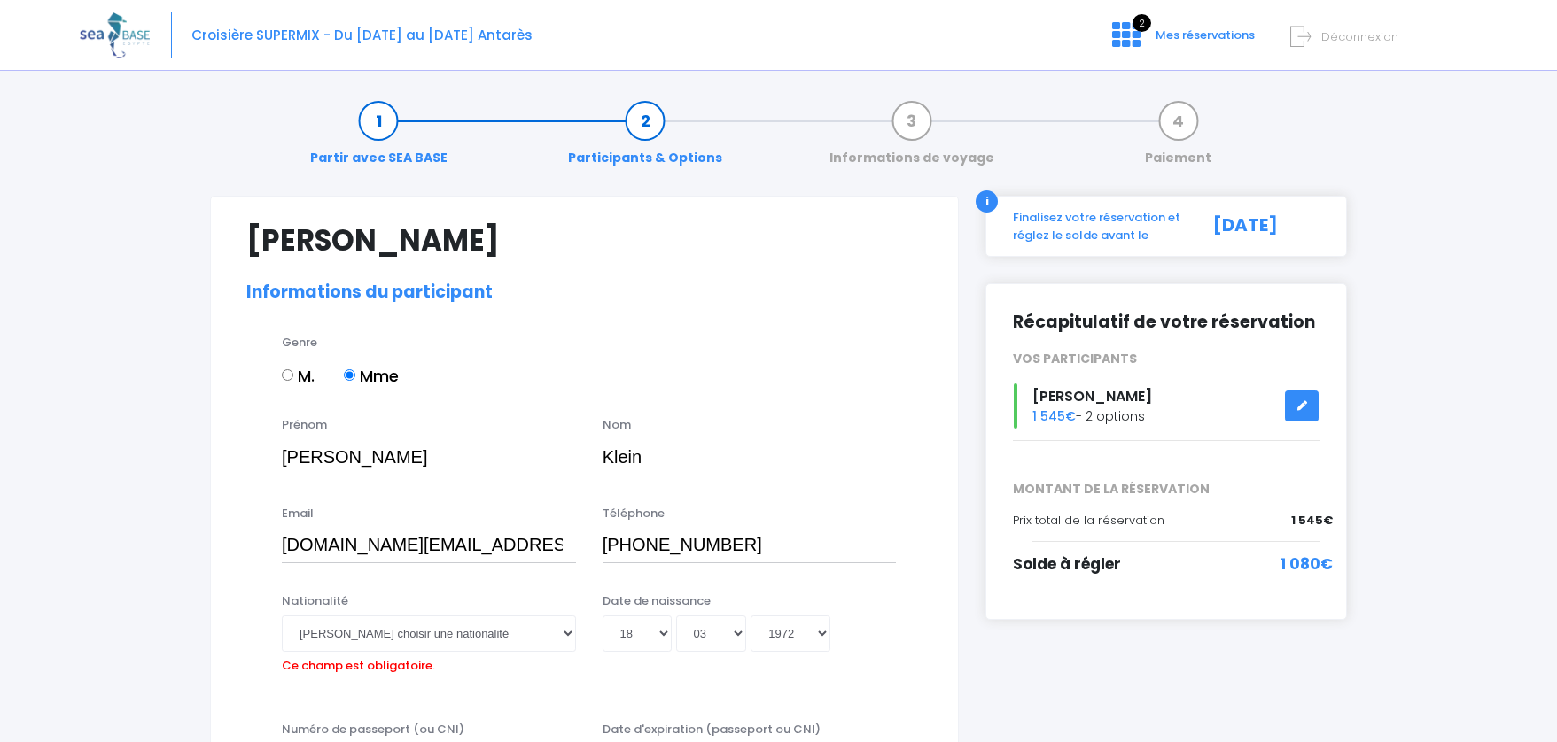
click at [1189, 27] on div "Croisière SUPERMIX - Du 15/11/25 au 22/11/25 Antarès 2 Mes réservations Déconne…" at bounding box center [765, 35] width 1371 height 71
click at [1184, 35] on span "Mes réservations" at bounding box center [1204, 35] width 99 height 17
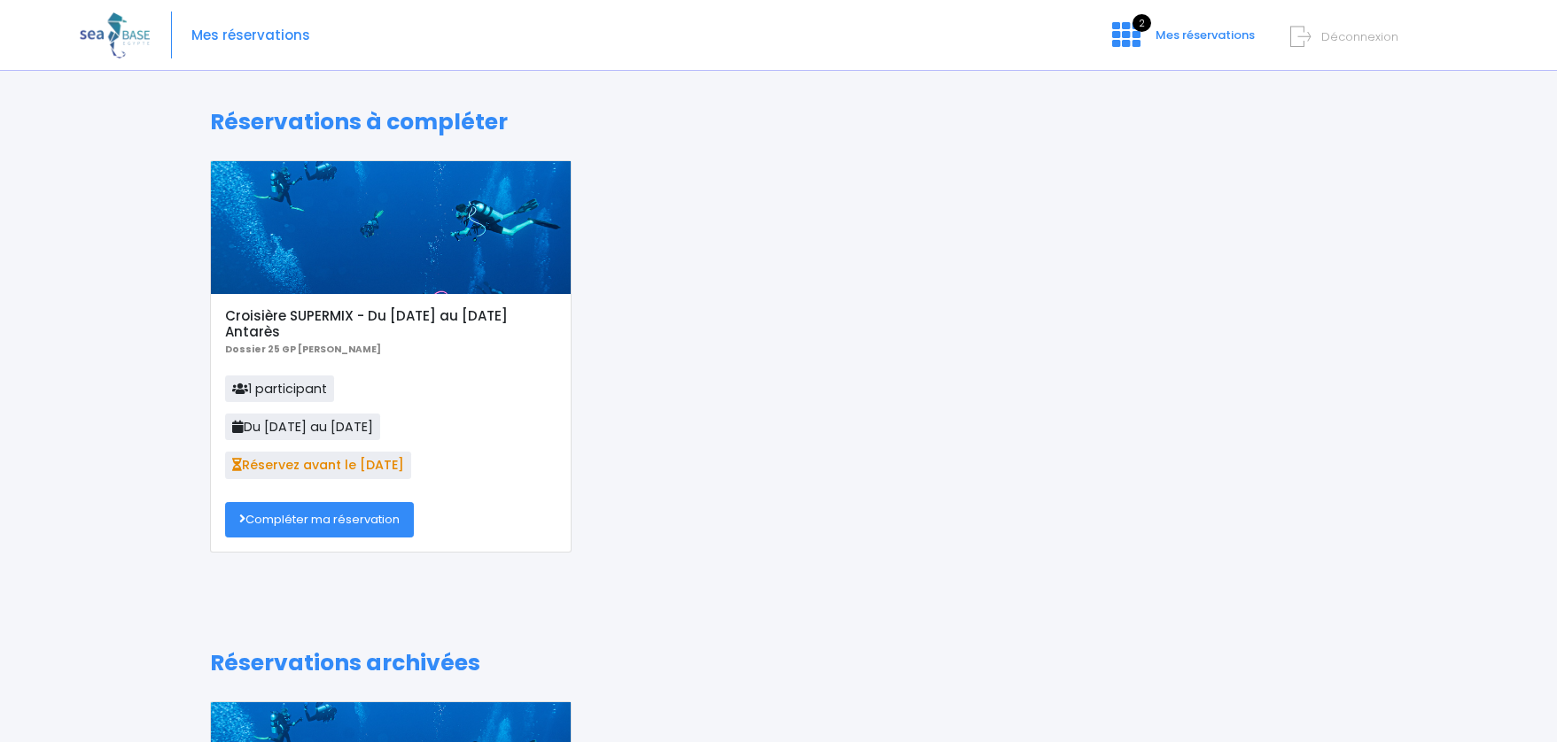
click at [353, 523] on link "Compléter ma réservation" at bounding box center [319, 519] width 189 height 35
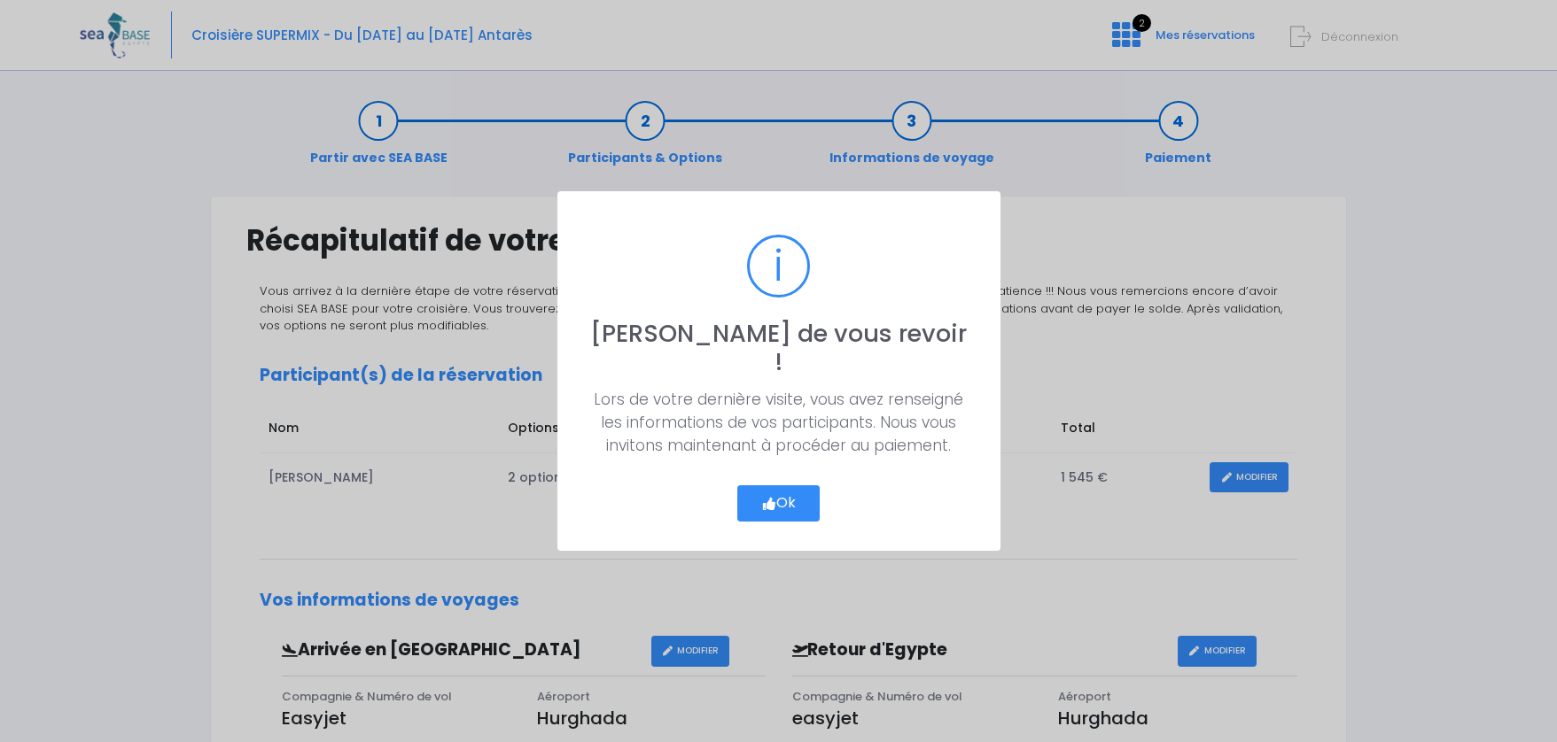
click at [776, 486] on button "Ok" at bounding box center [778, 504] width 83 height 37
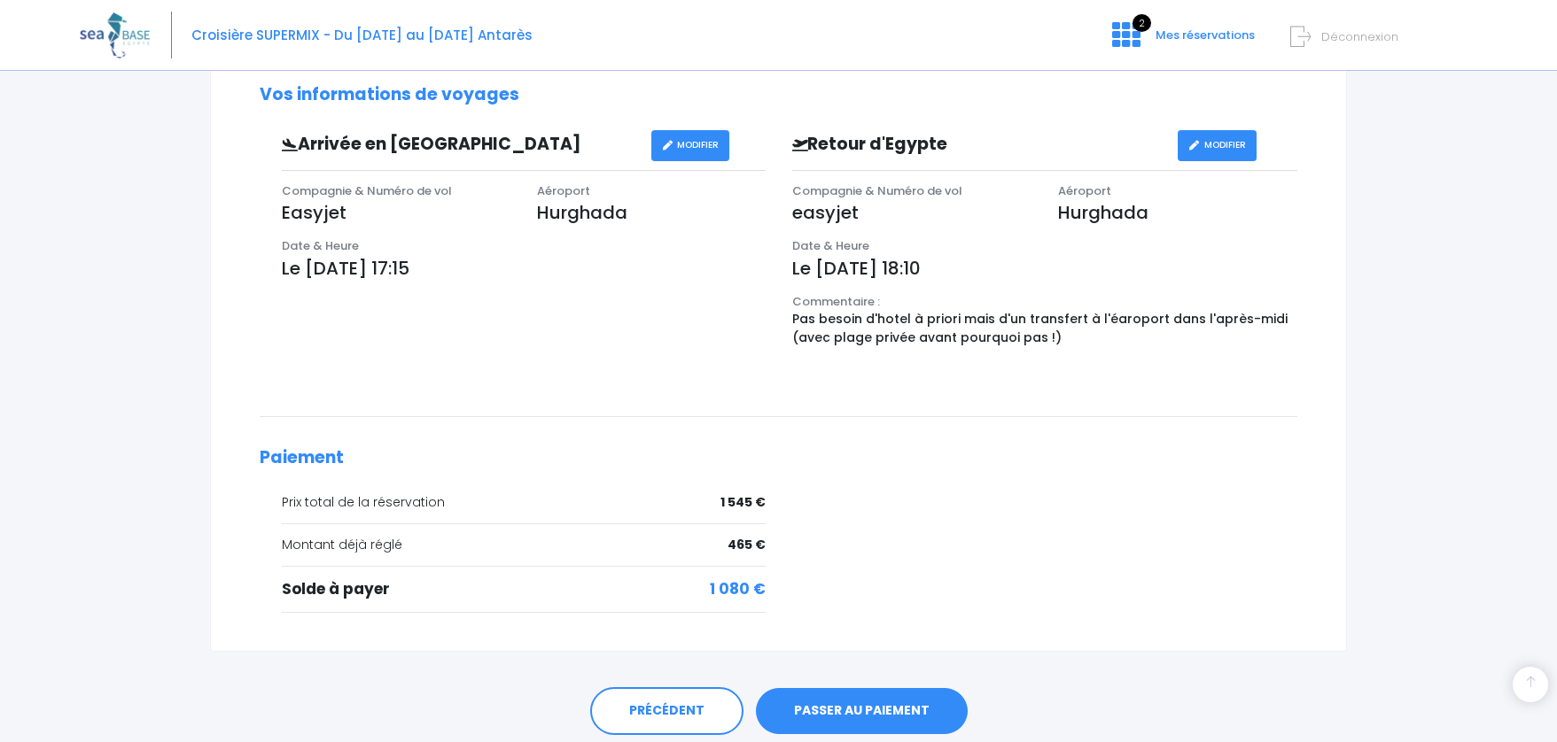
scroll to position [570, 0]
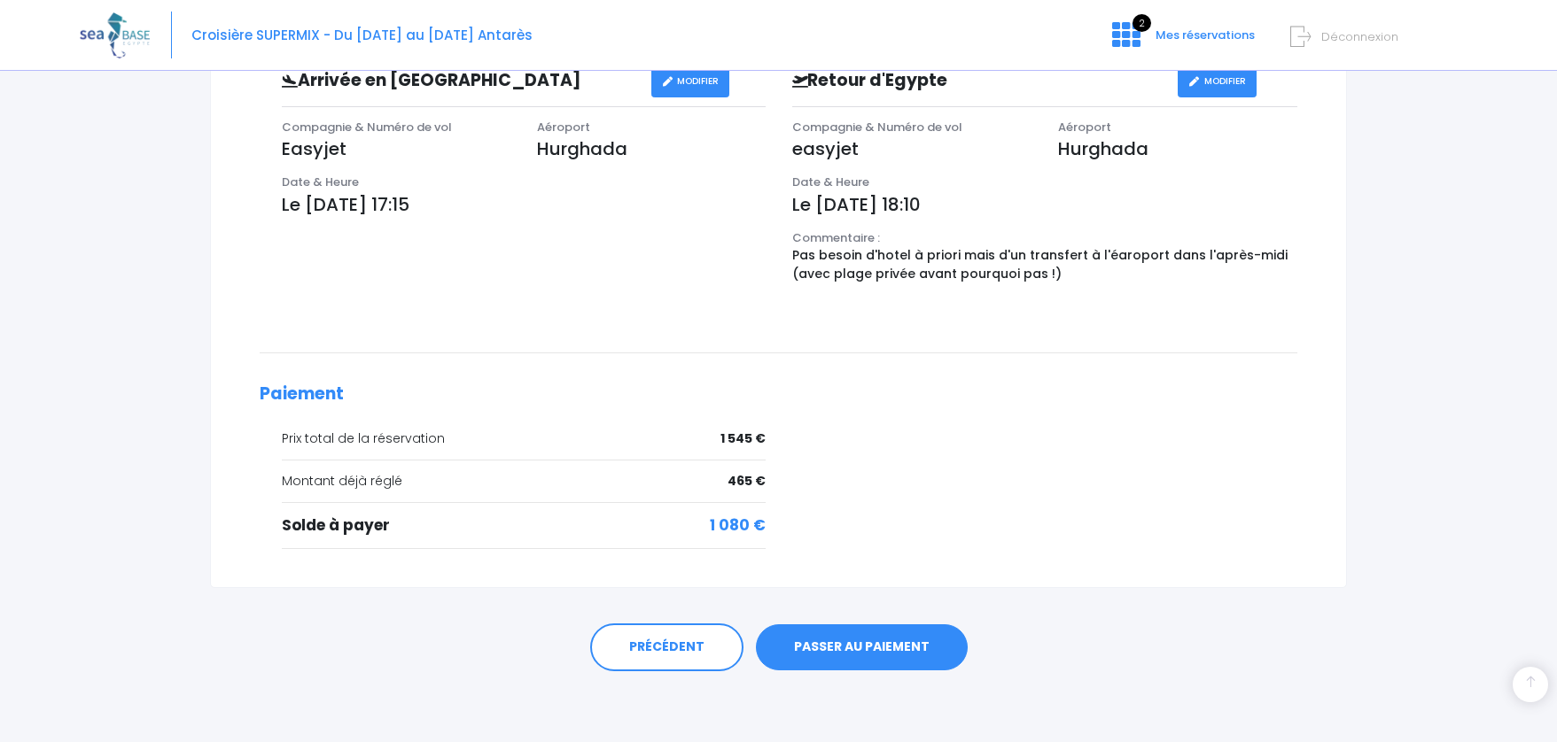
click at [829, 651] on link "PASSER AU PAIEMENT" at bounding box center [862, 648] width 212 height 46
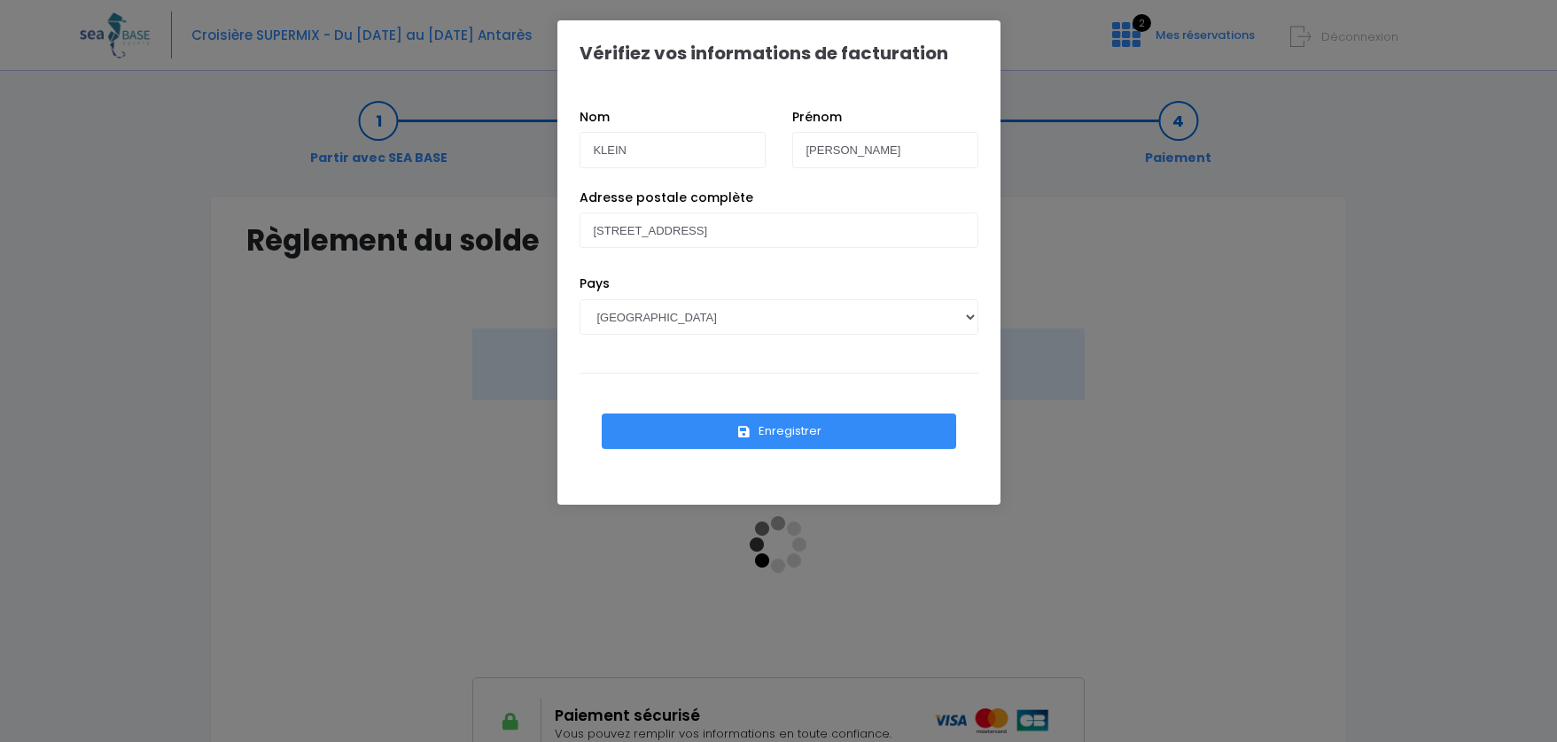
click at [753, 436] on button "Enregistrer" at bounding box center [779, 431] width 354 height 35
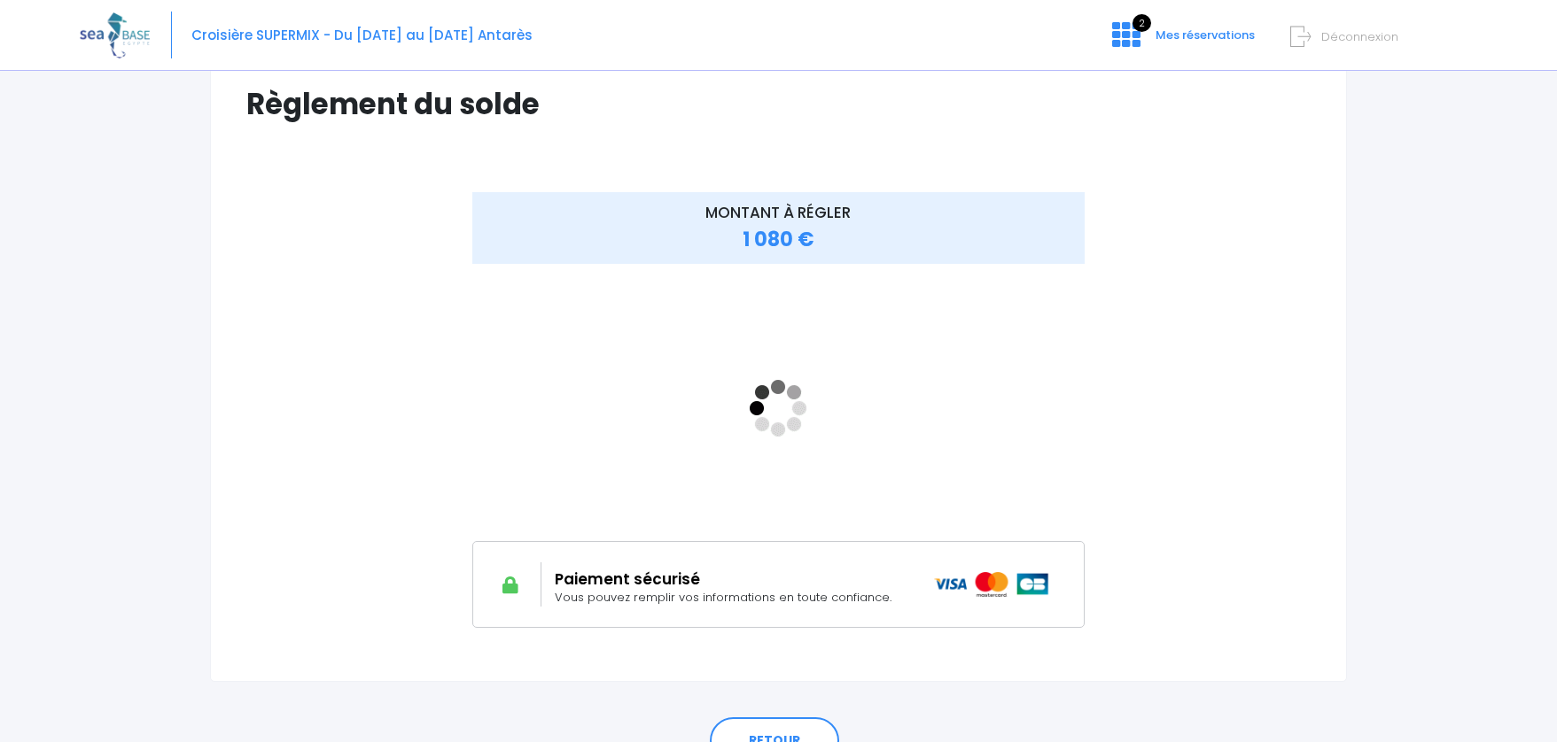
scroll to position [229, 0]
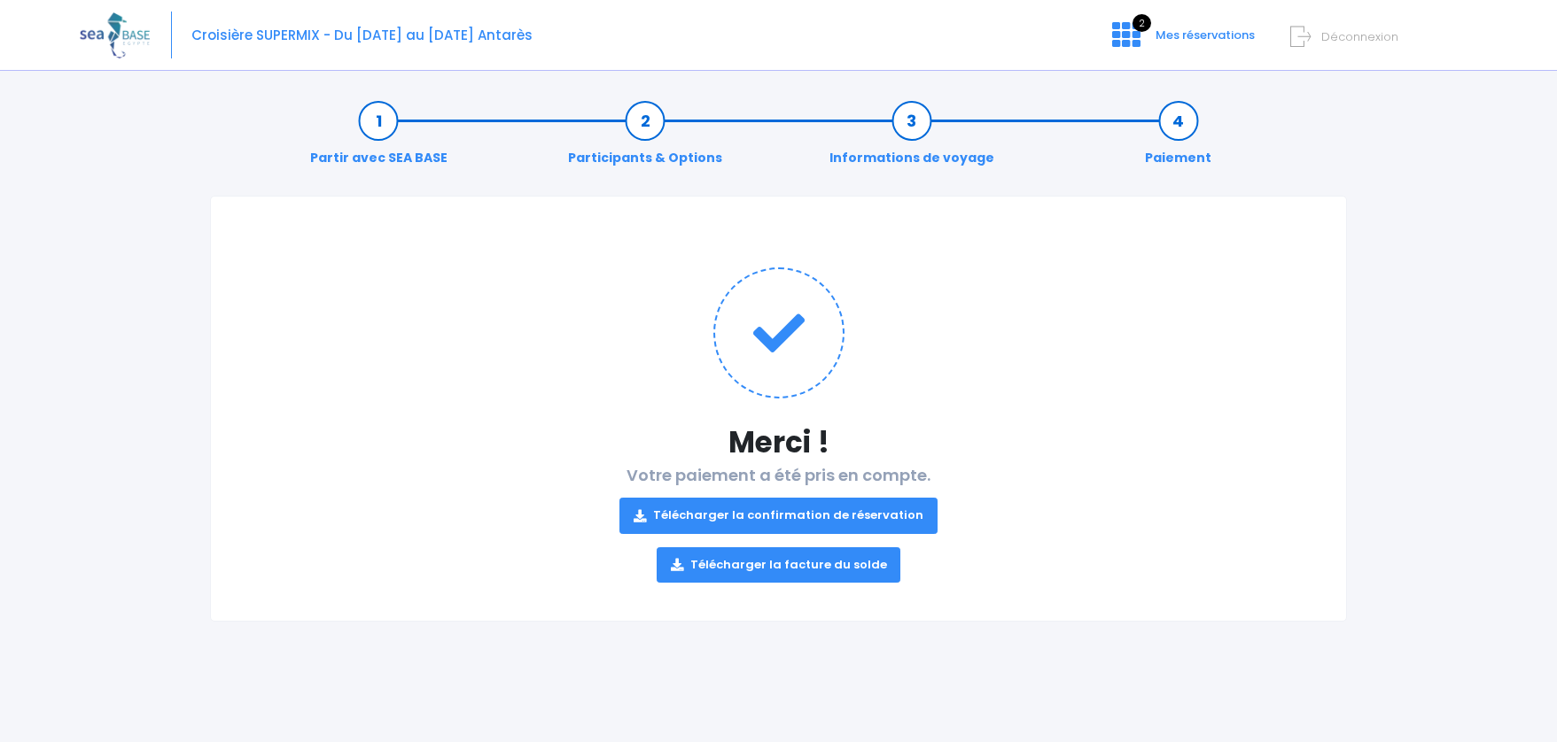
click at [815, 518] on link "Télécharger la confirmation de réservation" at bounding box center [778, 515] width 318 height 35
click at [785, 563] on link "Télécharger la facture du solde" at bounding box center [779, 565] width 245 height 35
